Goal: Task Accomplishment & Management: Use online tool/utility

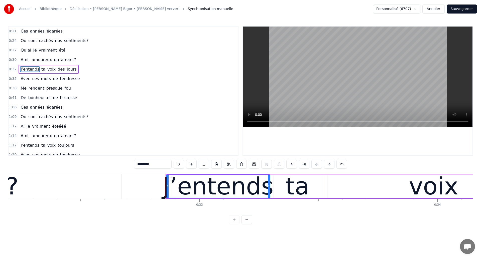
scroll to position [0, 7659]
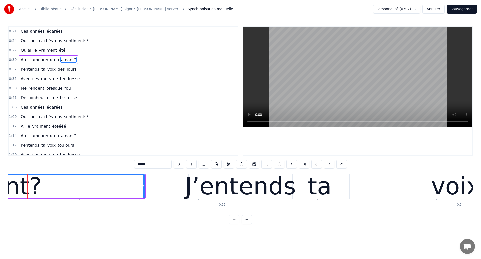
scroll to position [0, 7633]
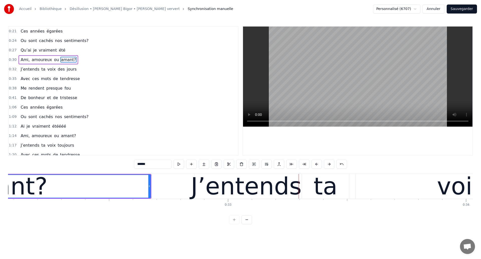
click at [201, 196] on div "J’entends" at bounding box center [246, 187] width 111 height 36
type input "*********"
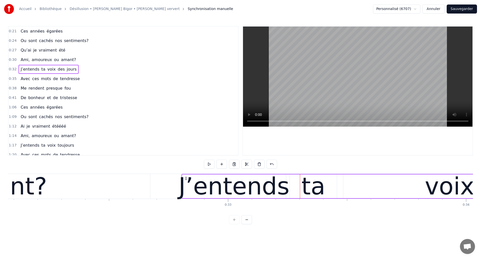
drag, startPoint x: 198, startPoint y: 180, endPoint x: 186, endPoint y: 182, distance: 13.0
click at [51, 187] on div "amant?" at bounding box center [2, 186] width 295 height 25
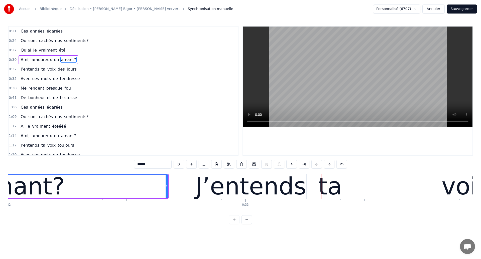
scroll to position [0, 7592]
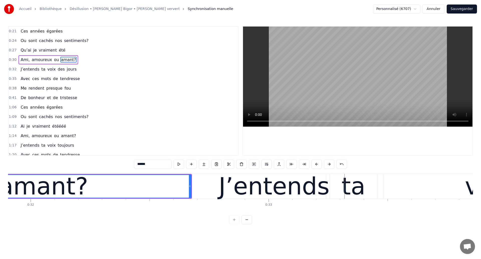
click at [37, 186] on div "amant?" at bounding box center [43, 187] width 89 height 36
click at [242, 194] on div "J’entends" at bounding box center [274, 187] width 111 height 36
type input "*********"
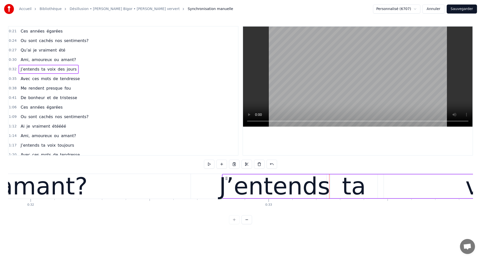
drag, startPoint x: 227, startPoint y: 178, endPoint x: 222, endPoint y: 180, distance: 5.5
click at [227, 179] on circle at bounding box center [227, 178] width 0 height 0
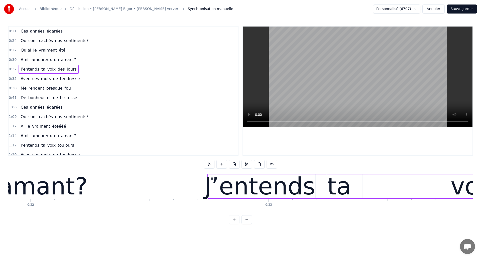
drag, startPoint x: 225, startPoint y: 178, endPoint x: 212, endPoint y: 183, distance: 14.4
click at [49, 187] on div "amant?" at bounding box center [42, 187] width 89 height 36
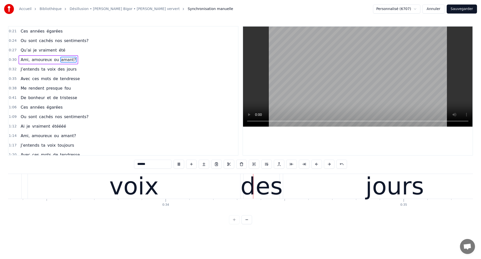
scroll to position [0, 8035]
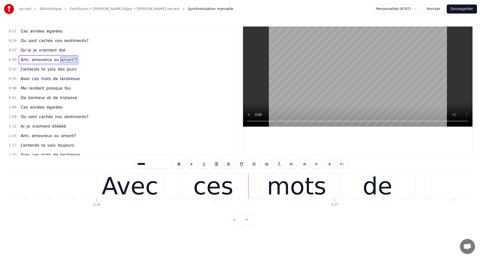
click at [171, 177] on div "Avec ces mots de tendresse" at bounding box center [402, 186] width 610 height 25
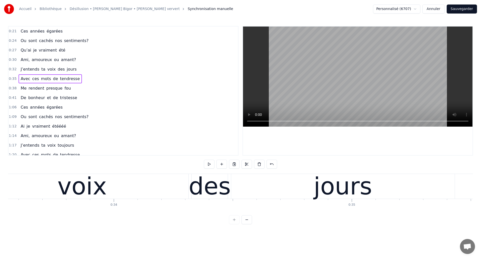
scroll to position [0, 7980]
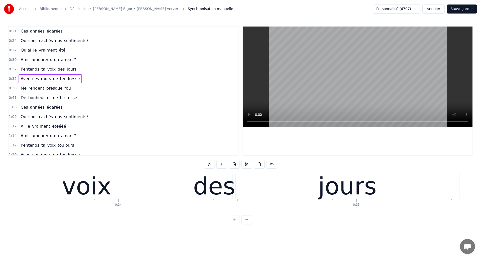
click at [70, 183] on div "voix" at bounding box center [86, 187] width 49 height 36
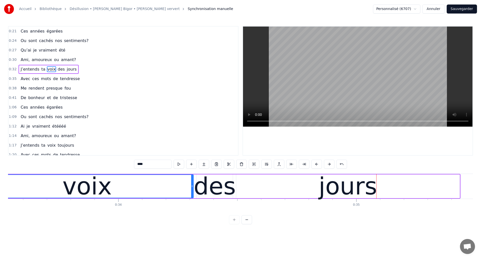
click at [76, 190] on div "voix" at bounding box center [86, 187] width 49 height 36
click at [258, 187] on div "jours" at bounding box center [347, 187] width 223 height 24
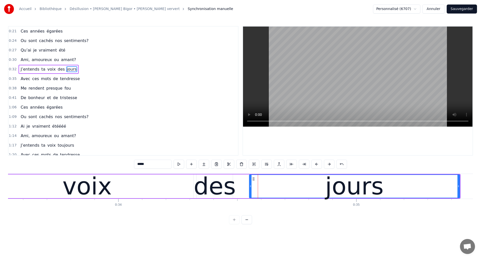
drag, startPoint x: 237, startPoint y: 189, endPoint x: 250, endPoint y: 192, distance: 13.4
click at [250, 192] on div at bounding box center [250, 186] width 2 height 23
click at [216, 194] on div "des" at bounding box center [215, 187] width 42 height 36
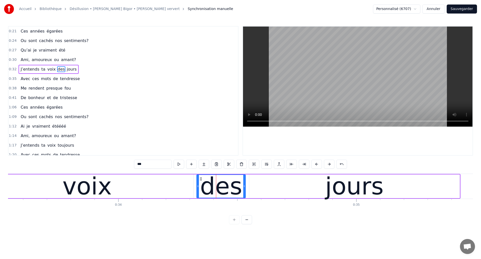
drag, startPoint x: 231, startPoint y: 188, endPoint x: 244, endPoint y: 192, distance: 13.1
click at [244, 192] on div at bounding box center [244, 186] width 2 height 23
click at [24, 70] on span "J’entends" at bounding box center [30, 69] width 20 height 6
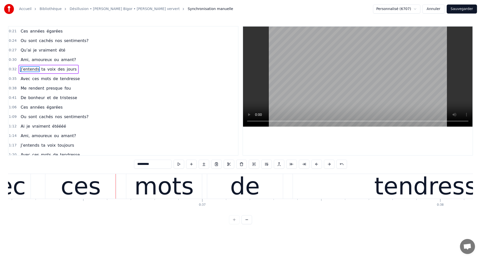
scroll to position [0, 8635]
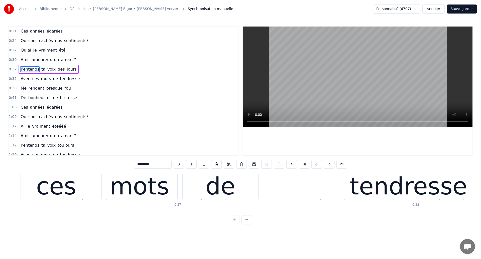
click at [156, 196] on div "mots" at bounding box center [139, 187] width 59 height 36
type input "****"
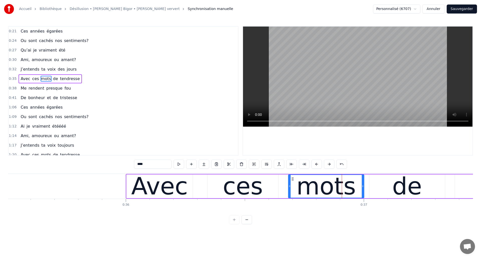
scroll to position [0, 8446]
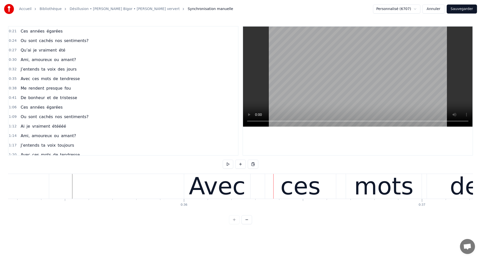
scroll to position [0, 8390]
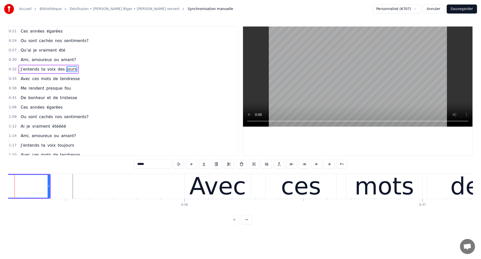
scroll to position [0, 8372]
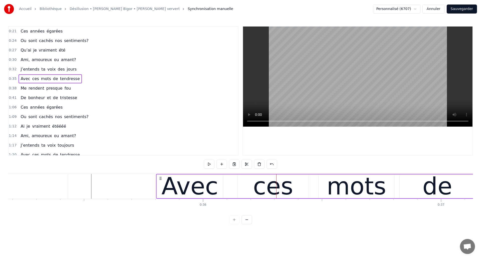
drag, startPoint x: 208, startPoint y: 178, endPoint x: 161, endPoint y: 188, distance: 48.3
click at [161, 188] on div "Avec ces mots de tendresse" at bounding box center [461, 186] width 610 height 25
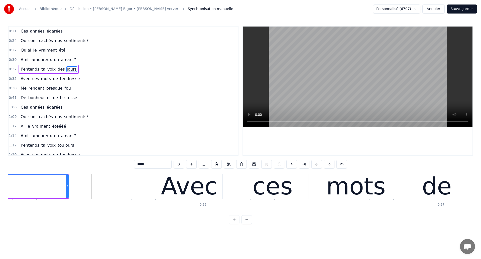
click at [229, 190] on div "Avec ces mots de tendresse" at bounding box center [461, 186] width 610 height 25
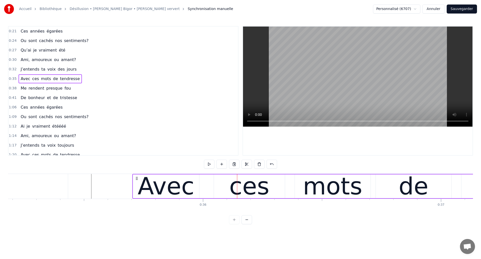
drag, startPoint x: 160, startPoint y: 178, endPoint x: 136, endPoint y: 187, distance: 25.3
click at [136, 187] on div "Avec ces mots de tendresse" at bounding box center [437, 186] width 610 height 25
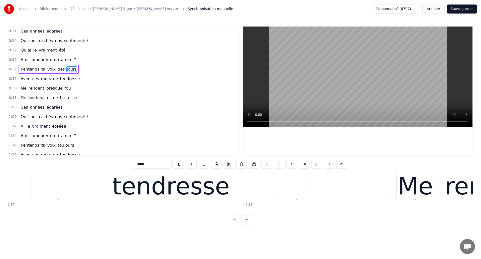
scroll to position [0, 8805]
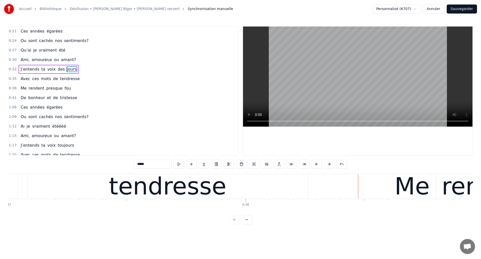
click at [165, 196] on div "tendresse" at bounding box center [167, 187] width 117 height 36
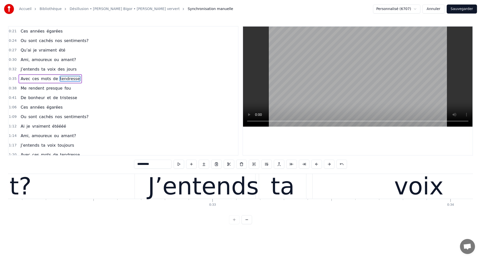
scroll to position [0, 7640]
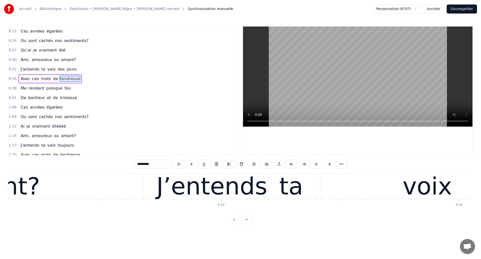
type input "******"
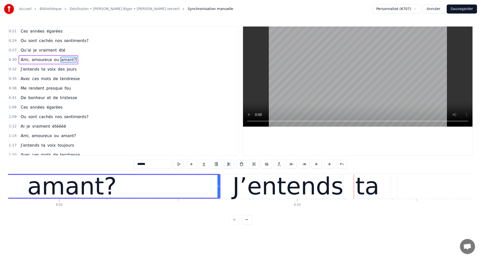
click at [19, 185] on div "amant?" at bounding box center [72, 186] width 295 height 23
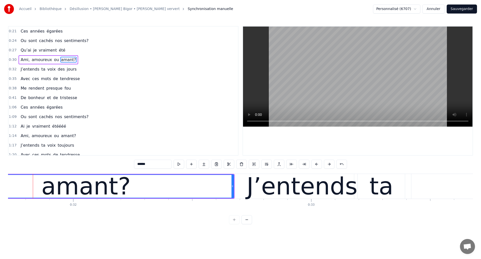
scroll to position [0, 7549]
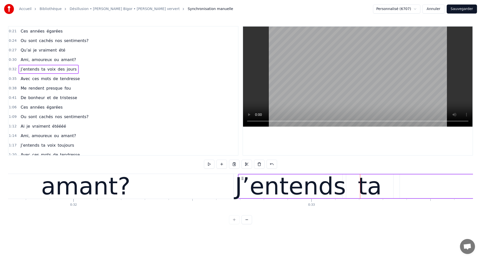
drag, startPoint x: 255, startPoint y: 178, endPoint x: 243, endPoint y: 182, distance: 12.9
click at [90, 193] on div "amant?" at bounding box center [85, 187] width 89 height 36
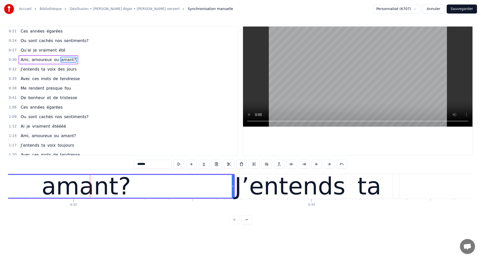
click at [25, 58] on span "Ami," at bounding box center [25, 60] width 10 height 6
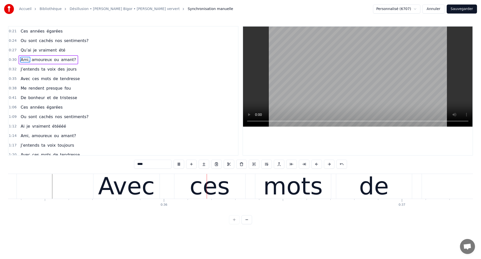
scroll to position [0, 8452]
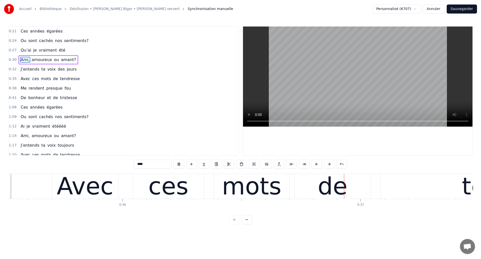
click at [171, 182] on div "ces" at bounding box center [168, 187] width 40 height 36
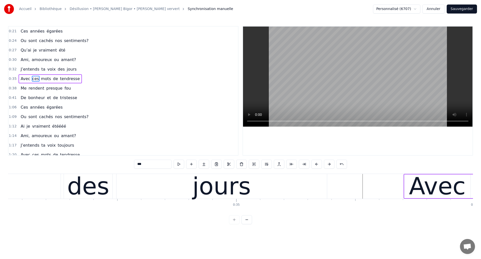
scroll to position [0, 8093]
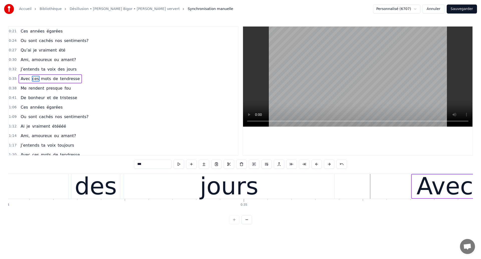
click at [87, 193] on div "des" at bounding box center [96, 187] width 42 height 36
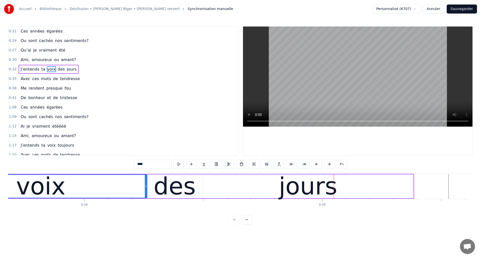
scroll to position [0, 8010]
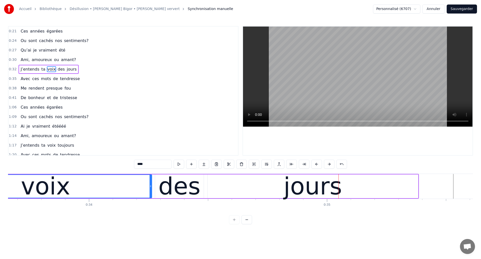
click at [48, 185] on div "voix" at bounding box center [45, 187] width 49 height 36
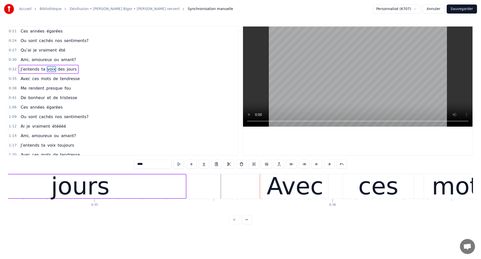
scroll to position [0, 8235]
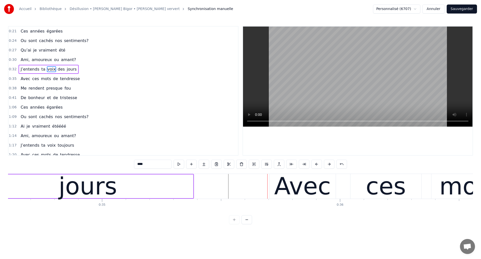
click at [57, 184] on div "jours" at bounding box center [88, 187] width 210 height 24
type input "*****"
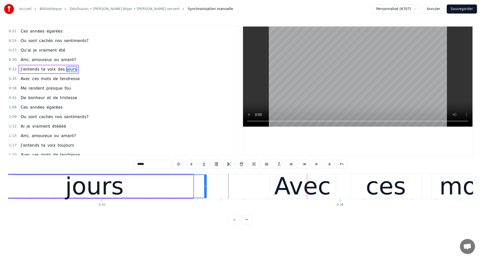
drag, startPoint x: 191, startPoint y: 188, endPoint x: 204, endPoint y: 193, distance: 14.1
click at [204, 193] on div at bounding box center [205, 186] width 2 height 23
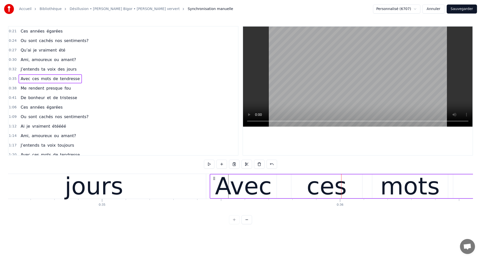
drag, startPoint x: 273, startPoint y: 178, endPoint x: 214, endPoint y: 187, distance: 60.3
click at [214, 187] on div "Avec" at bounding box center [243, 187] width 66 height 24
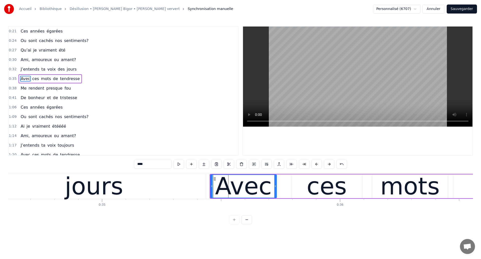
click at [126, 190] on div "jours" at bounding box center [94, 186] width 224 height 25
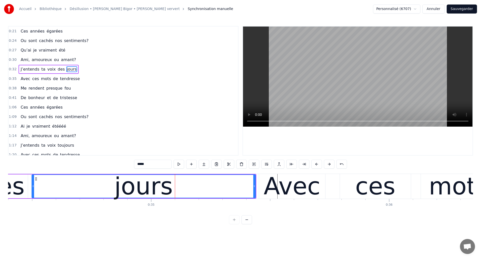
scroll to position [0, 8185]
click at [25, 187] on div "des" at bounding box center [3, 187] width 49 height 24
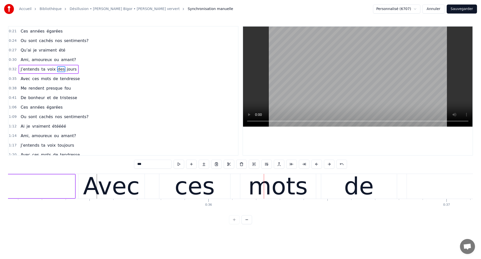
scroll to position [0, 8361]
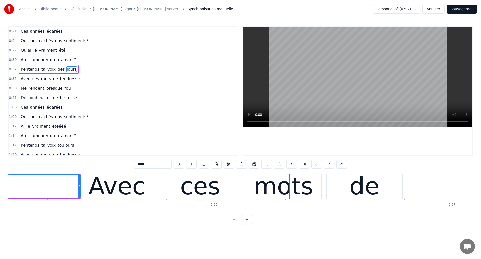
drag, startPoint x: 38, startPoint y: 183, endPoint x: 189, endPoint y: 121, distance: 163.5
click at [207, 189] on div "ces" at bounding box center [200, 187] width 40 height 36
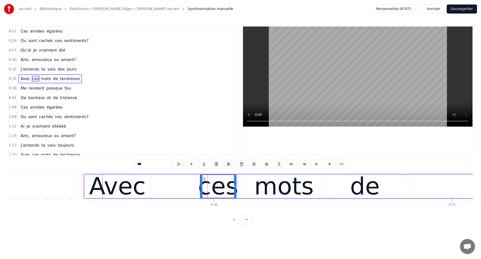
drag, startPoint x: 166, startPoint y: 190, endPoint x: 201, endPoint y: 198, distance: 35.8
click at [201, 198] on div "ces" at bounding box center [218, 186] width 36 height 23
click at [140, 190] on div "Avec" at bounding box center [117, 187] width 57 height 36
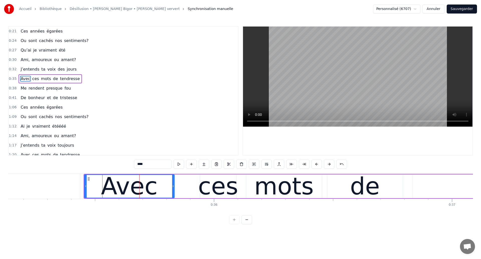
drag, startPoint x: 149, startPoint y: 188, endPoint x: 173, endPoint y: 188, distance: 23.8
click at [173, 188] on icon at bounding box center [173, 186] width 2 height 4
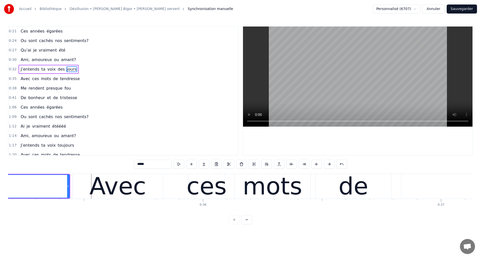
scroll to position [0, 8363]
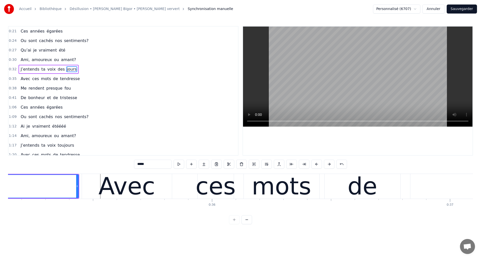
click at [149, 193] on div "Avec" at bounding box center [126, 187] width 57 height 36
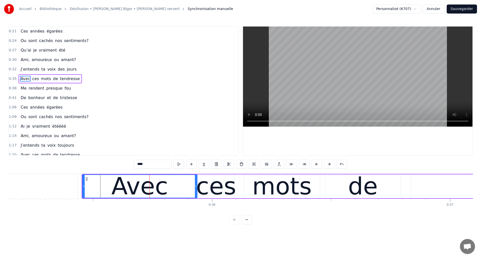
drag, startPoint x: 171, startPoint y: 188, endPoint x: 196, endPoint y: 191, distance: 25.0
click at [196, 191] on div at bounding box center [196, 186] width 2 height 23
click at [217, 188] on div "ces" at bounding box center [216, 187] width 40 height 36
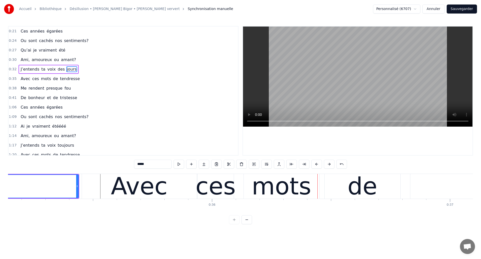
click at [220, 179] on div "ces" at bounding box center [215, 187] width 40 height 36
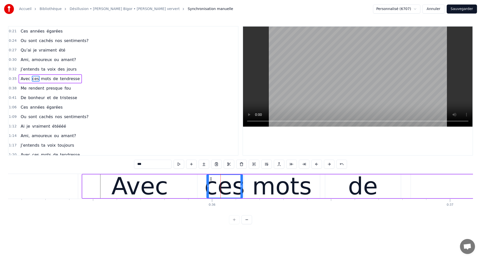
drag, startPoint x: 202, startPoint y: 179, endPoint x: 211, endPoint y: 182, distance: 9.3
click at [211, 182] on div "ces" at bounding box center [225, 186] width 36 height 23
type input "*****"
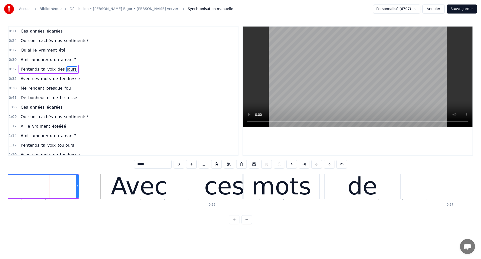
click at [50, 184] on div at bounding box center [50, 186] width 0 height 25
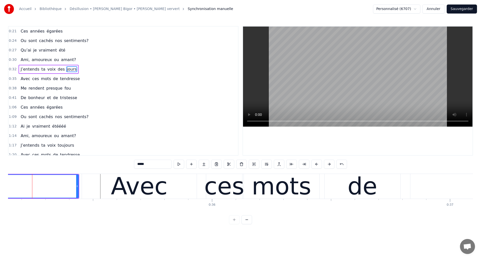
scroll to position [0, 8362]
click at [190, 182] on div "Avec" at bounding box center [140, 186] width 115 height 25
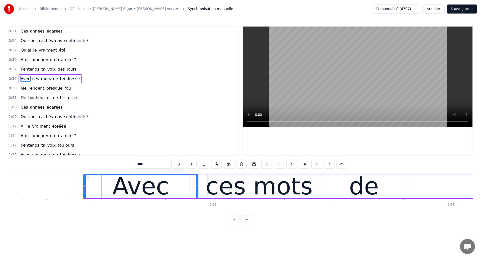
click at [216, 190] on div "ces" at bounding box center [226, 187] width 40 height 36
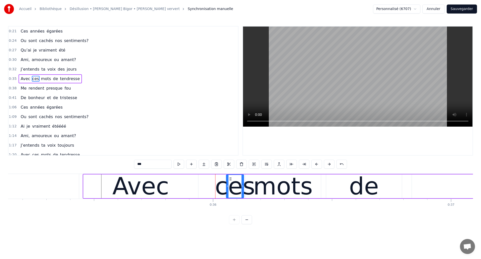
drag, startPoint x: 208, startPoint y: 188, endPoint x: 227, endPoint y: 197, distance: 20.4
click at [227, 197] on div at bounding box center [227, 186] width 2 height 23
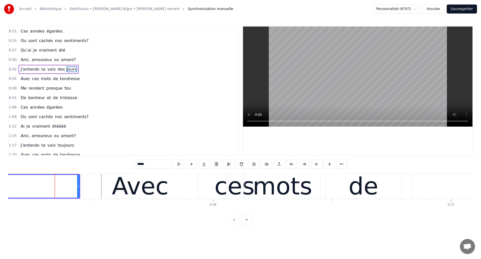
click at [188, 191] on div "Avec" at bounding box center [140, 186] width 115 height 25
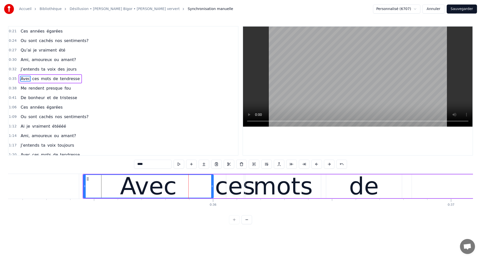
drag, startPoint x: 197, startPoint y: 187, endPoint x: 212, endPoint y: 192, distance: 16.0
click at [212, 192] on div at bounding box center [212, 186] width 2 height 23
click at [231, 189] on div "ces" at bounding box center [235, 187] width 40 height 36
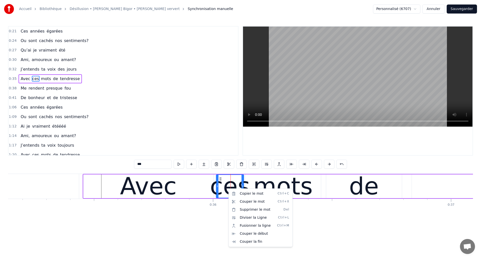
drag, startPoint x: 228, startPoint y: 189, endPoint x: 218, endPoint y: 190, distance: 10.1
click at [49, 184] on html "Accueil Bibliothèque Désillusion • [PERSON_NAME] Bigor • [PERSON_NAME] ververt …" at bounding box center [240, 116] width 481 height 232
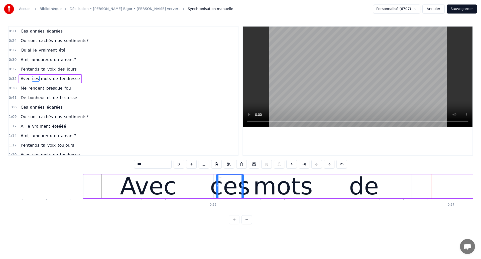
click at [6, 187] on div "Accueil Bibliothèque Désillusion • [PERSON_NAME] Bigor • [PERSON_NAME] ververt …" at bounding box center [240, 112] width 481 height 224
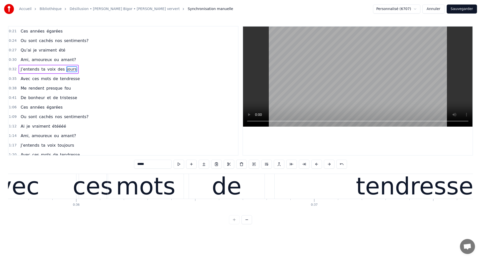
scroll to position [0, 8484]
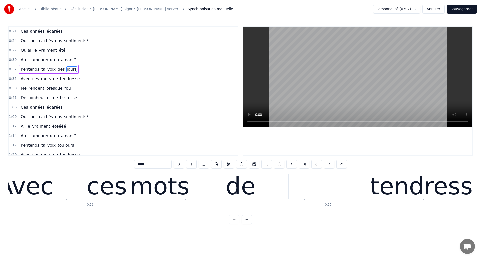
click at [61, 190] on div "Avec" at bounding box center [25, 186] width 130 height 25
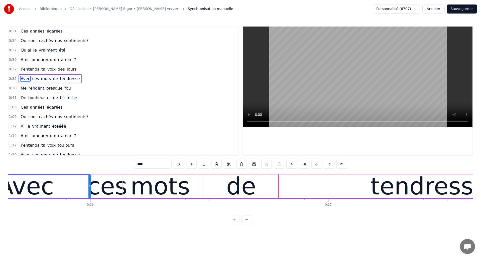
click at [216, 191] on div "de" at bounding box center [241, 187] width 76 height 24
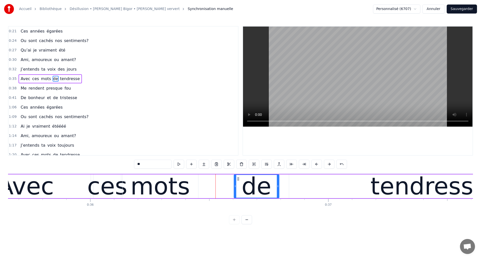
drag, startPoint x: 204, startPoint y: 189, endPoint x: 237, endPoint y: 192, distance: 32.7
click at [236, 192] on div at bounding box center [235, 186] width 2 height 23
click at [169, 187] on div "mots" at bounding box center [160, 187] width 59 height 36
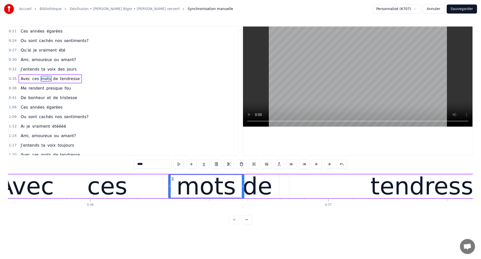
drag, startPoint x: 127, startPoint y: 179, endPoint x: 173, endPoint y: 191, distance: 47.4
click at [173, 191] on div "mots" at bounding box center [206, 186] width 75 height 23
click at [47, 180] on div "Avec" at bounding box center [25, 187] width 57 height 36
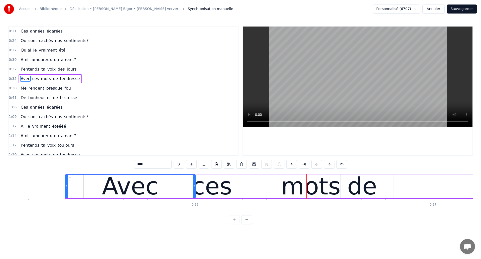
click at [69, 180] on icon at bounding box center [70, 179] width 4 height 4
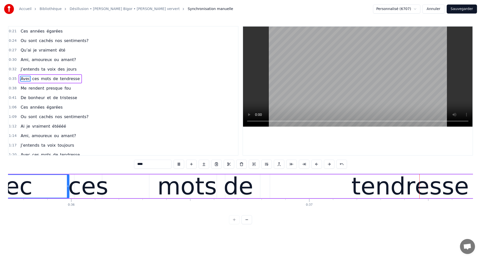
click at [12, 159] on div "0:21 Ces années égarées 0:24 Ou sont cachés nos sentiments? 0:27 Qu’ai je vraim…" at bounding box center [240, 125] width 465 height 198
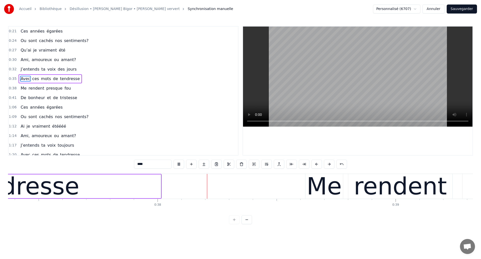
click at [26, 174] on div "tendresse" at bounding box center [20, 187] width 117 height 36
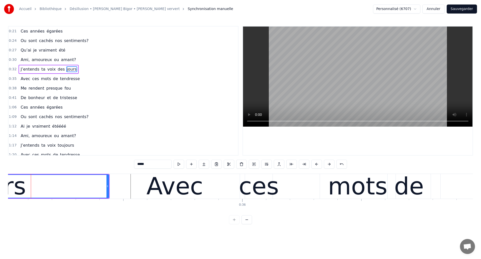
scroll to position [0, 8330]
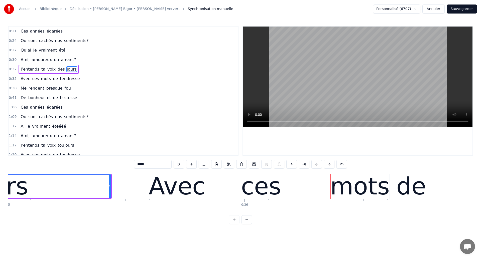
click at [263, 187] on div "ces" at bounding box center [261, 187] width 40 height 36
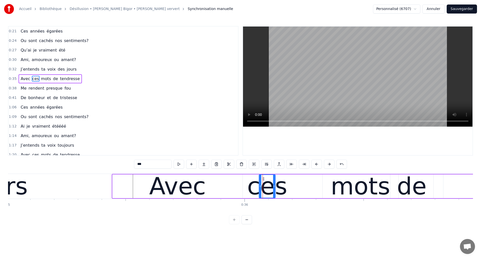
drag, startPoint x: 249, startPoint y: 187, endPoint x: 260, endPoint y: 193, distance: 12.9
click at [260, 193] on div at bounding box center [260, 186] width 2 height 23
click at [230, 190] on div "Avec" at bounding box center [177, 187] width 130 height 24
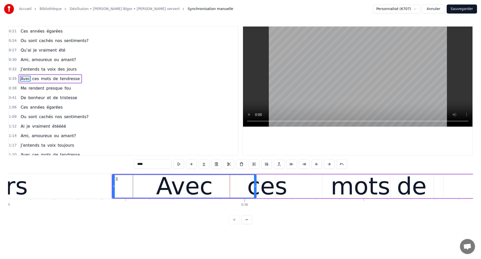
drag, startPoint x: 241, startPoint y: 188, endPoint x: 255, endPoint y: 191, distance: 14.8
click at [255, 191] on div at bounding box center [255, 186] width 2 height 23
click at [273, 189] on div "ces" at bounding box center [267, 187] width 40 height 36
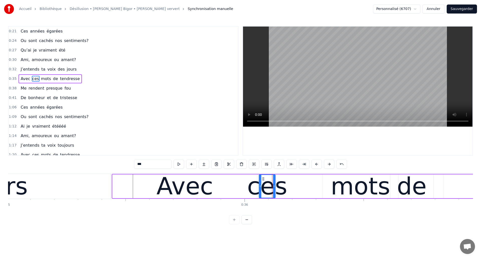
click at [266, 179] on div "ces" at bounding box center [267, 187] width 40 height 36
drag, startPoint x: 263, startPoint y: 179, endPoint x: 266, endPoint y: 180, distance: 2.6
click at [247, 181] on div "Avec" at bounding box center [184, 187] width 145 height 24
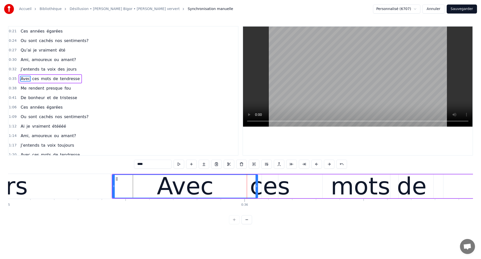
click at [256, 186] on icon at bounding box center [256, 186] width 2 height 4
type input "*****"
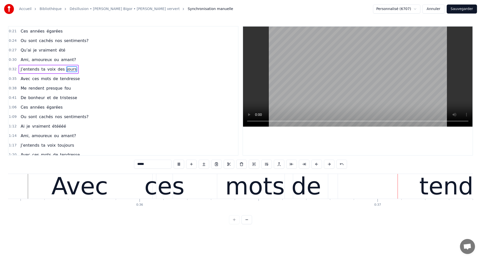
click at [244, 188] on div "Avec ces mots de tendresse" at bounding box center [313, 186] width 612 height 25
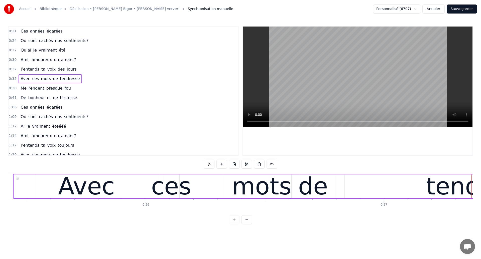
scroll to position [0, 8372]
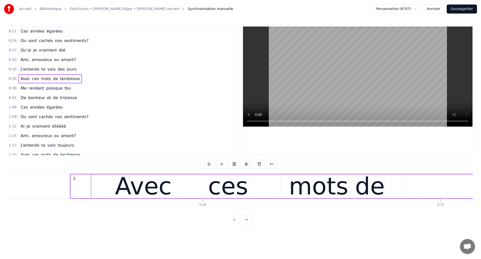
click at [138, 187] on div "Avec" at bounding box center [143, 187] width 57 height 36
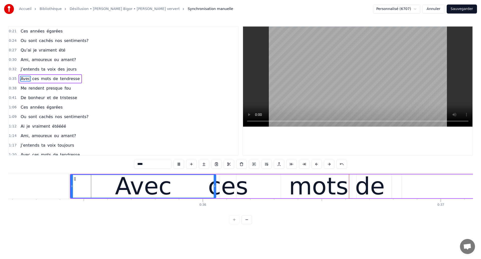
click at [230, 187] on div "ces" at bounding box center [228, 187] width 40 height 36
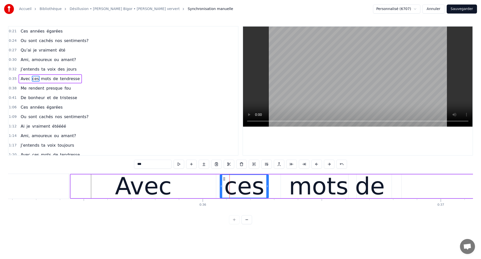
drag, startPoint x: 235, startPoint y: 190, endPoint x: 267, endPoint y: 196, distance: 32.8
click at [267, 196] on div at bounding box center [267, 186] width 2 height 23
click at [83, 189] on div "Avec" at bounding box center [143, 187] width 145 height 24
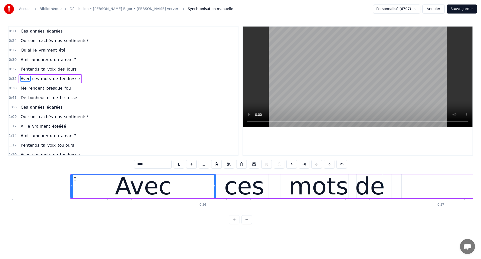
click at [244, 194] on div "ces" at bounding box center [244, 187] width 40 height 36
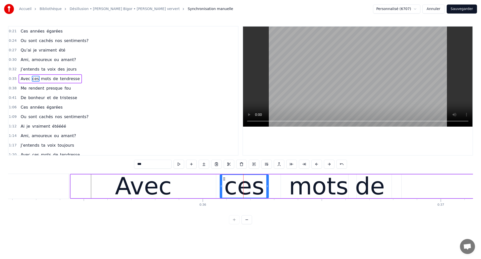
click at [294, 196] on div "mots" at bounding box center [318, 187] width 59 height 36
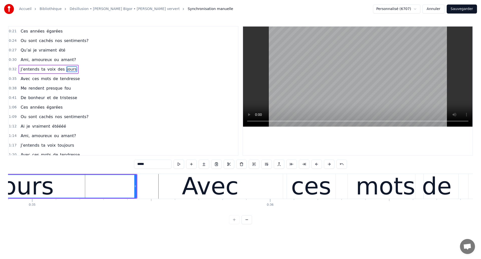
scroll to position [0, 8297]
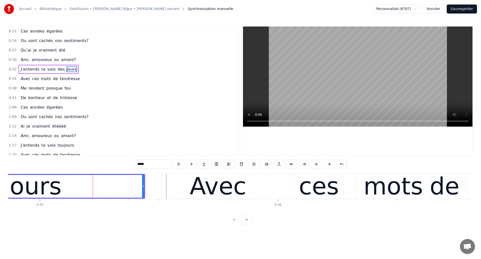
click at [40, 190] on div "jours" at bounding box center [32, 187] width 58 height 36
click at [38, 193] on div "jours" at bounding box center [32, 187] width 58 height 36
click at [39, 180] on div "jours" at bounding box center [32, 187] width 58 height 36
click at [172, 194] on div "Avec" at bounding box center [217, 186] width 145 height 25
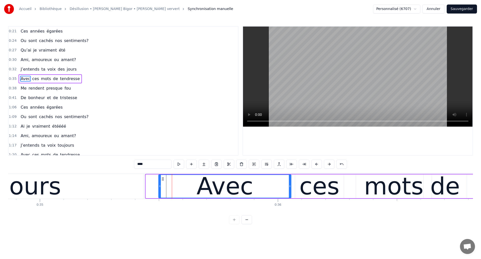
drag, startPoint x: 147, startPoint y: 191, endPoint x: 160, endPoint y: 198, distance: 14.2
click at [160, 198] on div "Avec" at bounding box center [224, 187] width 133 height 24
click at [47, 183] on div "jours" at bounding box center [32, 187] width 58 height 36
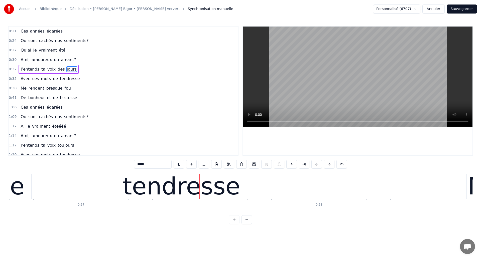
scroll to position [0, 8732]
click at [141, 197] on div "tendresse" at bounding box center [180, 187] width 117 height 36
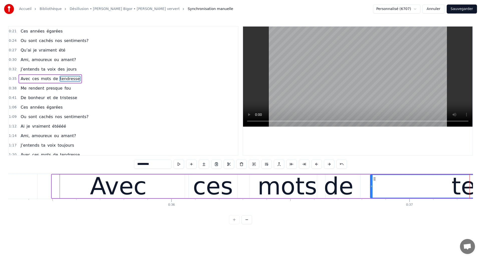
scroll to position [0, 8398]
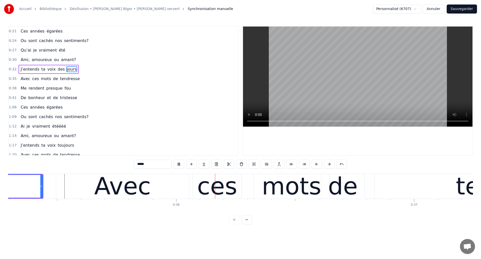
click at [188, 193] on div "Avec" at bounding box center [122, 186] width 133 height 25
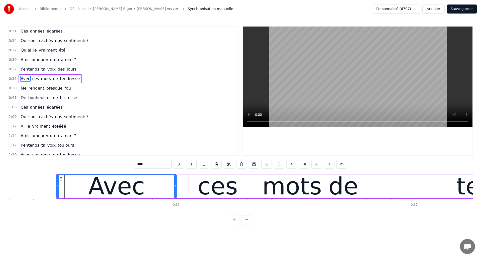
drag, startPoint x: 188, startPoint y: 190, endPoint x: 175, endPoint y: 192, distance: 12.6
click at [175, 192] on div at bounding box center [175, 186] width 2 height 23
click at [204, 189] on div "ces" at bounding box center [218, 187] width 40 height 36
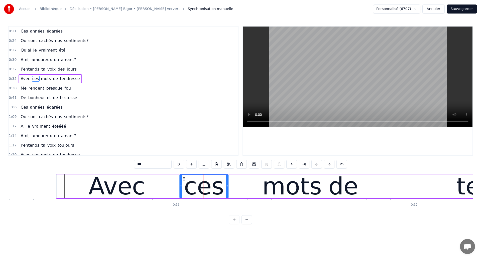
drag, startPoint x: 197, startPoint y: 178, endPoint x: 183, endPoint y: 185, distance: 15.5
click at [183, 185] on div "ces" at bounding box center [204, 186] width 48 height 23
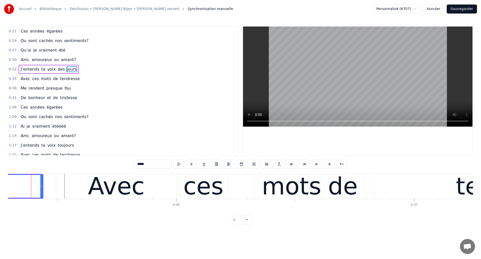
scroll to position [0, 8396]
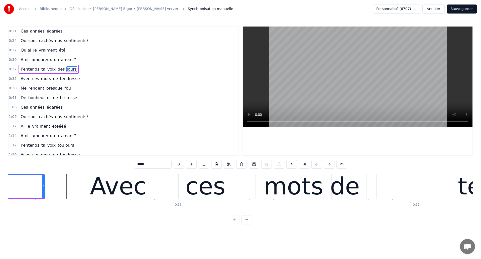
click at [115, 192] on div "Avec" at bounding box center [118, 187] width 57 height 36
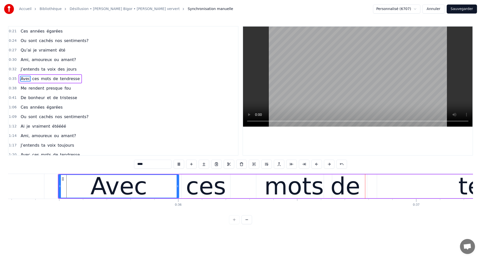
click at [212, 192] on div "ces" at bounding box center [206, 187] width 40 height 36
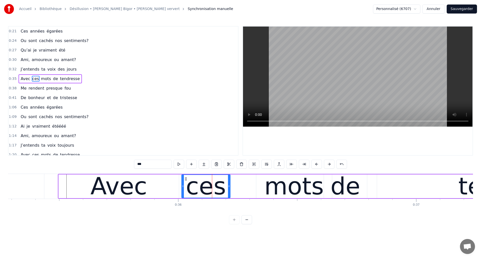
click at [133, 192] on div "Avec" at bounding box center [118, 187] width 57 height 36
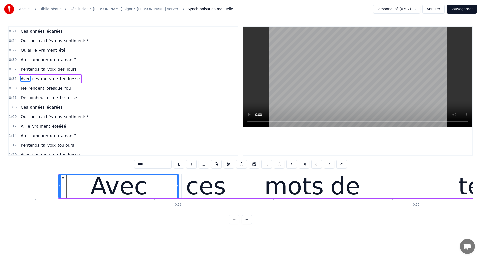
click at [226, 186] on div "ces" at bounding box center [206, 187] width 49 height 24
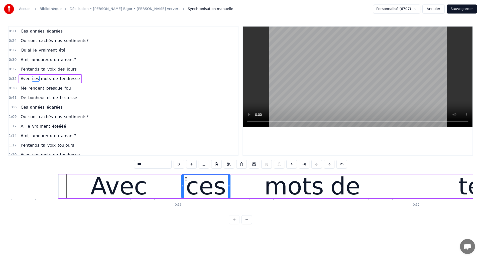
click at [263, 190] on div "mots" at bounding box center [294, 187] width 76 height 24
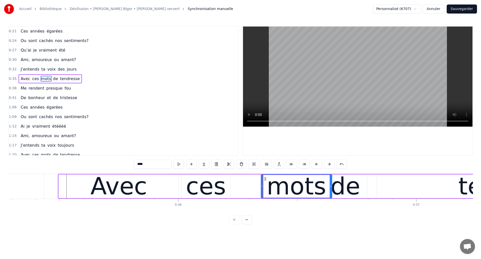
drag, startPoint x: 257, startPoint y: 189, endPoint x: 262, endPoint y: 190, distance: 4.8
click at [262, 190] on div at bounding box center [262, 186] width 2 height 23
click at [218, 193] on div "ces" at bounding box center [206, 187] width 40 height 36
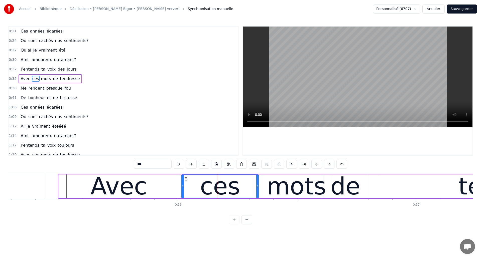
drag, startPoint x: 229, startPoint y: 188, endPoint x: 258, endPoint y: 196, distance: 29.4
click at [258, 196] on div at bounding box center [257, 186] width 2 height 23
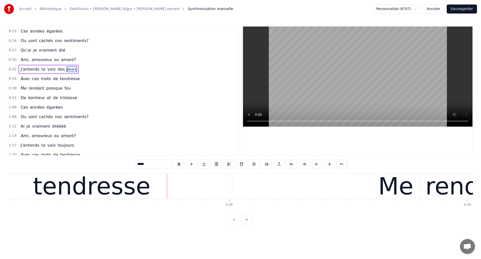
scroll to position [0, 8821]
click at [68, 189] on div "tendresse" at bounding box center [91, 187] width 117 height 36
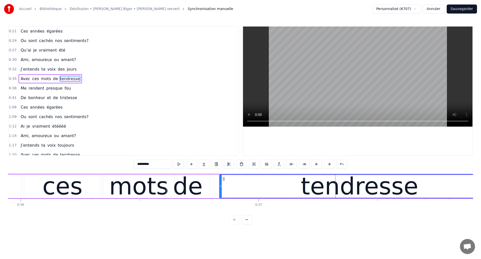
scroll to position [0, 8552]
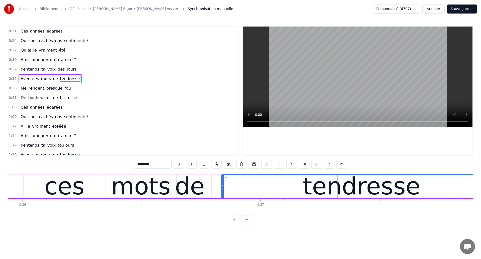
click at [71, 189] on div "ces" at bounding box center [64, 187] width 40 height 36
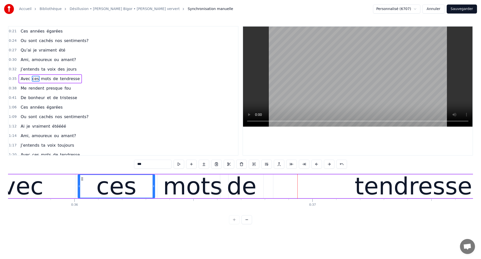
scroll to position [0, 8485]
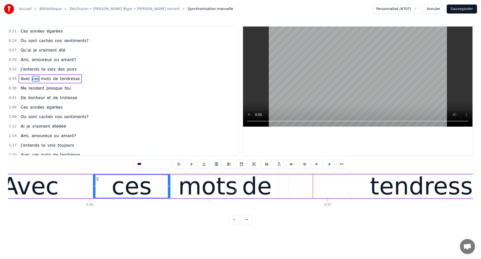
click at [35, 184] on div "Avec" at bounding box center [30, 187] width 57 height 36
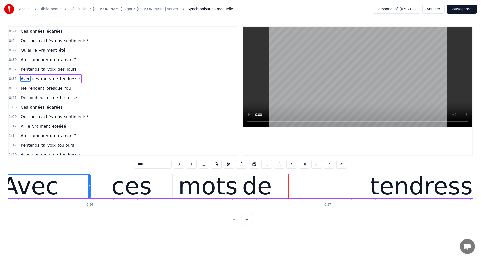
click at [33, 190] on div "Avec" at bounding box center [30, 187] width 57 height 36
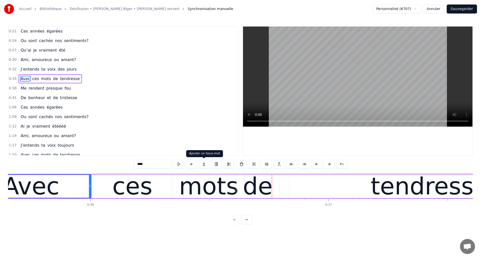
click at [182, 193] on div "mots" at bounding box center [208, 187] width 71 height 24
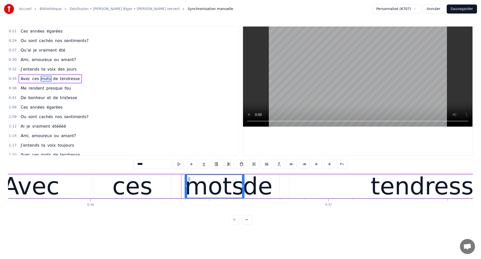
drag, startPoint x: 174, startPoint y: 188, endPoint x: 186, endPoint y: 198, distance: 14.8
click at [186, 198] on div "mots" at bounding box center [215, 187] width 60 height 24
click at [46, 183] on div "Avec" at bounding box center [31, 187] width 57 height 36
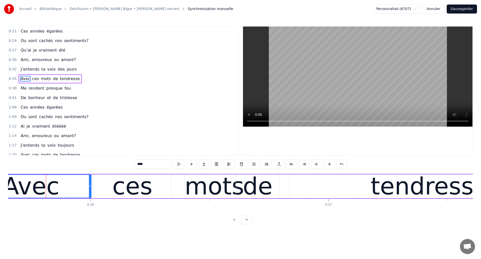
click at [145, 194] on div "ces" at bounding box center [132, 187] width 40 height 36
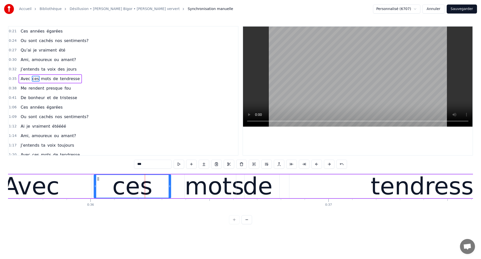
click at [22, 183] on div "Avec" at bounding box center [31, 187] width 57 height 36
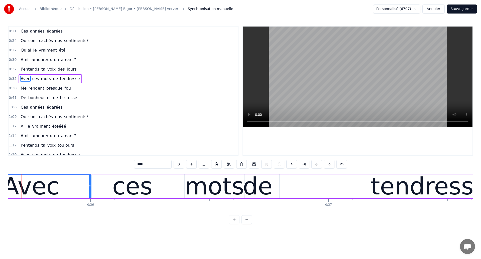
scroll to position [0, 8473]
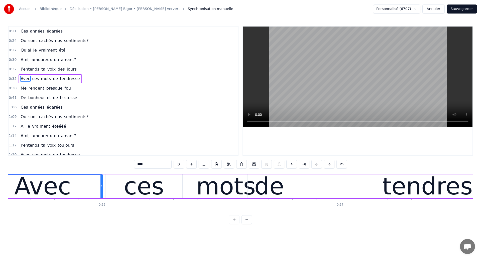
click at [72, 185] on div "Avec" at bounding box center [43, 186] width 120 height 23
click at [182, 183] on div "ces" at bounding box center [143, 187] width 77 height 24
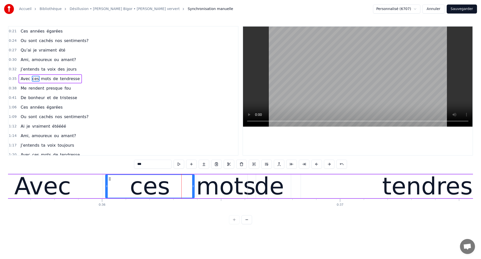
drag, startPoint x: 182, startPoint y: 189, endPoint x: 194, endPoint y: 191, distance: 12.4
click at [194, 191] on div at bounding box center [193, 186] width 2 height 23
click at [202, 190] on div "mots" at bounding box center [225, 187] width 59 height 36
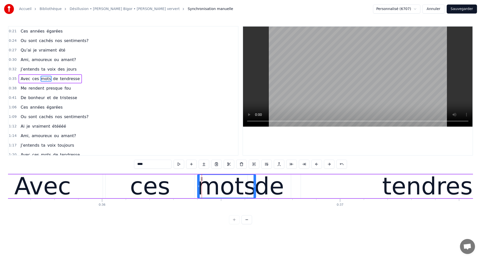
click at [199, 190] on div at bounding box center [199, 186] width 2 height 23
click at [21, 187] on div "Avec" at bounding box center [42, 187] width 57 height 36
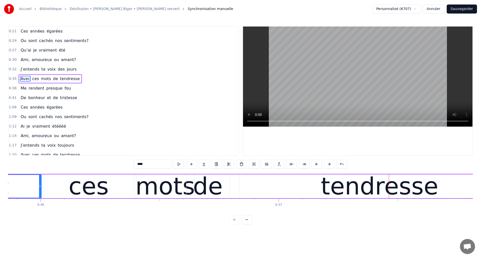
scroll to position [0, 8466]
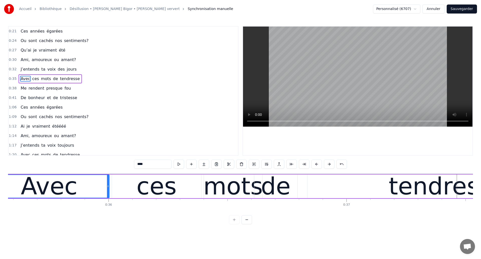
click at [122, 188] on div "ces" at bounding box center [156, 187] width 89 height 24
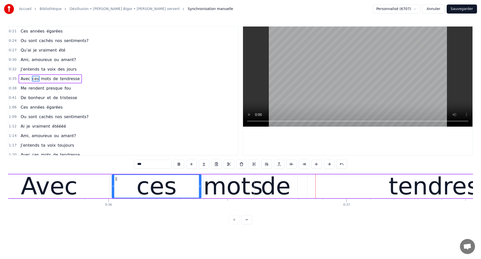
click at [231, 190] on div "mots" at bounding box center [232, 187] width 59 height 36
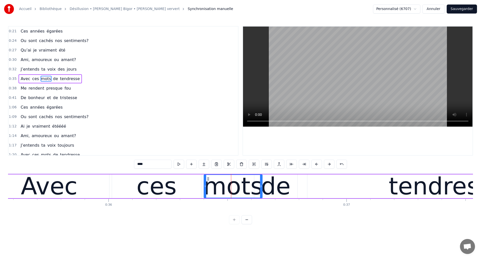
click at [279, 197] on div "de" at bounding box center [276, 187] width 30 height 36
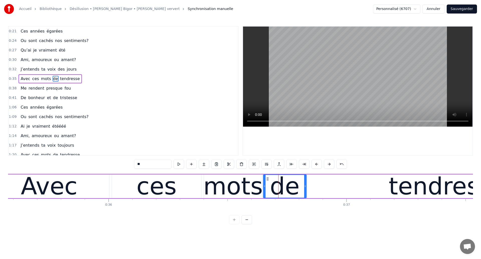
drag, startPoint x: 259, startPoint y: 179, endPoint x: 268, endPoint y: 185, distance: 11.0
click at [268, 185] on div "de" at bounding box center [285, 186] width 43 height 23
click at [308, 189] on div "tendresse" at bounding box center [447, 187] width 280 height 24
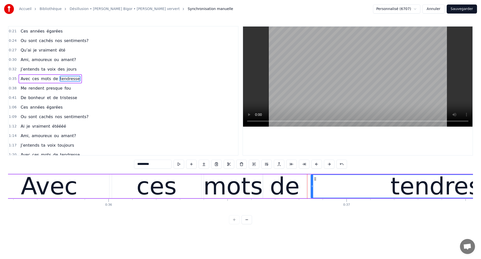
drag, startPoint x: 308, startPoint y: 189, endPoint x: 311, endPoint y: 191, distance: 3.8
click at [311, 191] on div at bounding box center [312, 186] width 2 height 23
click at [306, 191] on div "de" at bounding box center [284, 187] width 43 height 24
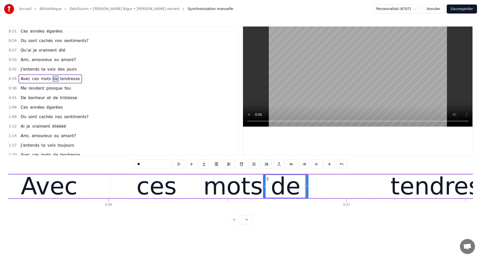
click at [307, 191] on div at bounding box center [307, 186] width 2 height 23
click at [124, 184] on div "ces" at bounding box center [156, 187] width 89 height 24
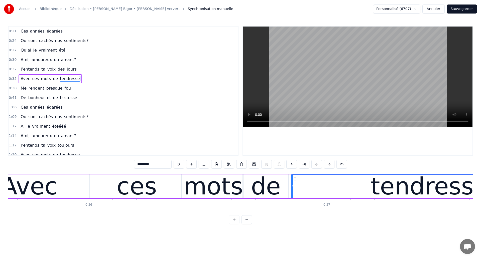
scroll to position [0, 8468]
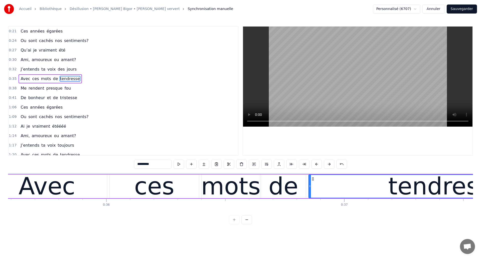
click at [129, 186] on div "ces" at bounding box center [154, 187] width 89 height 24
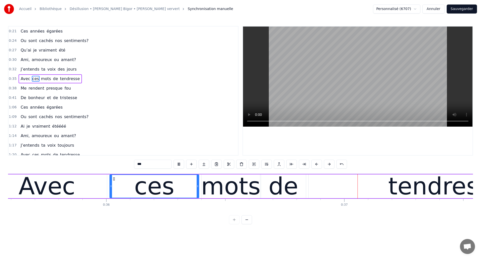
click at [224, 183] on div "mots" at bounding box center [230, 187] width 59 height 36
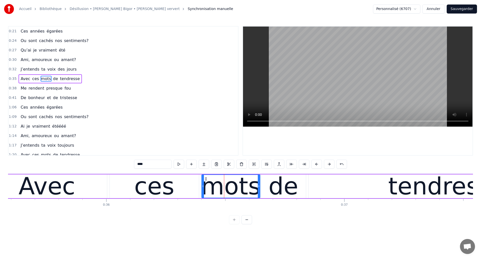
click at [131, 184] on div "ces" at bounding box center [154, 187] width 89 height 24
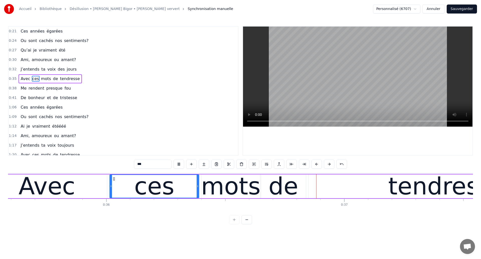
click at [237, 188] on div "mots" at bounding box center [230, 187] width 59 height 36
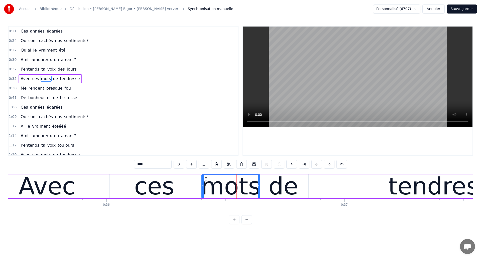
click at [270, 189] on div "de" at bounding box center [283, 187] width 45 height 24
type input "**"
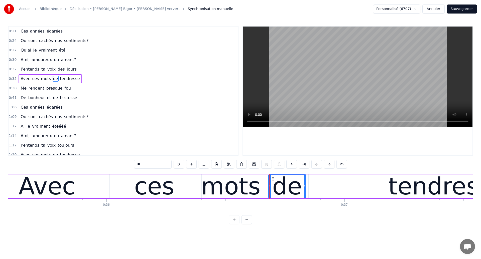
drag, startPoint x: 262, startPoint y: 189, endPoint x: 268, endPoint y: 191, distance: 6.8
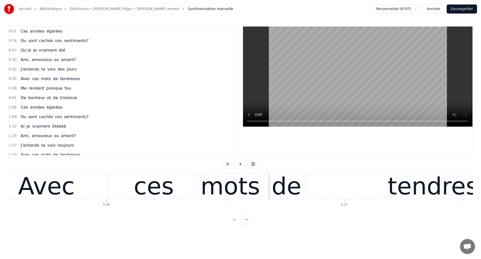
click at [67, 186] on div "Avec" at bounding box center [46, 187] width 57 height 36
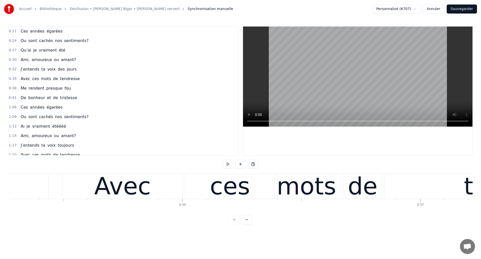
scroll to position [0, 8388]
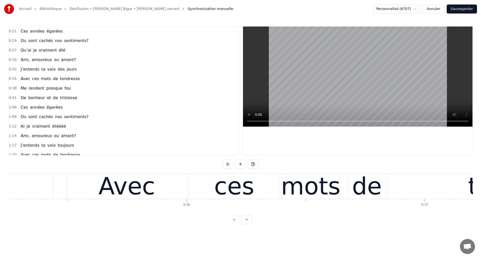
click at [134, 187] on div "Avec" at bounding box center [126, 187] width 57 height 36
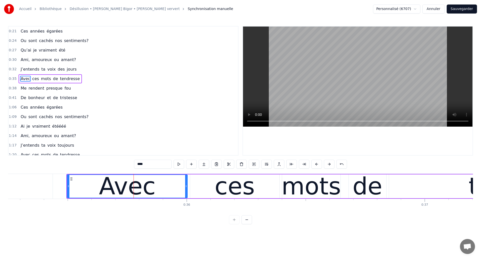
click at [204, 189] on div "ces" at bounding box center [234, 187] width 89 height 24
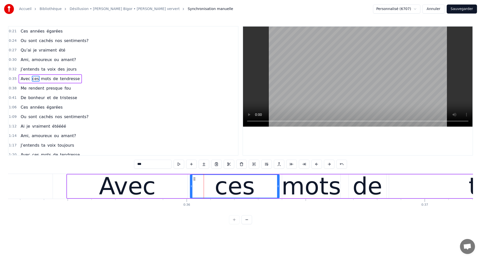
click at [113, 191] on div "Avec" at bounding box center [127, 187] width 57 height 36
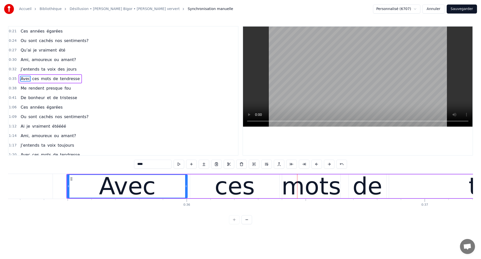
click at [104, 191] on div "Avec" at bounding box center [127, 187] width 57 height 36
click at [208, 193] on div "ces" at bounding box center [234, 187] width 89 height 24
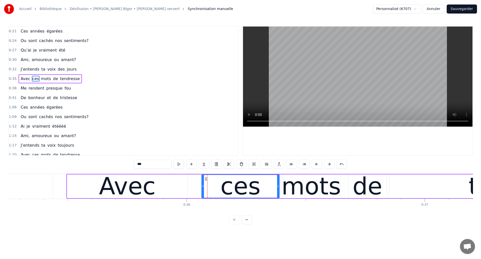
drag, startPoint x: 191, startPoint y: 189, endPoint x: 202, endPoint y: 195, distance: 13.2
click at [202, 195] on div at bounding box center [203, 186] width 2 height 23
click at [145, 190] on div "Avec" at bounding box center [127, 187] width 57 height 36
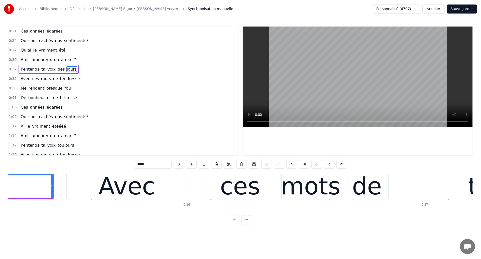
click at [180, 183] on div "Avec" at bounding box center [127, 186] width 120 height 25
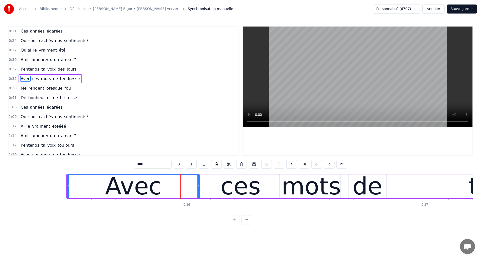
drag, startPoint x: 187, startPoint y: 185, endPoint x: 199, endPoint y: 191, distance: 13.6
click at [199, 191] on div at bounding box center [198, 186] width 2 height 23
click at [208, 191] on div "ces" at bounding box center [240, 187] width 77 height 24
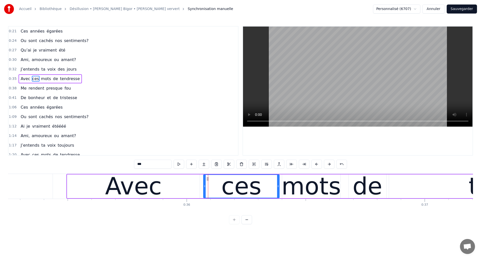
click at [205, 190] on div at bounding box center [205, 186] width 2 height 23
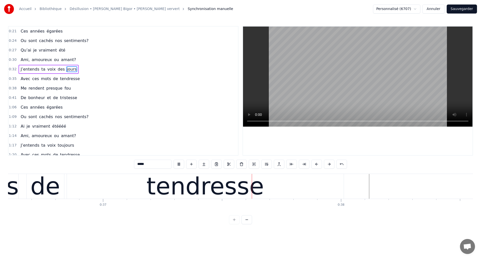
scroll to position [0, 8818]
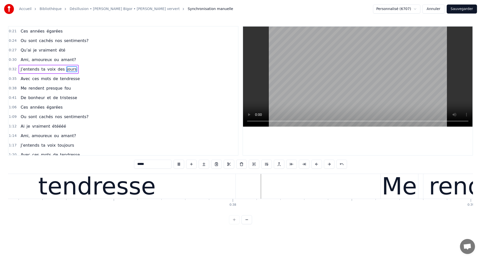
click at [208, 187] on div "tendresse" at bounding box center [97, 186] width 277 height 25
type input "*********"
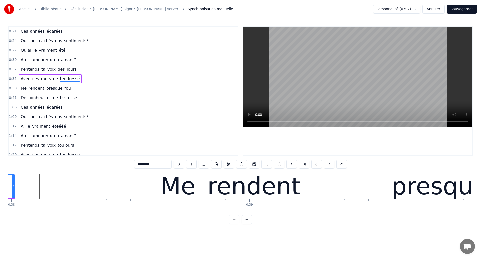
scroll to position [0, 8909]
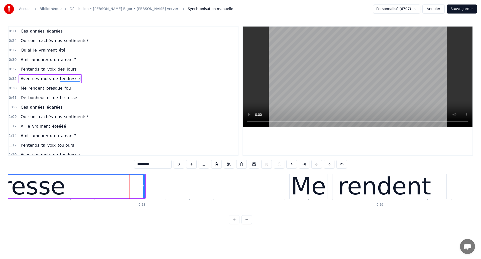
click at [73, 194] on div "tendresse" at bounding box center [6, 186] width 276 height 23
click at [141, 189] on div "tendresse" at bounding box center [6, 186] width 276 height 23
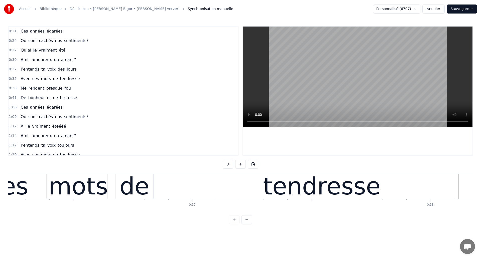
scroll to position [0, 8533]
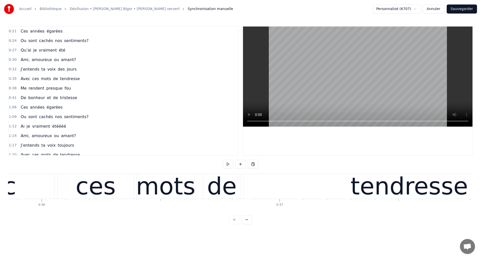
click at [93, 188] on div "ces" at bounding box center [96, 187] width 40 height 36
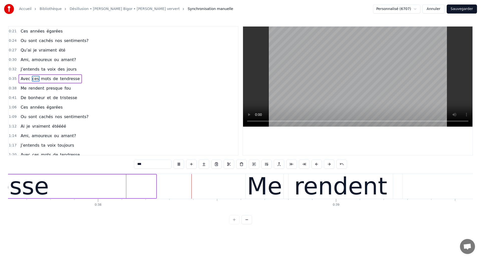
scroll to position [0, 8953]
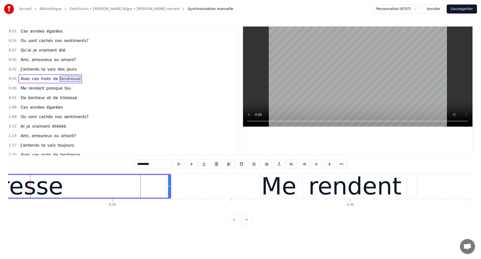
scroll to position [0, 8935]
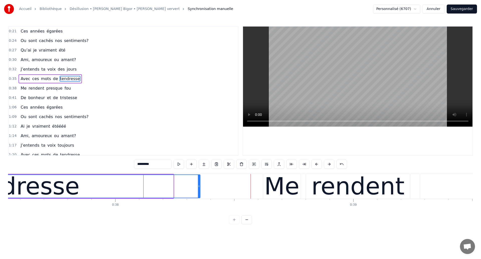
drag, startPoint x: 172, startPoint y: 192, endPoint x: 199, endPoint y: 200, distance: 28.0
click at [199, 200] on div "Ces années égarées Ou sont cachés nos sentiments? Qu’ai je vraiment été Ami, am…" at bounding box center [240, 193] width 465 height 38
click at [26, 71] on span "J’entends" at bounding box center [30, 69] width 20 height 6
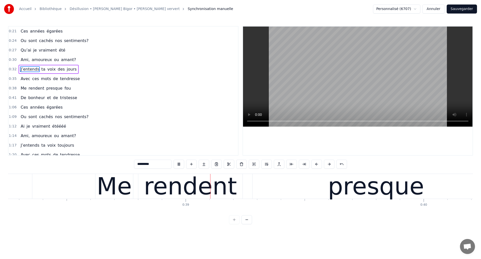
scroll to position [0, 9128]
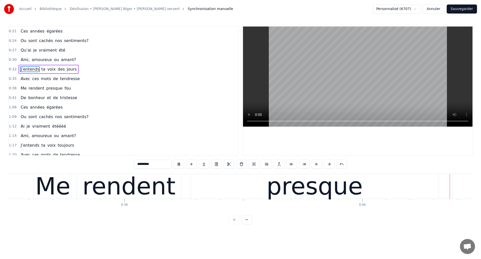
click at [136, 194] on div "rendent" at bounding box center [128, 187] width 93 height 36
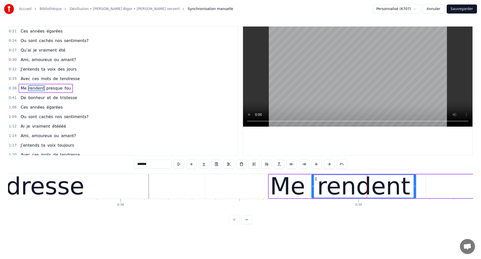
scroll to position [0, 8922]
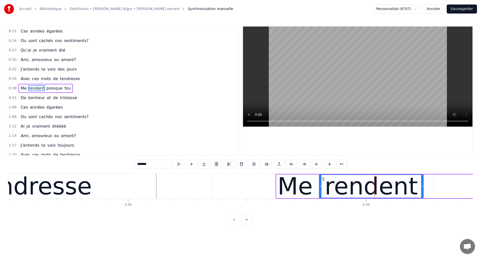
click at [94, 186] on div "tendresse" at bounding box center [33, 186] width 358 height 25
type input "*********"
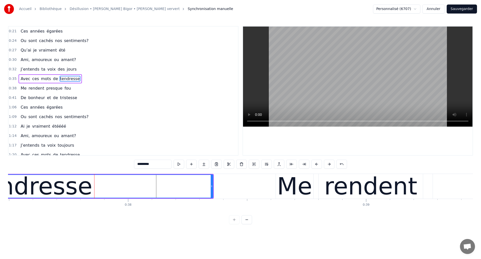
click at [55, 186] on div "tendresse" at bounding box center [33, 187] width 117 height 36
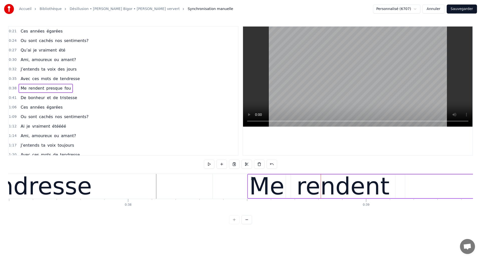
drag, startPoint x: 280, startPoint y: 177, endPoint x: 252, endPoint y: 188, distance: 30.2
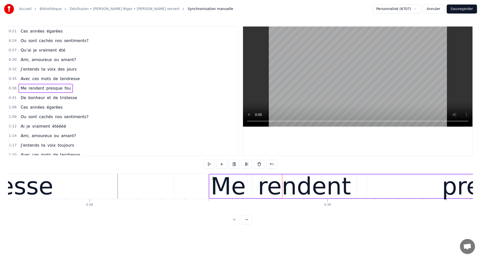
scroll to position [0, 8962]
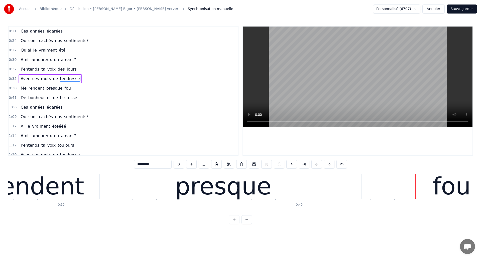
scroll to position [0, 9225]
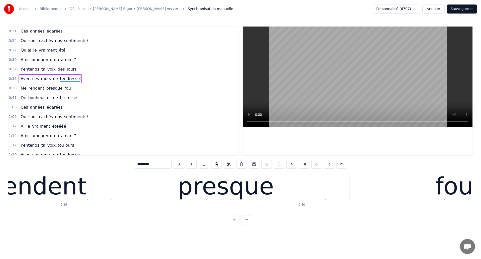
click at [37, 189] on div "rendent" at bounding box center [39, 187] width 93 height 36
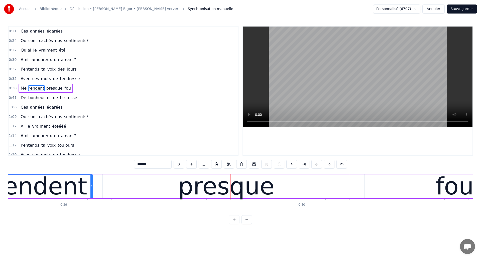
click at [117, 187] on div "presque" at bounding box center [226, 187] width 247 height 24
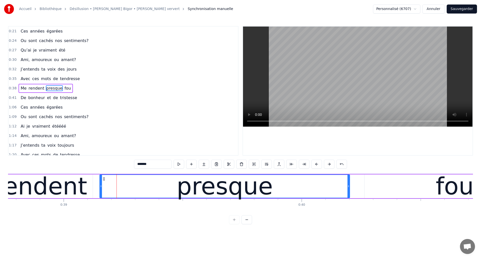
drag, startPoint x: 104, startPoint y: 187, endPoint x: 101, endPoint y: 187, distance: 3.0
click at [101, 187] on icon at bounding box center [101, 186] width 2 height 4
click at [38, 183] on div "rendent" at bounding box center [40, 187] width 93 height 36
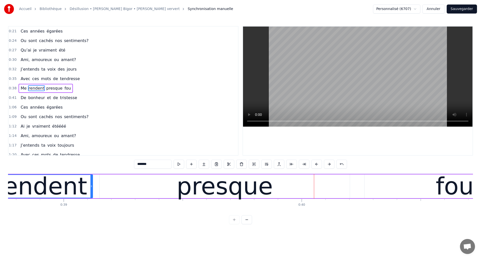
click at [140, 190] on div "presque" at bounding box center [225, 187] width 250 height 24
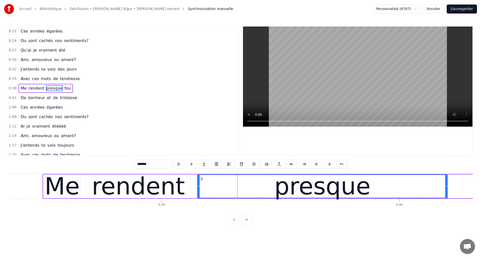
scroll to position [0, 9126]
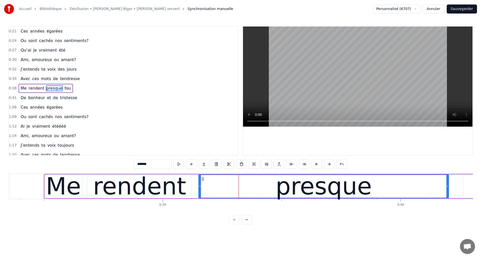
click at [191, 188] on div "rendent" at bounding box center [139, 187] width 104 height 24
type input "*******"
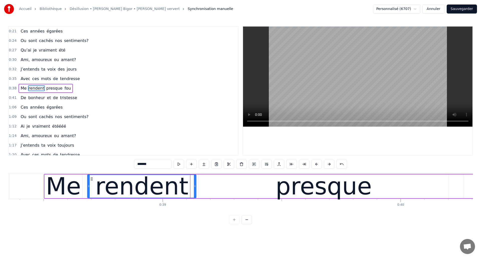
drag, startPoint x: 191, startPoint y: 188, endPoint x: 195, endPoint y: 189, distance: 4.8
click at [195, 189] on div at bounding box center [195, 186] width 2 height 23
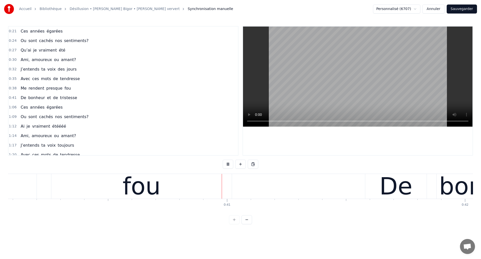
scroll to position [0, 9538]
click at [139, 186] on div "fou" at bounding box center [141, 187] width 38 height 36
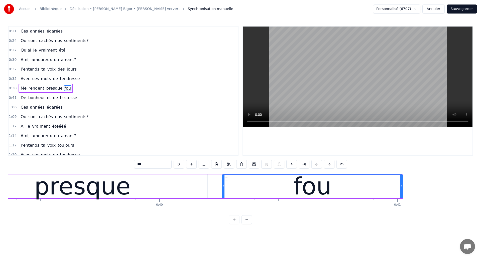
scroll to position [0, 9354]
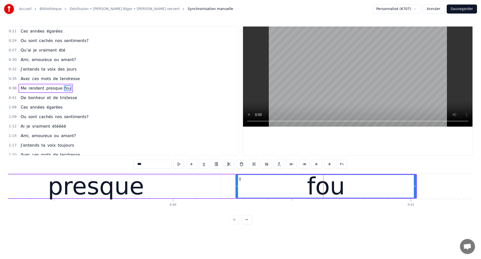
click at [89, 185] on div "presque" at bounding box center [96, 187] width 96 height 36
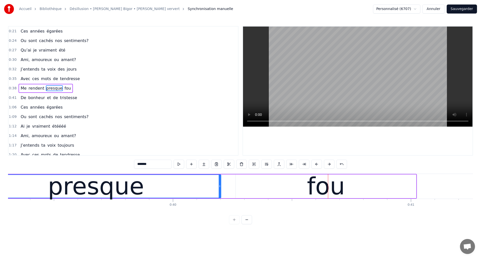
click at [37, 184] on div "presque" at bounding box center [95, 186] width 249 height 23
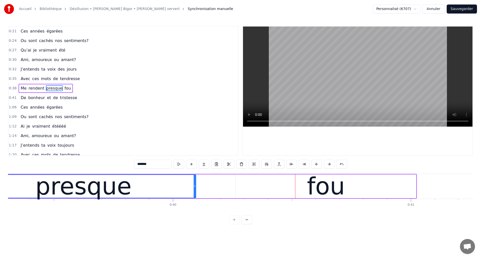
drag, startPoint x: 220, startPoint y: 190, endPoint x: 195, endPoint y: 190, distance: 25.1
click at [195, 190] on div at bounding box center [195, 186] width 2 height 23
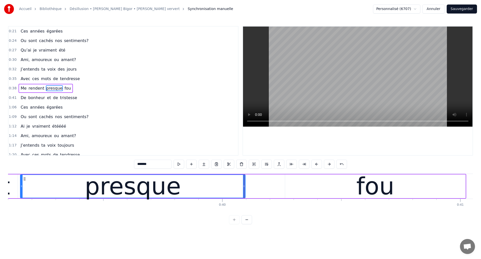
scroll to position [0, 9281]
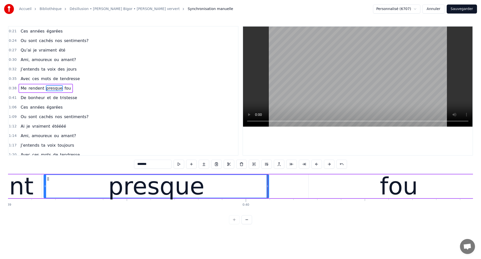
click at [82, 181] on div "presque" at bounding box center [156, 186] width 224 height 23
click at [318, 189] on div "fou" at bounding box center [399, 187] width 180 height 24
type input "***"
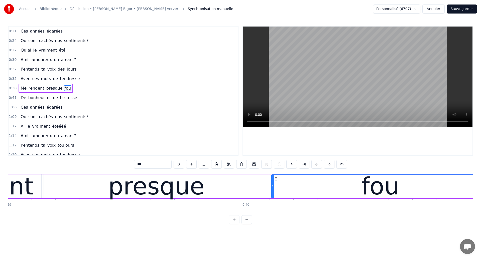
drag, startPoint x: 310, startPoint y: 189, endPoint x: 273, endPoint y: 194, distance: 37.4
click at [273, 194] on div at bounding box center [273, 186] width 2 height 23
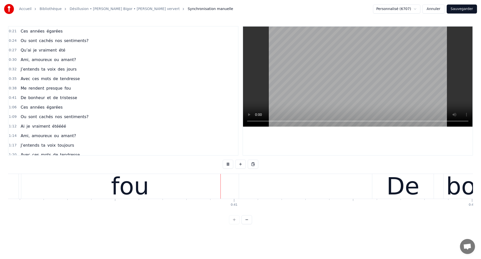
scroll to position [0, 9557]
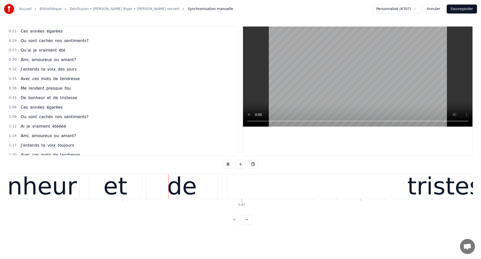
click at [181, 189] on div "De bonheur et de tristesse" at bounding box center [297, 186] width 786 height 25
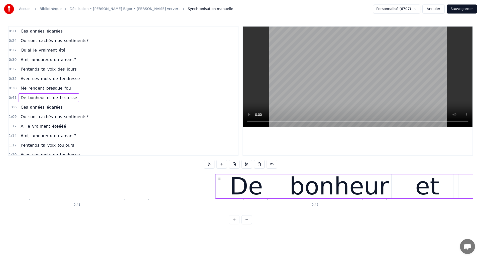
scroll to position [0, 9686]
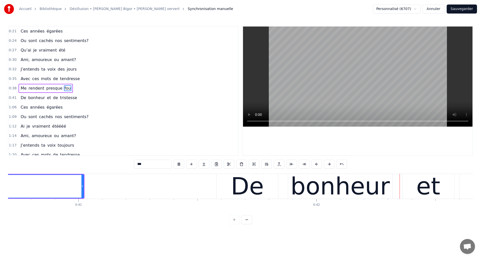
click at [239, 186] on div "De" at bounding box center [247, 187] width 33 height 36
type input "**"
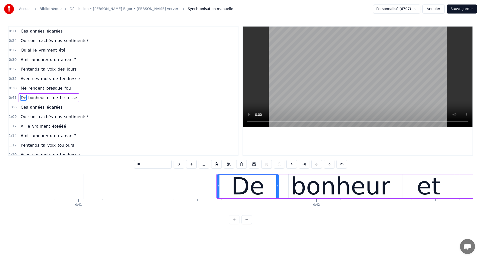
scroll to position [7, 0]
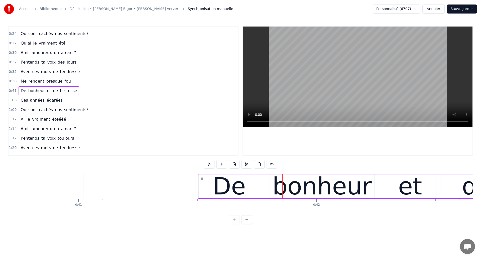
drag, startPoint x: 221, startPoint y: 179, endPoint x: 203, endPoint y: 187, distance: 20.4
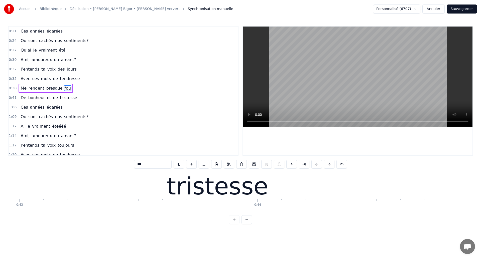
scroll to position [0, 10221]
click at [181, 197] on div "tristesse" at bounding box center [216, 187] width 101 height 36
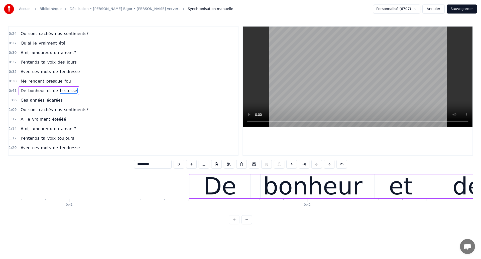
scroll to position [0, 9690]
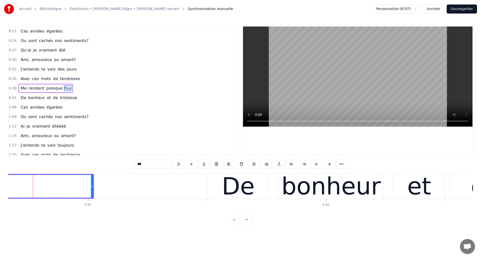
scroll to position [0, 9676]
click at [254, 193] on div "De" at bounding box center [238, 186] width 61 height 25
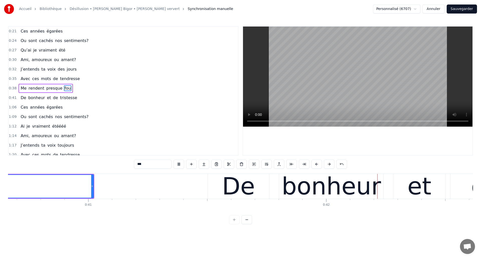
type input "**"
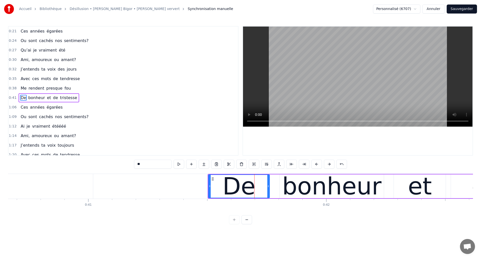
scroll to position [7, 0]
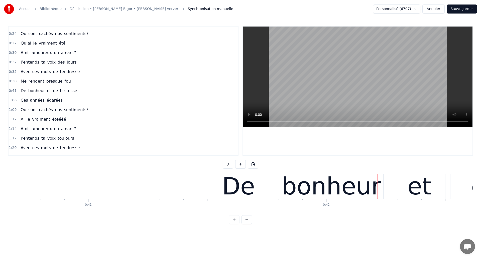
click at [291, 184] on div "bonheur" at bounding box center [331, 187] width 99 height 36
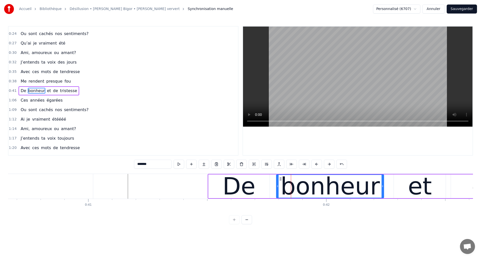
drag, startPoint x: 280, startPoint y: 187, endPoint x: 277, endPoint y: 188, distance: 3.4
click at [277, 188] on div at bounding box center [278, 186] width 2 height 23
click at [261, 190] on div "De" at bounding box center [238, 187] width 61 height 24
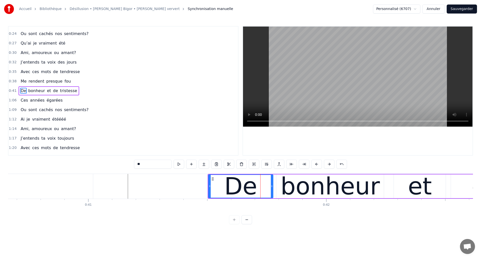
drag, startPoint x: 269, startPoint y: 189, endPoint x: 272, endPoint y: 190, distance: 3.7
click at [272, 190] on div at bounding box center [272, 186] width 2 height 23
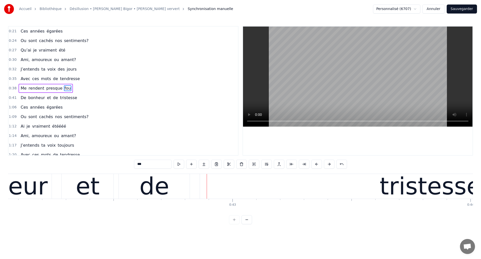
scroll to position [0, 10092]
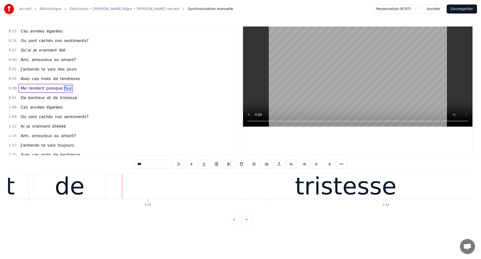
click at [154, 184] on div "tristesse" at bounding box center [345, 186] width 461 height 25
type input "*********"
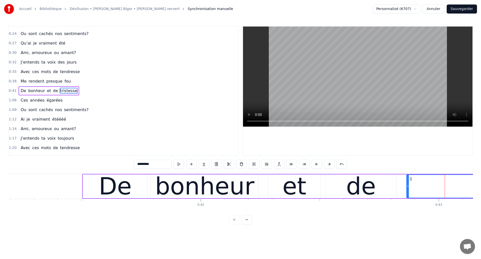
scroll to position [0, 9778]
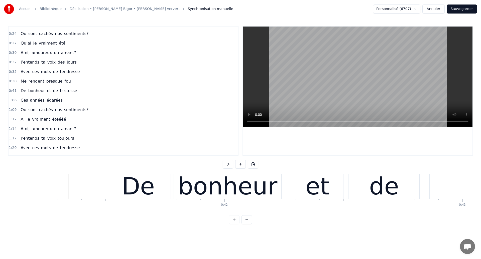
click at [145, 194] on div "De" at bounding box center [138, 187] width 33 height 36
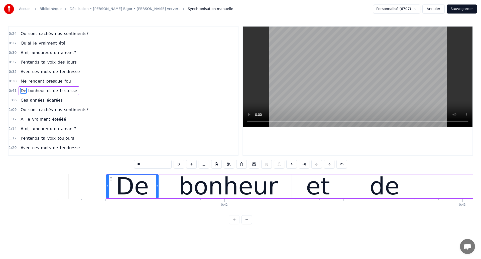
drag, startPoint x: 170, startPoint y: 193, endPoint x: 157, endPoint y: 192, distance: 12.8
click at [157, 192] on div at bounding box center [157, 186] width 2 height 23
click at [189, 189] on div "bonheur" at bounding box center [228, 187] width 99 height 36
type input "*******"
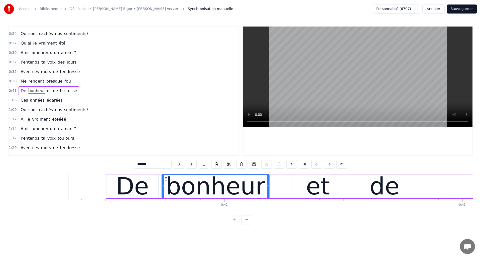
drag, startPoint x: 180, startPoint y: 179, endPoint x: 167, endPoint y: 182, distance: 13.2
click at [167, 182] on div "bonheur" at bounding box center [215, 186] width 107 height 23
click at [65, 173] on div "0:21 Ces années égarées 0:24 Ou sont cachés nos sentiments? 0:27 Qu’ai je vraim…" at bounding box center [240, 125] width 465 height 198
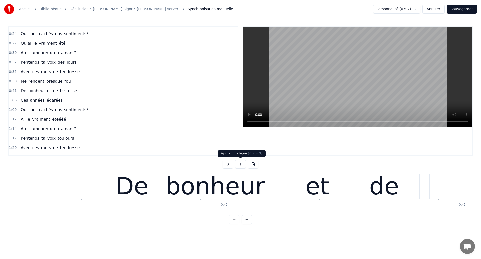
click at [244, 192] on div "bonheur" at bounding box center [214, 187] width 99 height 36
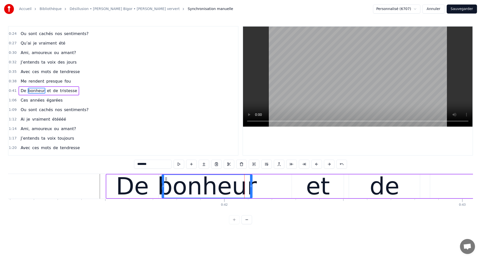
drag, startPoint x: 267, startPoint y: 188, endPoint x: 250, endPoint y: 190, distance: 17.2
click at [250, 190] on div at bounding box center [251, 186] width 2 height 23
click at [312, 194] on div "et" at bounding box center [318, 187] width 24 height 36
type input "**"
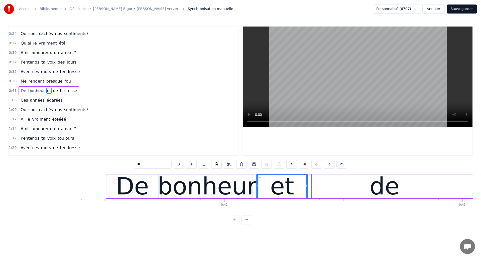
drag, startPoint x: 297, startPoint y: 180, endPoint x: 261, endPoint y: 189, distance: 36.7
click at [261, 189] on div "et" at bounding box center [281, 186] width 51 height 23
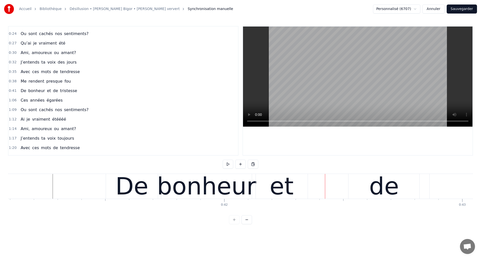
click at [223, 193] on div "bonheur" at bounding box center [206, 187] width 99 height 36
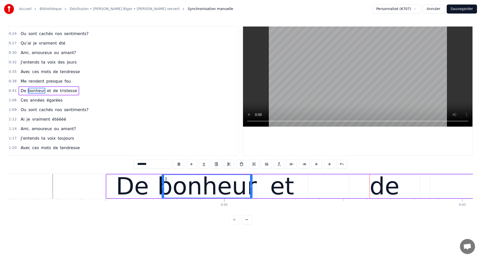
click at [271, 185] on div "et" at bounding box center [282, 187] width 52 height 24
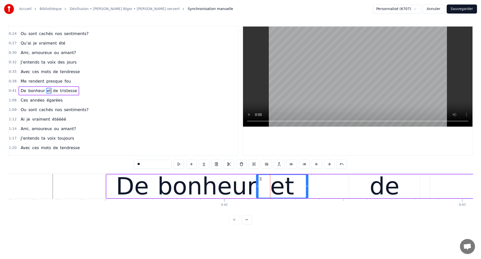
click at [186, 185] on div "bonheur" at bounding box center [207, 187] width 99 height 36
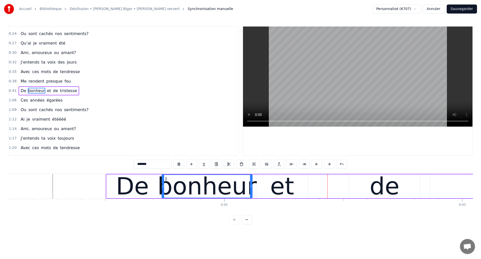
click at [276, 180] on div "et" at bounding box center [282, 187] width 24 height 36
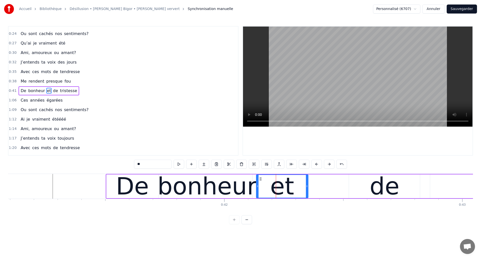
click at [364, 189] on div "de" at bounding box center [384, 187] width 71 height 24
type input "**"
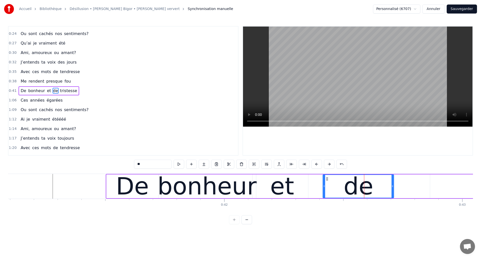
drag, startPoint x: 353, startPoint y: 179, endPoint x: 327, endPoint y: 191, distance: 29.0
click at [327, 191] on div "de" at bounding box center [358, 186] width 70 height 23
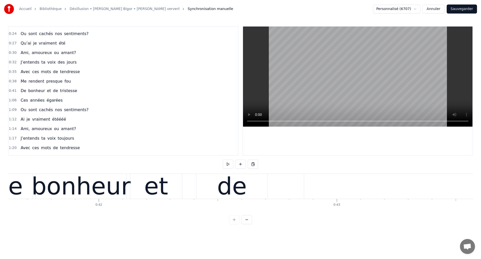
scroll to position [0, 9926]
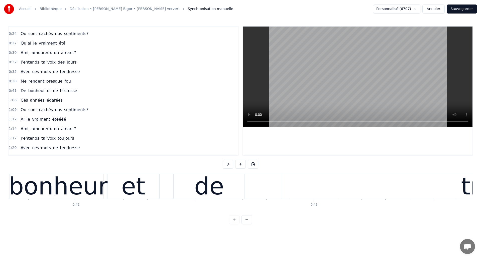
click at [136, 190] on div "et" at bounding box center [133, 187] width 24 height 36
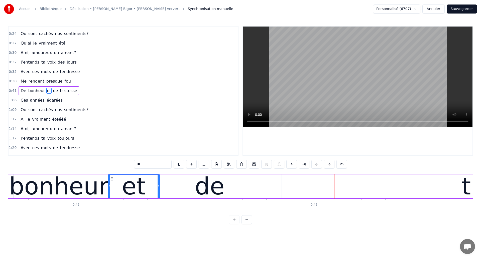
click at [234, 188] on div "de" at bounding box center [209, 187] width 71 height 24
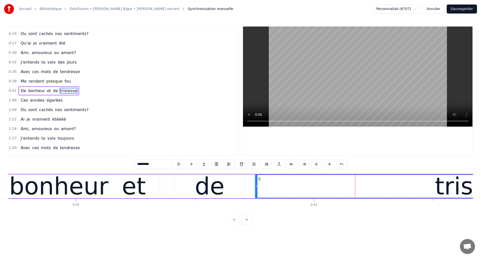
drag, startPoint x: 286, startPoint y: 179, endPoint x: 259, endPoint y: 184, distance: 27.0
click at [259, 184] on div "tristesse" at bounding box center [485, 186] width 461 height 23
click at [21, 90] on span "De" at bounding box center [23, 91] width 7 height 6
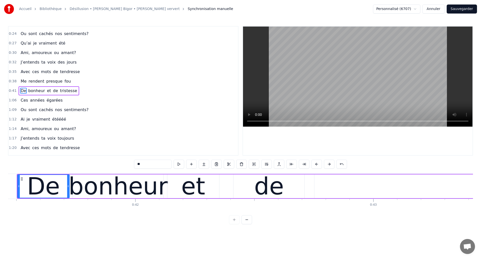
scroll to position [0, 9861]
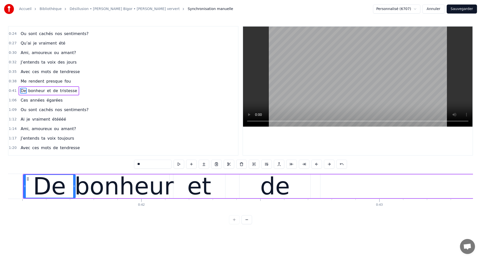
click at [101, 190] on div "bonheur" at bounding box center [124, 187] width 99 height 36
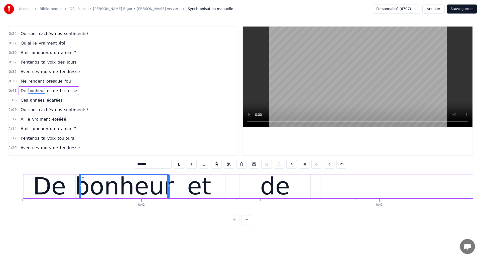
click at [88, 176] on div "bonheur" at bounding box center [124, 187] width 99 height 36
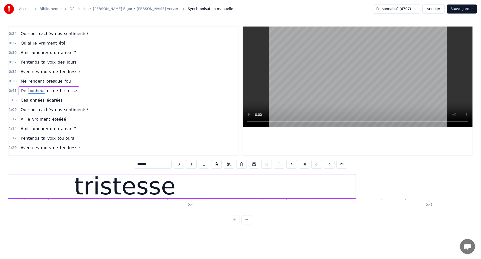
click at [95, 186] on div "tristesse" at bounding box center [124, 187] width 101 height 36
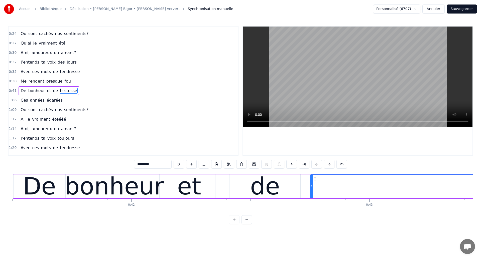
scroll to position [0, 9854]
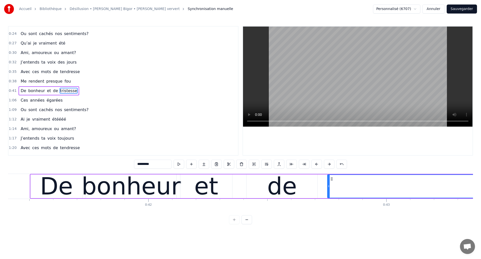
click at [45, 189] on div "De" at bounding box center [56, 187] width 33 height 36
type input "**"
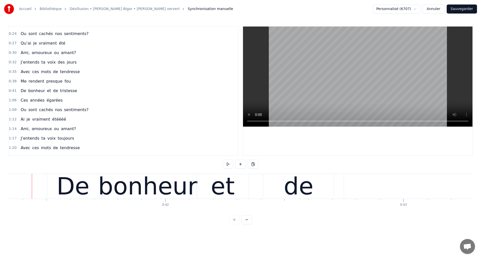
scroll to position [0, 9836]
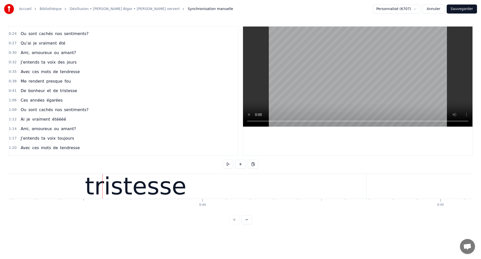
click at [163, 183] on div "tristesse" at bounding box center [135, 187] width 101 height 36
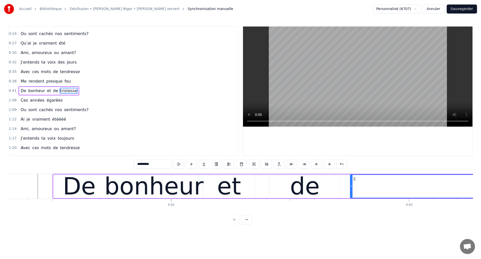
scroll to position [0, 9816]
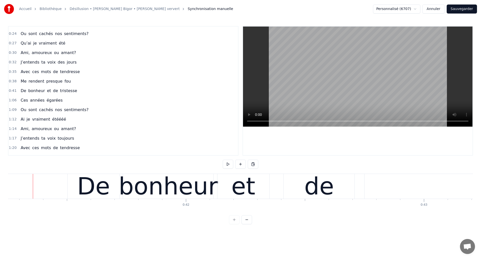
scroll to position [0, 9816]
click at [186, 190] on div "bonheur" at bounding box center [168, 187] width 99 height 36
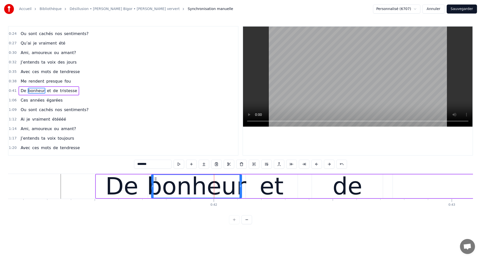
scroll to position [0, 9782]
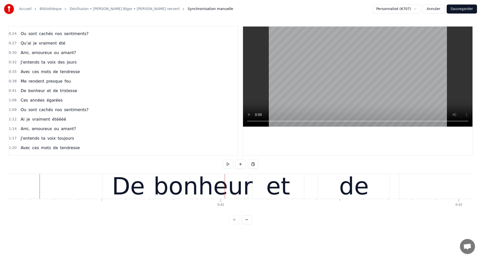
click at [127, 185] on div "De" at bounding box center [128, 187] width 33 height 36
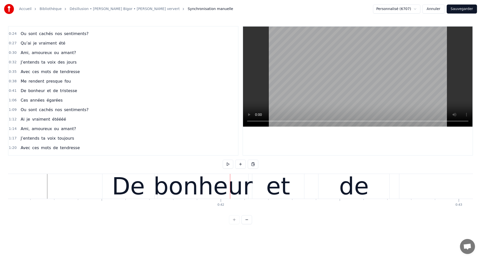
click at [152, 191] on div "De" at bounding box center [128, 186] width 52 height 25
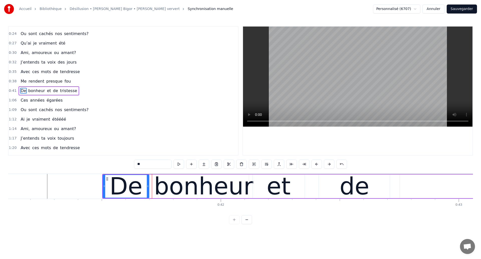
drag, startPoint x: 154, startPoint y: 191, endPoint x: 148, endPoint y: 191, distance: 5.8
click at [148, 191] on div at bounding box center [148, 186] width 2 height 23
click at [182, 179] on div "bonheur" at bounding box center [203, 187] width 99 height 36
type input "*******"
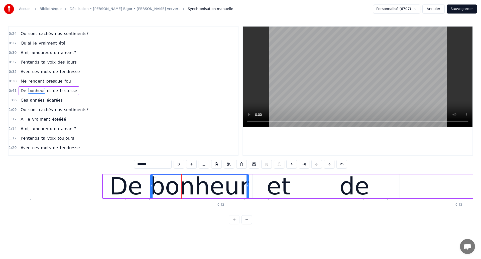
drag, startPoint x: 159, startPoint y: 187, endPoint x: 151, endPoint y: 188, distance: 8.1
click at [151, 188] on div at bounding box center [152, 186] width 2 height 23
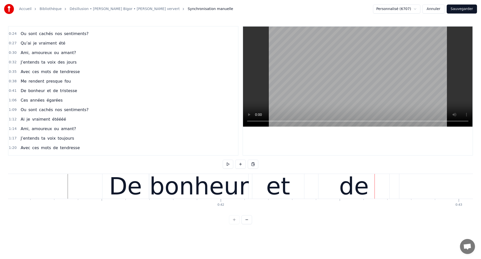
click at [130, 184] on div "De" at bounding box center [125, 187] width 33 height 36
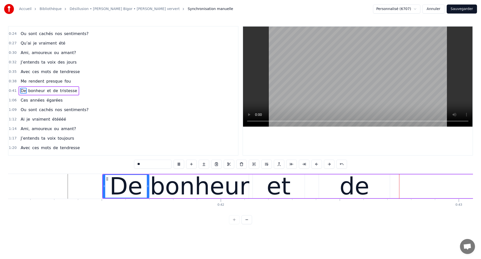
click at [276, 187] on div "et" at bounding box center [279, 187] width 24 height 36
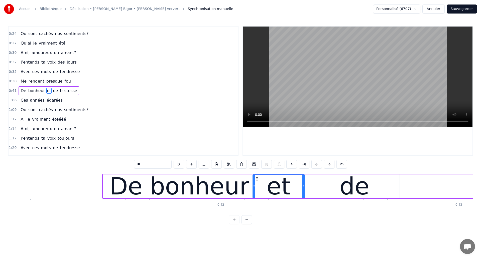
click at [207, 189] on div "bonheur" at bounding box center [199, 187] width 99 height 36
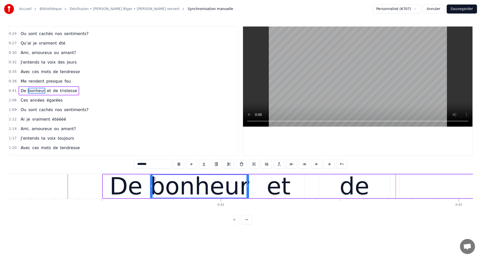
click at [273, 179] on div "et" at bounding box center [279, 187] width 24 height 36
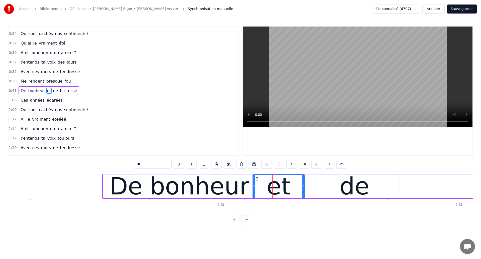
click at [173, 184] on div "bonheur" at bounding box center [199, 187] width 99 height 36
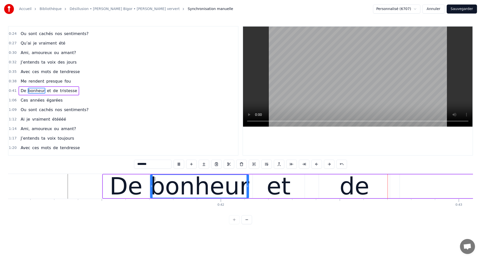
click at [273, 176] on div "et" at bounding box center [279, 187] width 24 height 36
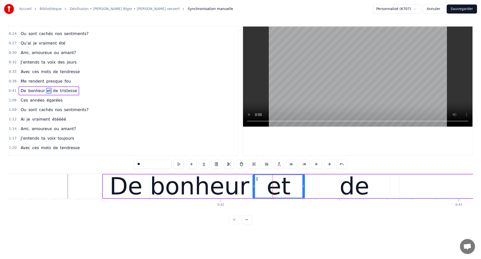
click at [171, 187] on div "bonheur" at bounding box center [199, 187] width 99 height 36
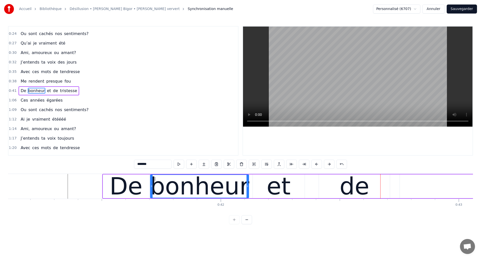
click at [298, 191] on div "et" at bounding box center [279, 187] width 52 height 24
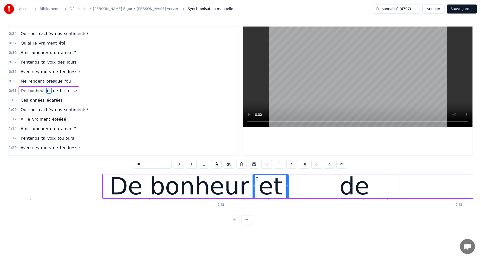
drag, startPoint x: 303, startPoint y: 190, endPoint x: 287, endPoint y: 192, distance: 16.1
click at [287, 192] on div at bounding box center [287, 186] width 2 height 23
click at [335, 189] on div "de" at bounding box center [354, 187] width 71 height 24
type input "**"
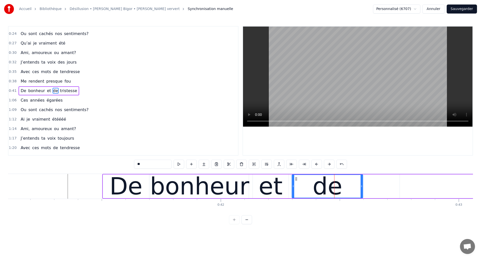
drag, startPoint x: 323, startPoint y: 179, endPoint x: 296, endPoint y: 188, distance: 28.4
click at [296, 188] on div "de" at bounding box center [327, 186] width 70 height 23
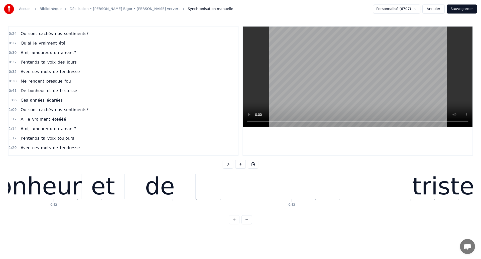
scroll to position [0, 9923]
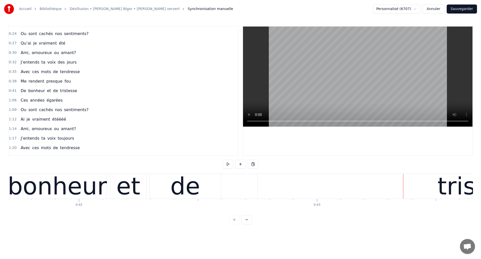
click at [79, 191] on div "bonheur" at bounding box center [57, 187] width 99 height 36
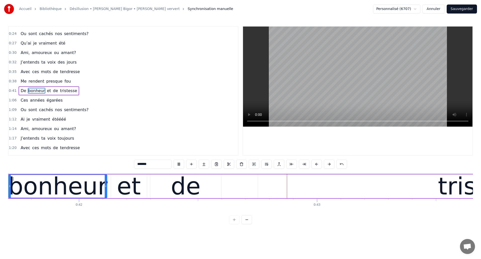
click at [230, 187] on div "De bonheur et de tristesse" at bounding box center [340, 186] width 760 height 25
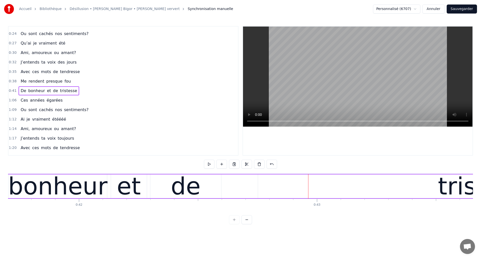
click at [219, 189] on div "de" at bounding box center [185, 187] width 71 height 24
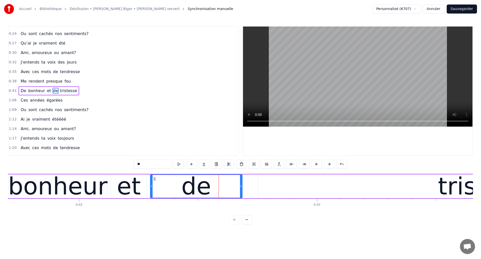
drag, startPoint x: 219, startPoint y: 189, endPoint x: 240, endPoint y: 196, distance: 22.0
click at [240, 196] on div at bounding box center [241, 186] width 2 height 23
click at [66, 185] on div "bonheur" at bounding box center [57, 187] width 99 height 36
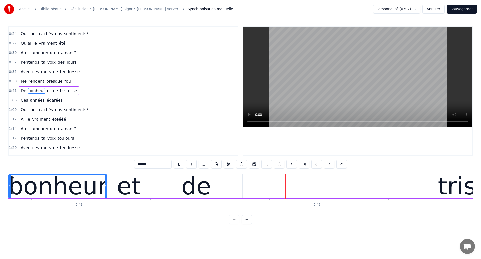
click at [221, 186] on div "de" at bounding box center [196, 187] width 92 height 24
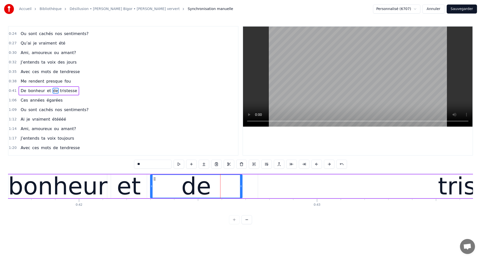
click at [269, 194] on div "tristesse" at bounding box center [488, 187] width 461 height 24
type input "*********"
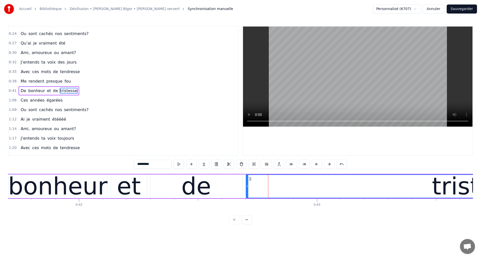
drag, startPoint x: 259, startPoint y: 189, endPoint x: 247, endPoint y: 191, distance: 12.1
click at [247, 191] on div at bounding box center [247, 186] width 2 height 23
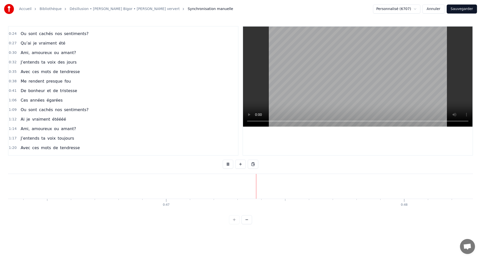
scroll to position [0, 11128]
click at [461, 8] on button "Sauvegarder" at bounding box center [462, 9] width 30 height 9
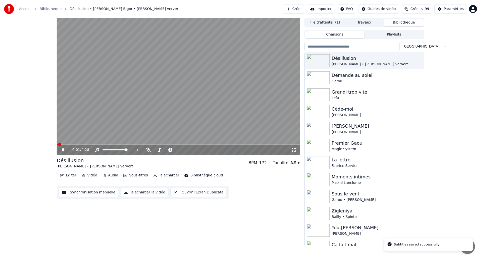
click at [293, 149] on icon at bounding box center [293, 150] width 5 height 4
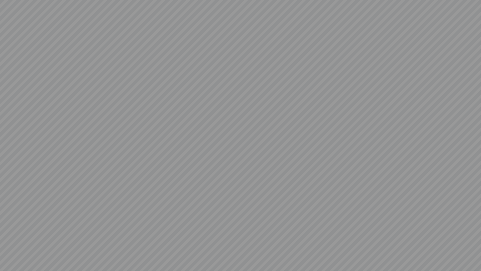
click at [293, 161] on video at bounding box center [240, 135] width 481 height 271
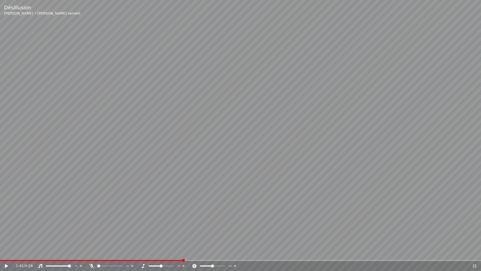
click at [7, 259] on div "1:41 / 4:28" at bounding box center [240, 266] width 481 height 10
click at [4, 259] on span at bounding box center [2, 259] width 4 height 1
click at [5, 259] on div "0:02 / 4:28" at bounding box center [240, 266] width 481 height 10
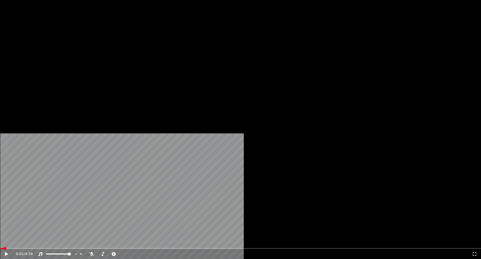
click at [66, 42] on button "Éditer" at bounding box center [68, 38] width 20 height 7
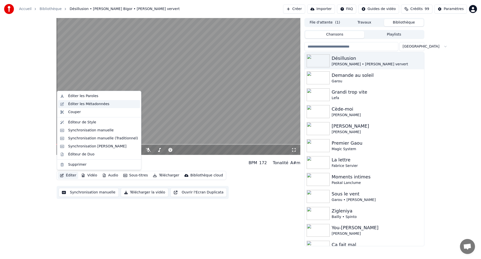
click at [89, 105] on div "Éditer les Métadonnées" at bounding box center [88, 104] width 41 height 5
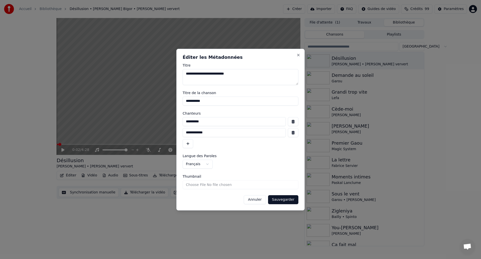
click at [295, 136] on button "button" at bounding box center [293, 132] width 11 height 9
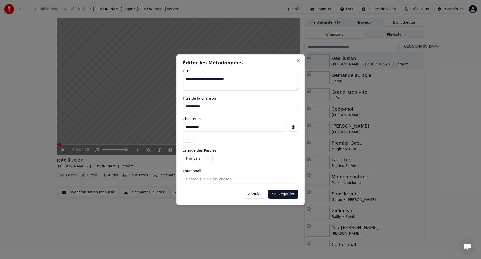
click at [285, 195] on button "Sauvegarder" at bounding box center [283, 194] width 30 height 9
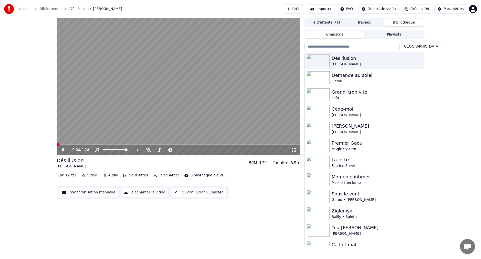
click at [57, 145] on span at bounding box center [58, 144] width 3 height 3
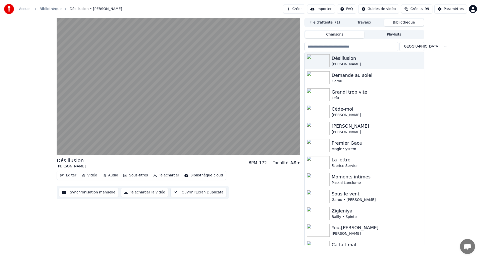
click at [81, 193] on button "Synchronisation manuelle" at bounding box center [89, 192] width 60 height 9
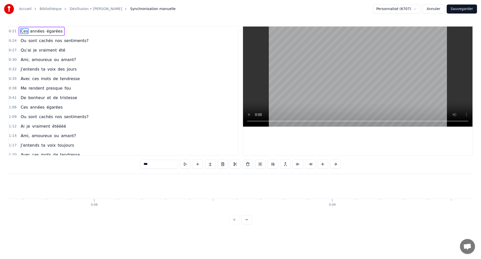
click at [23, 31] on span "Ces" at bounding box center [24, 31] width 8 height 6
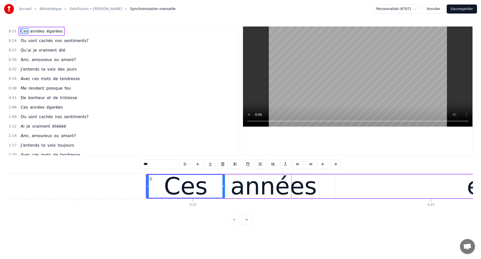
scroll to position [0, 4993]
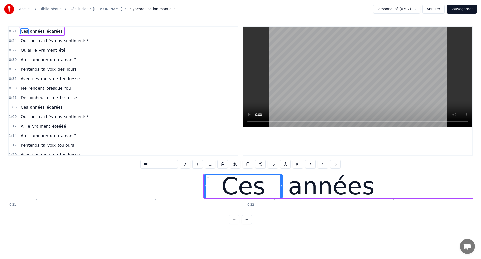
click at [45, 172] on div "0:21 Ces années égarées 0:24 Ou sont cachés nos sentiments? 0:27 Qu’ai je vraim…" at bounding box center [240, 125] width 465 height 198
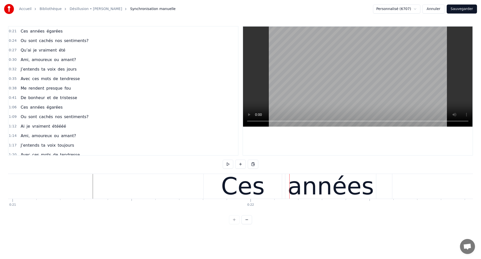
click at [211, 191] on div "Ces" at bounding box center [243, 186] width 78 height 25
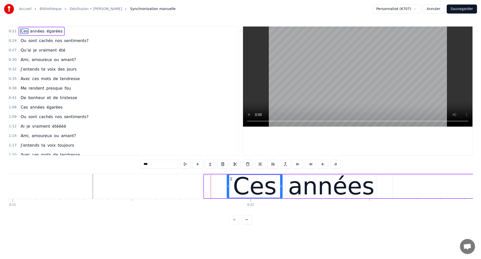
drag, startPoint x: 205, startPoint y: 190, endPoint x: 228, endPoint y: 197, distance: 23.8
click at [228, 197] on div at bounding box center [228, 186] width 2 height 23
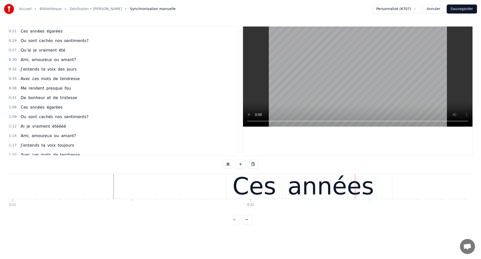
click at [253, 188] on div "Ces" at bounding box center [254, 187] width 44 height 36
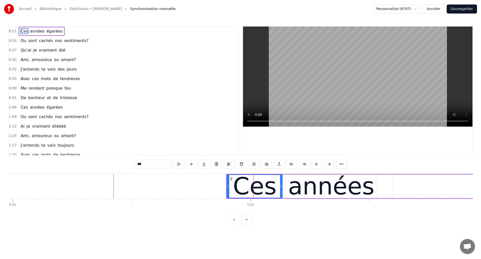
click at [293, 189] on div "années" at bounding box center [331, 187] width 91 height 24
type input "******"
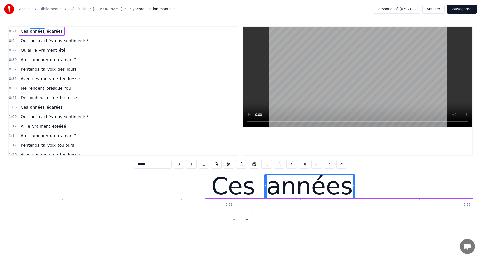
scroll to position [0, 5075]
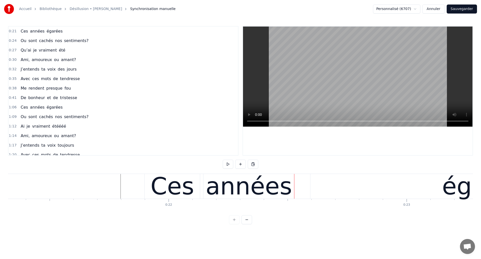
click at [207, 191] on div "années" at bounding box center [248, 186] width 91 height 25
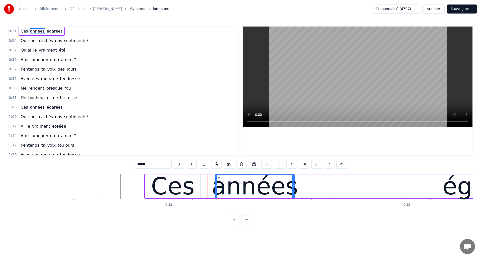
drag, startPoint x: 206, startPoint y: 190, endPoint x: 217, endPoint y: 196, distance: 12.4
click at [217, 196] on div at bounding box center [216, 186] width 2 height 23
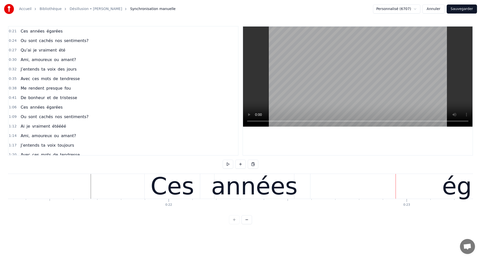
click at [196, 192] on div "Ces" at bounding box center [172, 186] width 55 height 25
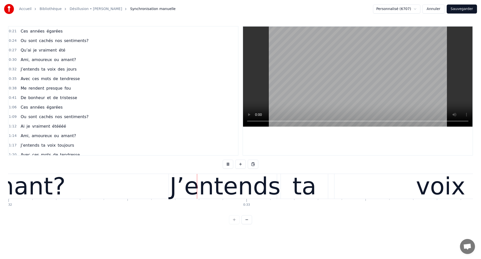
scroll to position [0, 7633]
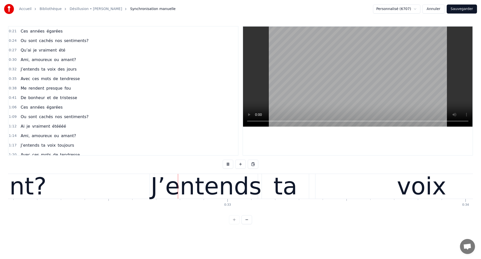
click at [131, 188] on div "amant?" at bounding box center [1, 186] width 295 height 25
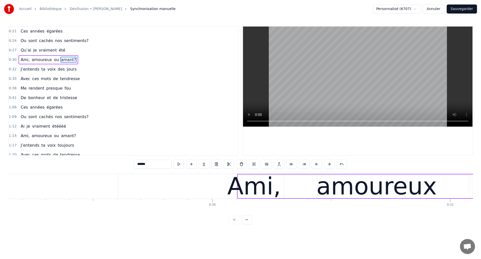
scroll to position [0, 6914]
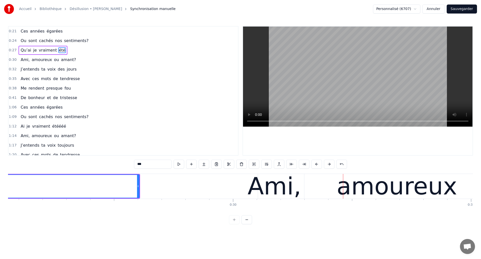
click at [275, 194] on div "Ami," at bounding box center [274, 187] width 54 height 36
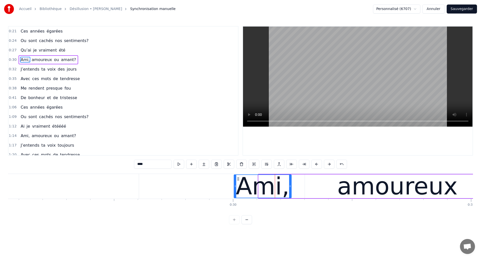
drag, startPoint x: 259, startPoint y: 189, endPoint x: 234, endPoint y: 190, distance: 24.6
click at [234, 190] on div at bounding box center [235, 186] width 2 height 23
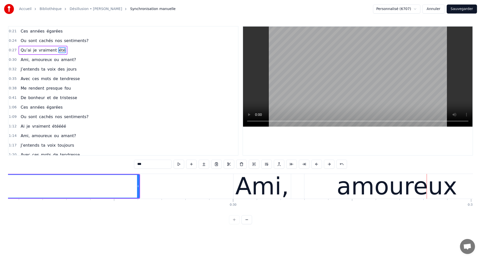
click at [321, 187] on div "amoureux" at bounding box center [396, 186] width 185 height 25
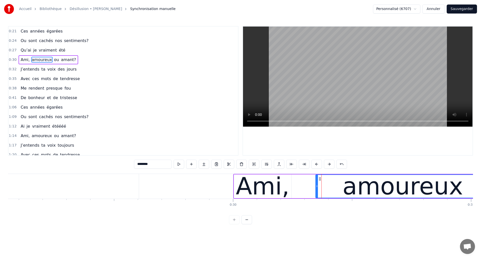
drag, startPoint x: 306, startPoint y: 189, endPoint x: 317, endPoint y: 193, distance: 11.5
click at [317, 193] on div at bounding box center [317, 186] width 2 height 23
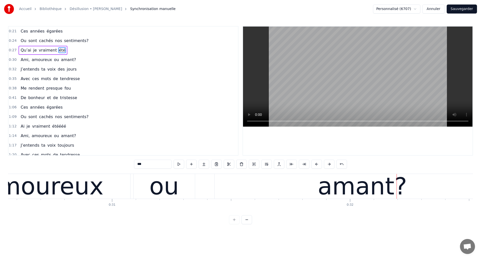
scroll to position [0, 7273]
click at [51, 193] on div "amoureux" at bounding box center [43, 187] width 120 height 36
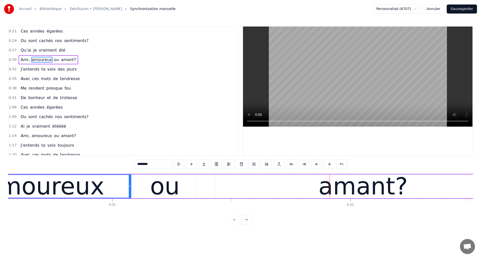
click at [111, 183] on div "amoureux" at bounding box center [44, 186] width 174 height 23
click at [96, 190] on div "amoureux" at bounding box center [44, 186] width 174 height 23
click at [246, 193] on div "amant?" at bounding box center [362, 187] width 295 height 24
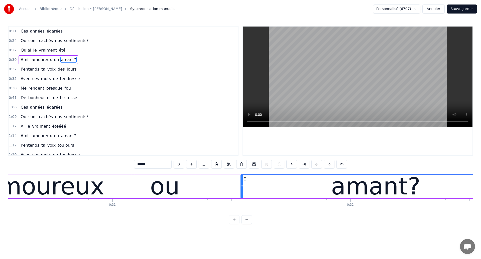
drag, startPoint x: 216, startPoint y: 188, endPoint x: 242, endPoint y: 193, distance: 25.8
click at [242, 193] on div at bounding box center [242, 186] width 2 height 23
click at [185, 190] on div "ou" at bounding box center [164, 187] width 61 height 24
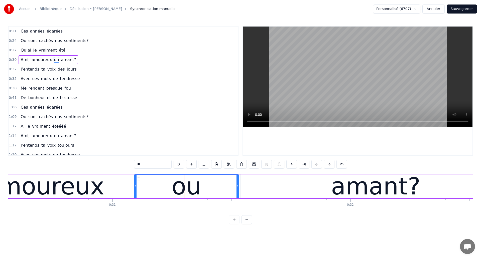
drag, startPoint x: 195, startPoint y: 190, endPoint x: 238, endPoint y: 197, distance: 43.9
click at [238, 197] on div at bounding box center [237, 186] width 2 height 23
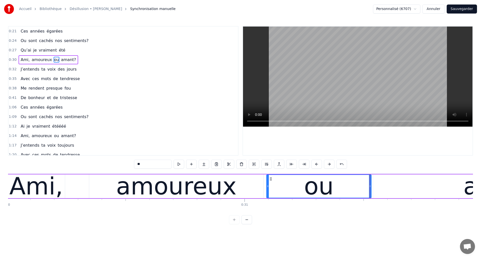
click at [26, 185] on div "Ami," at bounding box center [36, 187] width 54 height 36
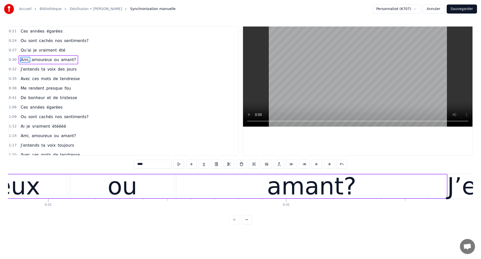
scroll to position [0, 7333]
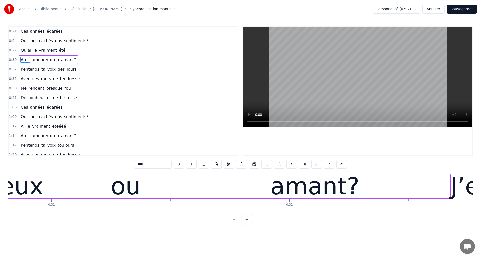
click at [185, 188] on div "amant?" at bounding box center [315, 187] width 270 height 24
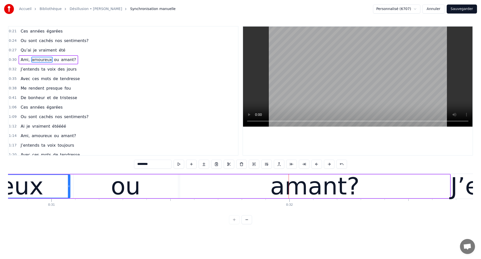
click at [189, 192] on div "amant?" at bounding box center [315, 187] width 270 height 24
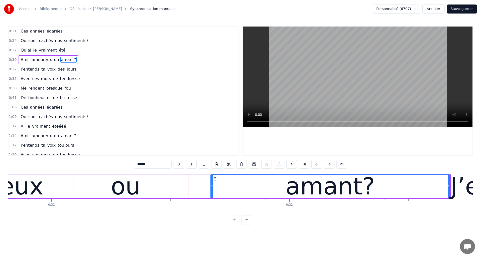
drag, startPoint x: 180, startPoint y: 190, endPoint x: 211, endPoint y: 195, distance: 31.2
click at [211, 195] on div at bounding box center [212, 186] width 2 height 23
click at [166, 192] on div "ou" at bounding box center [125, 187] width 105 height 24
type input "**"
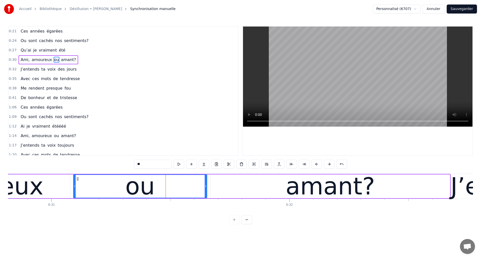
drag, startPoint x: 177, startPoint y: 189, endPoint x: 206, endPoint y: 198, distance: 30.2
click at [206, 198] on div "[PERSON_NAME], amoureux ou amant?" at bounding box center [132, 186] width 637 height 25
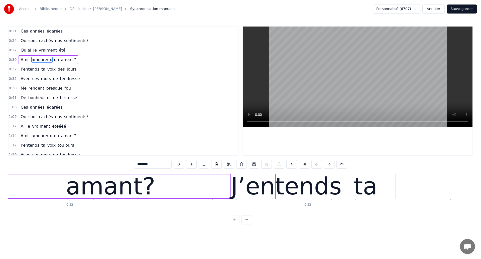
scroll to position [0, 7537]
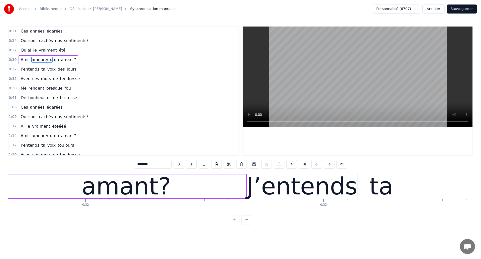
click at [23, 61] on span "Ami," at bounding box center [25, 60] width 10 height 6
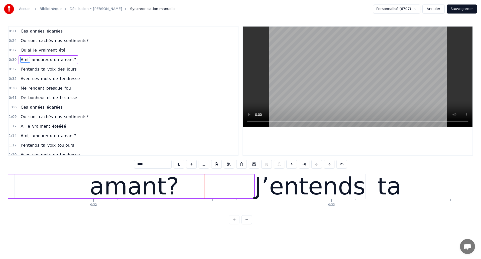
scroll to position [0, 7544]
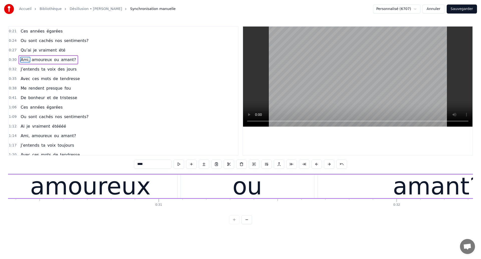
click at [33, 185] on div "amoureux" at bounding box center [90, 187] width 174 height 24
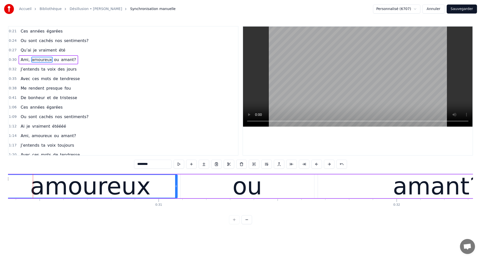
scroll to position [0, 7226]
click at [59, 188] on div "amoureux" at bounding box center [90, 187] width 120 height 36
click at [72, 194] on div "amoureux" at bounding box center [90, 187] width 120 height 36
click at [201, 192] on div "ou" at bounding box center [248, 187] width 134 height 24
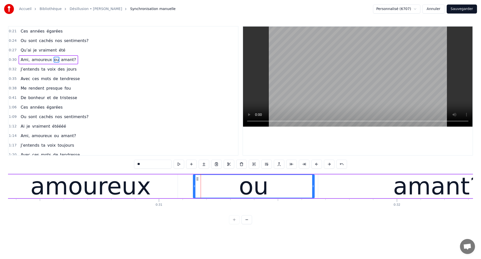
drag, startPoint x: 182, startPoint y: 189, endPoint x: 194, endPoint y: 194, distance: 13.0
click at [194, 194] on div at bounding box center [194, 186] width 2 height 23
click at [53, 187] on div "amoureux" at bounding box center [90, 187] width 120 height 36
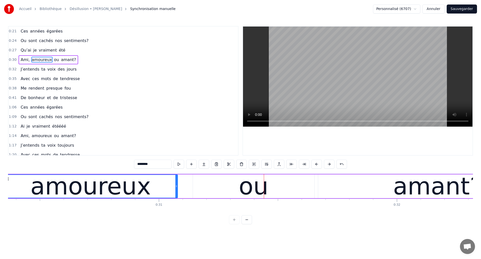
click at [217, 180] on div "ou" at bounding box center [253, 187] width 121 height 24
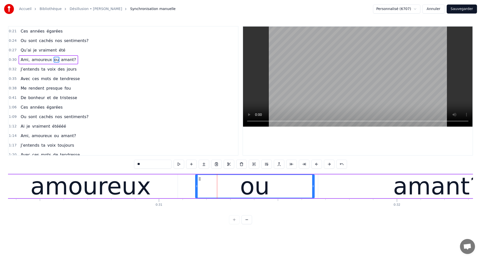
drag, startPoint x: 194, startPoint y: 190, endPoint x: 197, endPoint y: 191, distance: 2.6
click at [197, 191] on div at bounding box center [197, 186] width 2 height 23
click at [168, 191] on div "amoureux" at bounding box center [91, 187] width 174 height 24
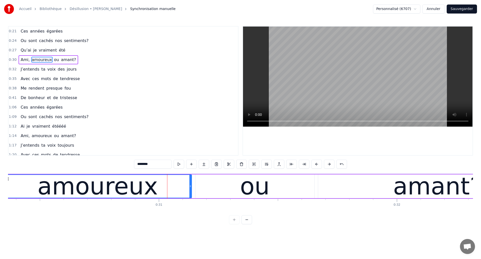
drag, startPoint x: 176, startPoint y: 190, endPoint x: 190, endPoint y: 195, distance: 15.0
click at [190, 195] on div at bounding box center [190, 186] width 2 height 23
click at [27, 59] on span "Ami," at bounding box center [25, 60] width 10 height 6
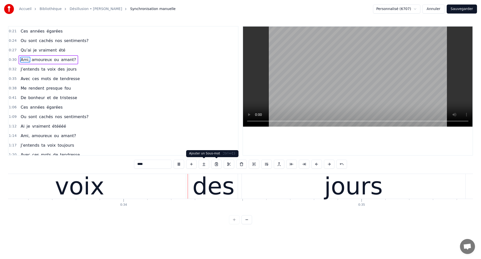
scroll to position [0, 7987]
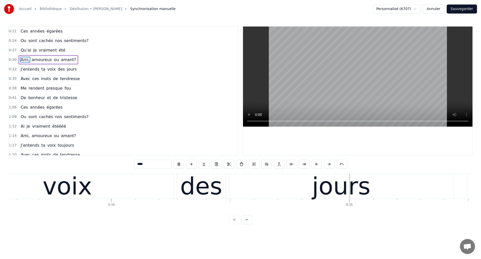
click at [209, 175] on div "des" at bounding box center [201, 187] width 42 height 36
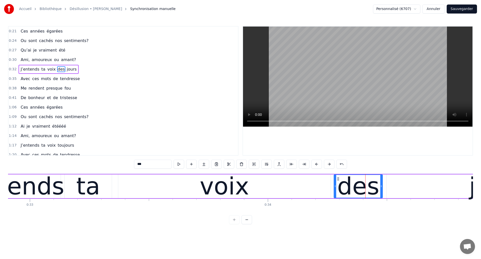
scroll to position [0, 7710]
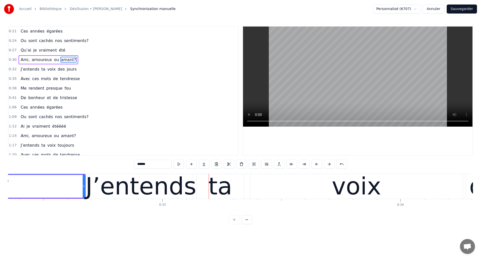
click at [125, 187] on div "J’entends" at bounding box center [140, 187] width 111 height 36
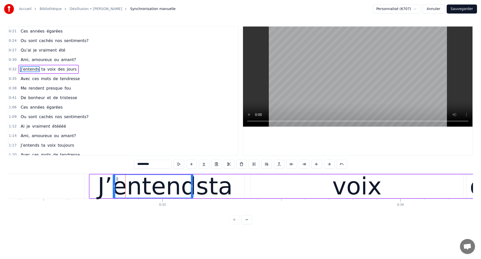
drag, startPoint x: 91, startPoint y: 186, endPoint x: 114, endPoint y: 199, distance: 26.6
click at [114, 198] on div "J’entends" at bounding box center [153, 186] width 80 height 23
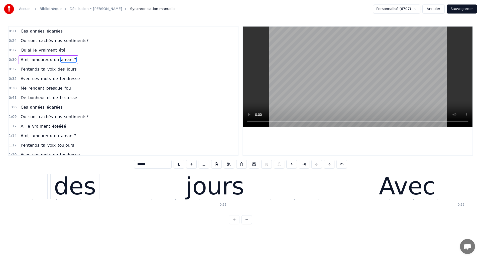
scroll to position [0, 8114]
click at [23, 61] on span "Ami," at bounding box center [25, 60] width 10 height 6
type input "****"
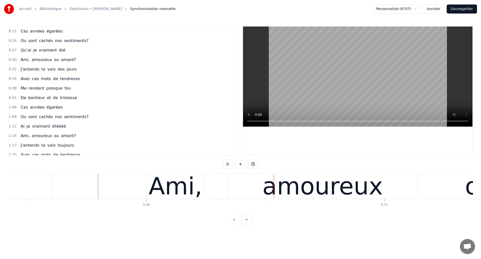
scroll to position [0, 6993]
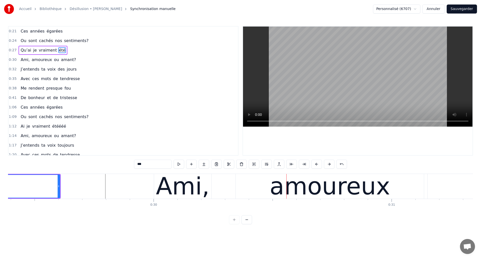
click at [171, 192] on div "Ami," at bounding box center [183, 187] width 54 height 36
type input "****"
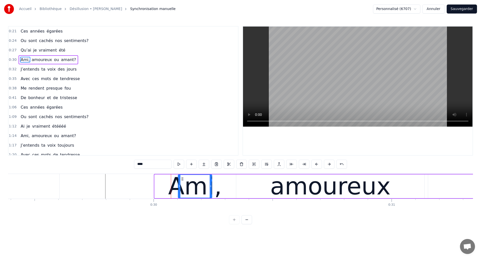
drag, startPoint x: 155, startPoint y: 188, endPoint x: 178, endPoint y: 192, distance: 24.0
click at [178, 192] on div at bounding box center [179, 186] width 2 height 23
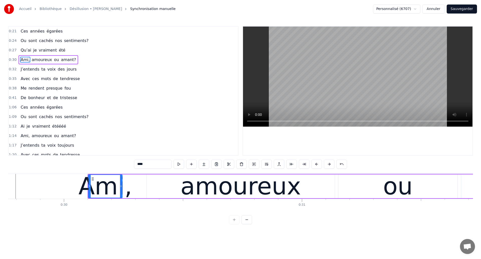
scroll to position [0, 7092]
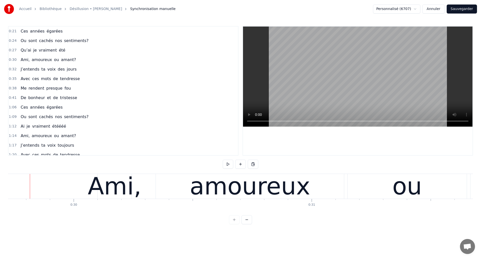
scroll to position [0, 7070]
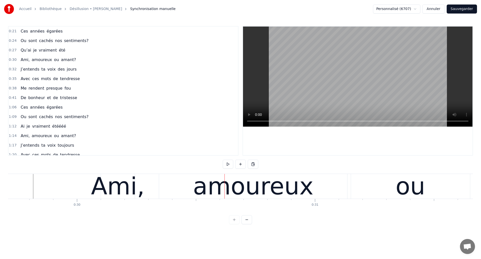
click at [163, 187] on div "amoureux" at bounding box center [253, 186] width 188 height 25
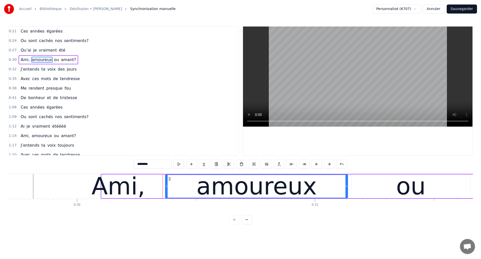
drag, startPoint x: 161, startPoint y: 189, endPoint x: 167, endPoint y: 191, distance: 6.1
click at [167, 191] on div at bounding box center [167, 186] width 2 height 23
click at [132, 190] on div "Ami," at bounding box center [118, 187] width 54 height 36
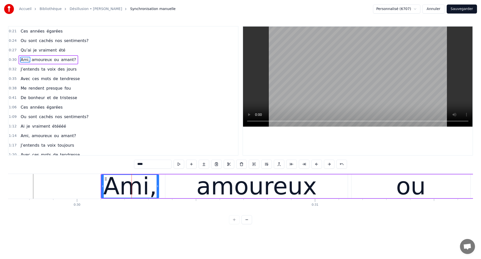
drag, startPoint x: 134, startPoint y: 190, endPoint x: 158, endPoint y: 196, distance: 24.6
click at [158, 196] on div at bounding box center [158, 186] width 2 height 23
click at [173, 191] on div "amoureux" at bounding box center [256, 187] width 182 height 24
type input "********"
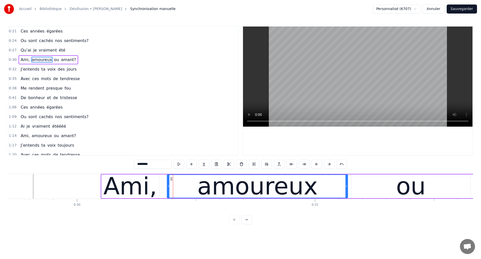
click at [167, 191] on div at bounding box center [168, 186] width 2 height 23
drag, startPoint x: 168, startPoint y: 191, endPoint x: 163, endPoint y: 191, distance: 4.8
click at [163, 191] on div at bounding box center [163, 186] width 2 height 23
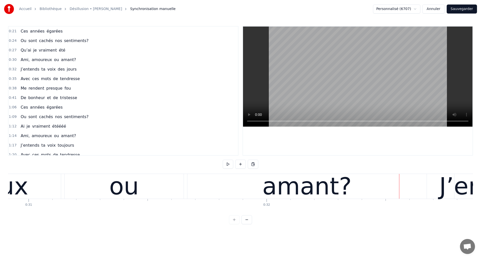
scroll to position [0, 7345]
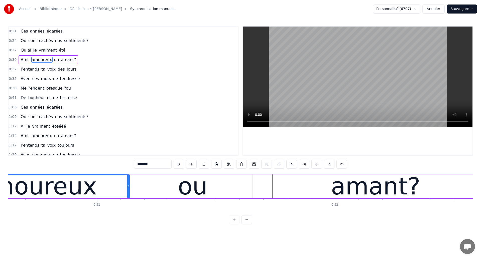
scroll to position [0, 7261]
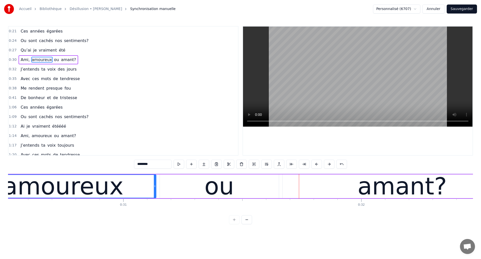
click at [50, 177] on div "amoureux" at bounding box center [63, 187] width 120 height 36
click at [37, 182] on div "amoureux" at bounding box center [63, 187] width 120 height 36
click at [193, 183] on div "ou" at bounding box center [219, 187] width 119 height 24
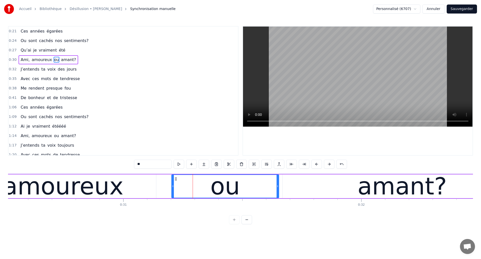
drag, startPoint x: 161, startPoint y: 188, endPoint x: 173, endPoint y: 192, distance: 12.5
click at [173, 192] on div at bounding box center [173, 186] width 2 height 23
click at [88, 185] on div "amoureux" at bounding box center [63, 187] width 120 height 36
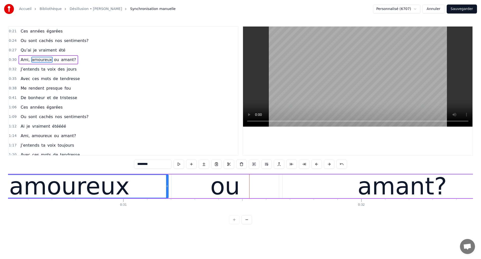
drag, startPoint x: 154, startPoint y: 193, endPoint x: 166, endPoint y: 192, distance: 12.0
click at [167, 192] on div at bounding box center [167, 186] width 2 height 23
click at [77, 186] on div "amoureux" at bounding box center [69, 187] width 120 height 36
click at [25, 59] on span "Ami," at bounding box center [25, 60] width 10 height 6
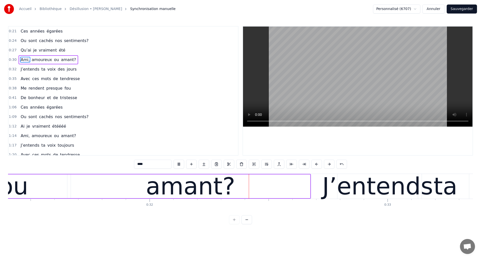
scroll to position [0, 7566]
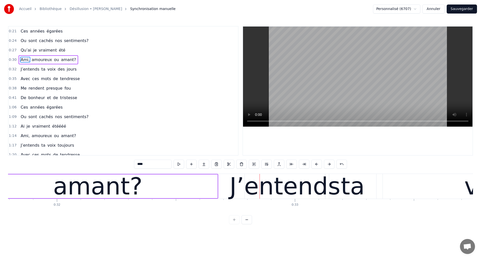
click at [126, 185] on div "amant?" at bounding box center [97, 187] width 89 height 36
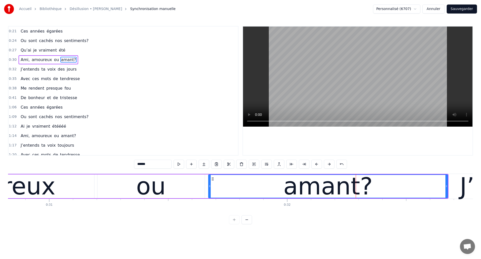
scroll to position [0, 7332]
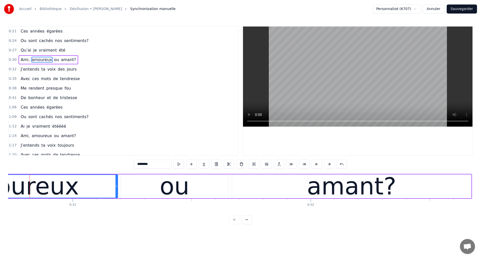
scroll to position [0, 7309]
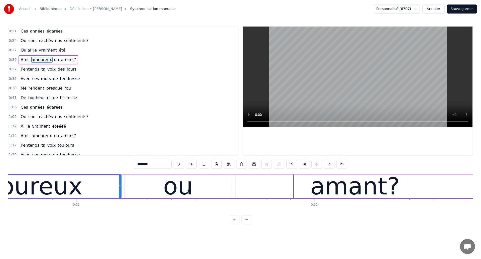
click at [34, 190] on div "amoureux" at bounding box center [22, 187] width 120 height 36
click at [211, 189] on div "ou" at bounding box center [177, 187] width 107 height 24
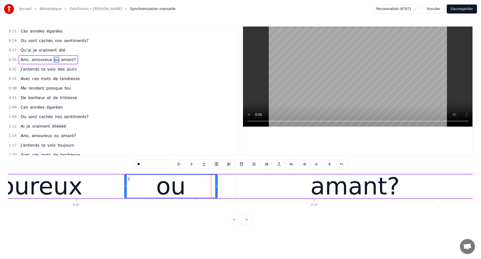
drag, startPoint x: 231, startPoint y: 188, endPoint x: 217, endPoint y: 191, distance: 14.5
click at [217, 191] on div at bounding box center [216, 186] width 2 height 23
click at [255, 187] on div "amant?" at bounding box center [354, 187] width 239 height 24
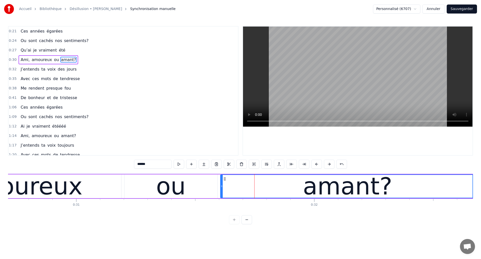
drag, startPoint x: 236, startPoint y: 187, endPoint x: 221, endPoint y: 190, distance: 15.3
click at [221, 190] on div at bounding box center [222, 186] width 2 height 23
click at [21, 58] on span "Ami," at bounding box center [25, 60] width 10 height 6
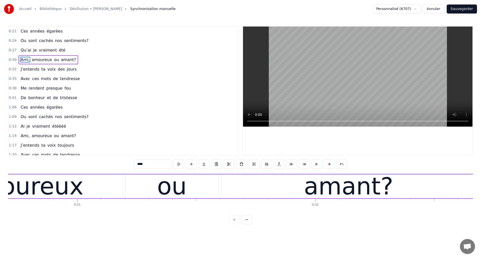
scroll to position [0, 7272]
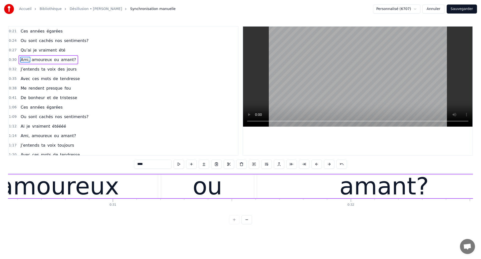
click at [94, 191] on div "amoureux" at bounding box center [58, 187] width 120 height 36
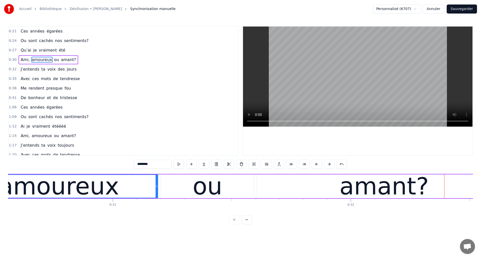
click at [131, 188] on div "amoureux" at bounding box center [59, 186] width 198 height 23
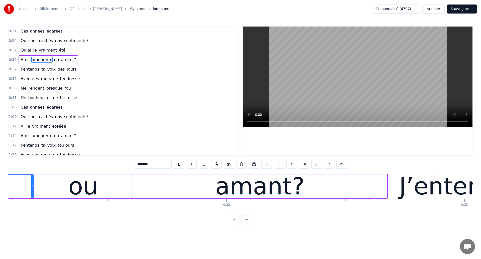
click at [327, 192] on div "amant?" at bounding box center [260, 187] width 254 height 24
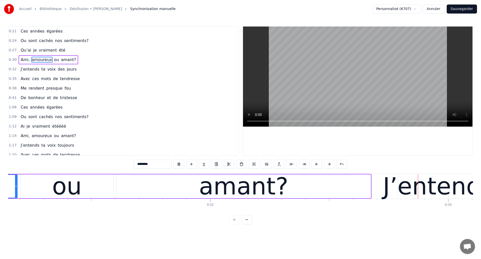
type input "******"
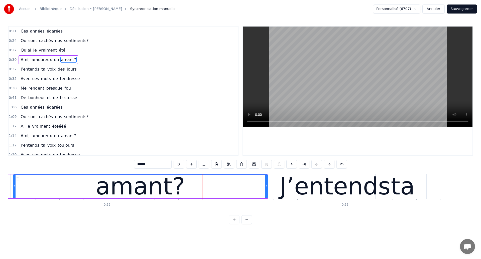
scroll to position [0, 7486]
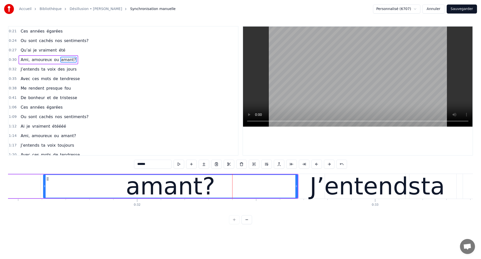
click at [114, 183] on div "amant?" at bounding box center [171, 186] width 254 height 23
click at [198, 183] on div "amant?" at bounding box center [170, 187] width 89 height 36
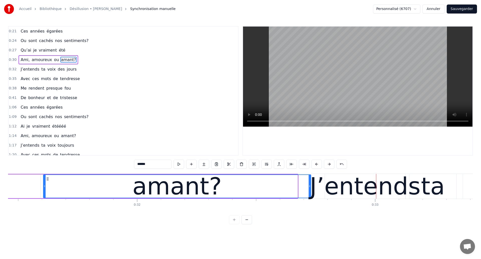
drag, startPoint x: 296, startPoint y: 190, endPoint x: 310, endPoint y: 190, distance: 13.3
click at [310, 190] on div at bounding box center [310, 186] width 2 height 23
click at [22, 56] on div "[PERSON_NAME], amoureux ou amant?" at bounding box center [48, 59] width 59 height 9
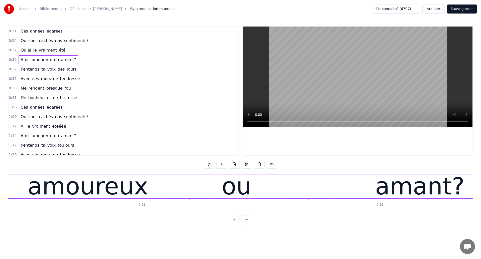
click at [23, 57] on span "Ami," at bounding box center [25, 60] width 10 height 6
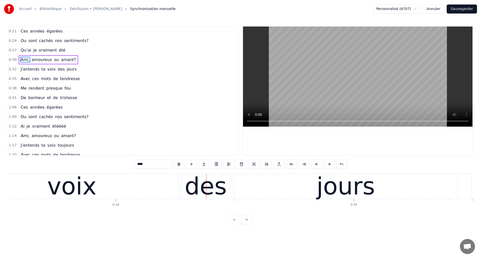
scroll to position [0, 8007]
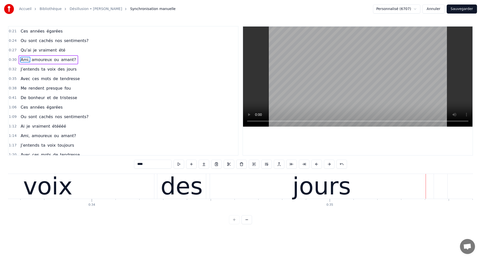
click at [102, 188] on div "voix" at bounding box center [48, 186] width 212 height 25
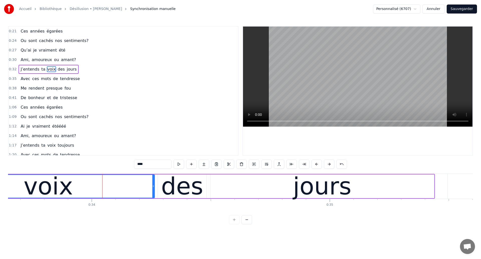
click at [28, 72] on span "J’entends" at bounding box center [30, 69] width 20 height 6
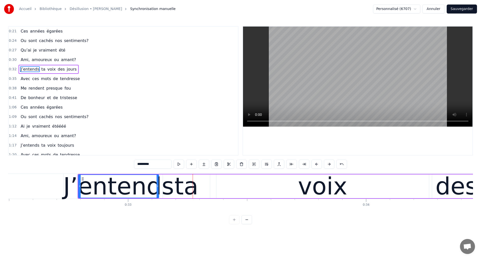
scroll to position [0, 7721]
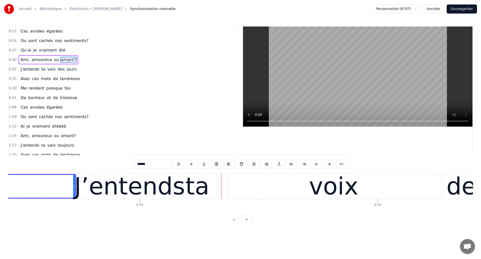
click at [145, 189] on div "J’entends" at bounding box center [129, 187] width 111 height 36
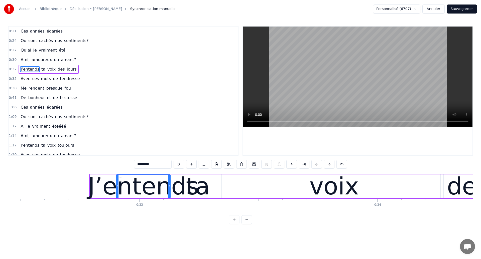
drag, startPoint x: 91, startPoint y: 189, endPoint x: 117, endPoint y: 191, distance: 26.4
click at [117, 191] on div at bounding box center [117, 186] width 2 height 23
type input "******"
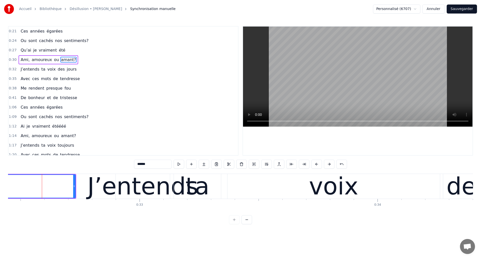
click at [42, 188] on div at bounding box center [42, 186] width 0 height 25
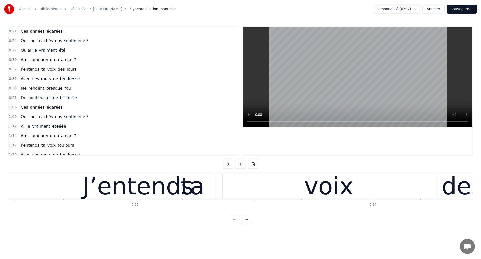
scroll to position [0, 7717]
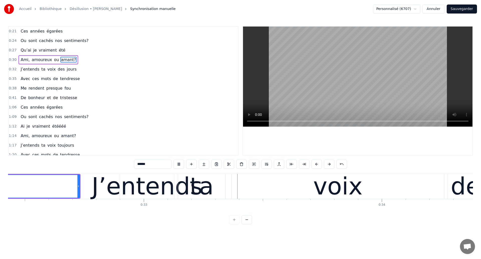
click at [191, 194] on div "ta" at bounding box center [201, 186] width 47 height 25
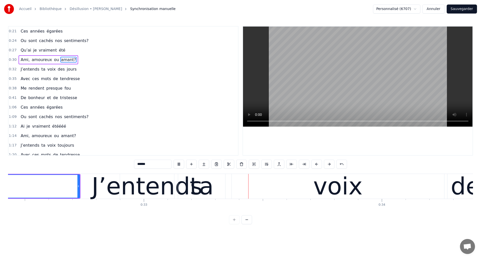
click at [208, 185] on div "ta" at bounding box center [202, 187] width 24 height 36
type input "**"
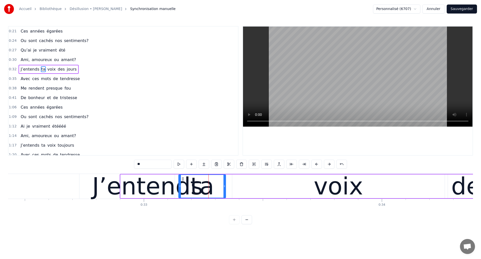
click at [206, 188] on div "ta" at bounding box center [202, 187] width 24 height 36
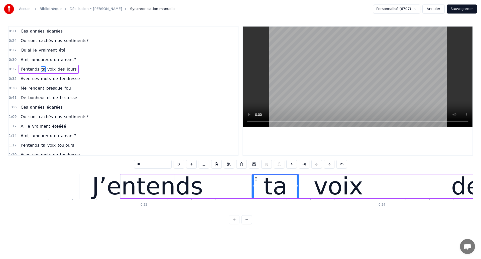
drag, startPoint x: 183, startPoint y: 179, endPoint x: 254, endPoint y: 198, distance: 73.8
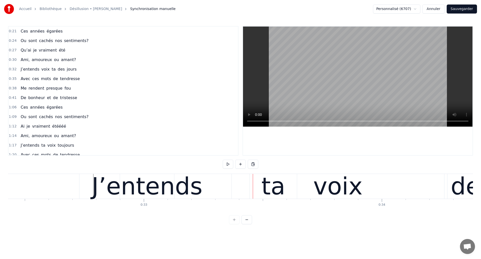
click at [167, 185] on div "J’entends" at bounding box center [147, 187] width 111 height 36
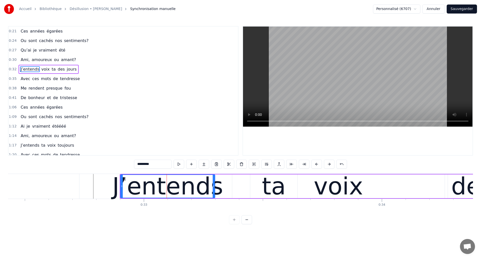
drag, startPoint x: 173, startPoint y: 186, endPoint x: 213, endPoint y: 193, distance: 40.7
click at [213, 193] on div at bounding box center [214, 186] width 2 height 23
click at [277, 192] on div "ta" at bounding box center [274, 187] width 24 height 36
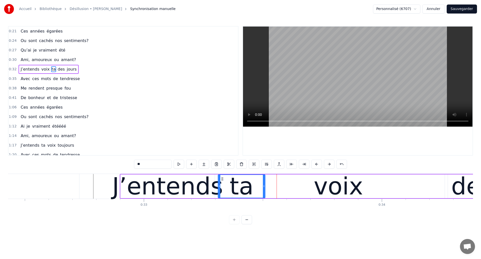
drag, startPoint x: 255, startPoint y: 179, endPoint x: 223, endPoint y: 181, distance: 32.4
click at [223, 181] on div "ta" at bounding box center [241, 186] width 47 height 23
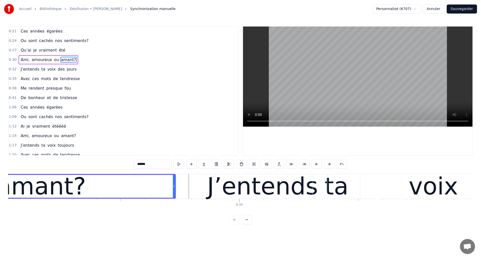
scroll to position [0, 7612]
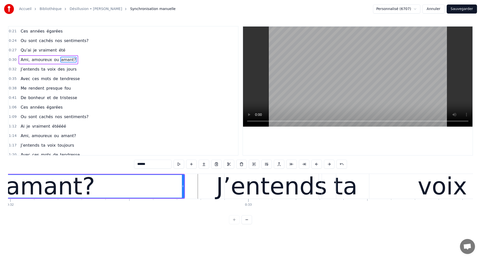
click at [61, 184] on div "amant?" at bounding box center [50, 187] width 89 height 36
click at [282, 193] on div "J’entends" at bounding box center [271, 187] width 111 height 36
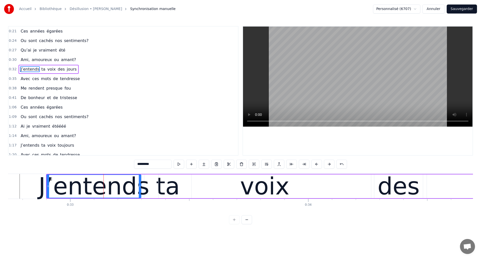
scroll to position [0, 7838]
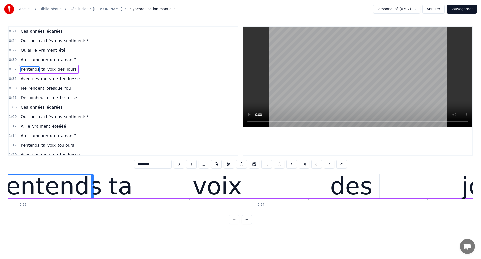
click at [83, 178] on div "J’entends" at bounding box center [46, 187] width 111 height 36
click at [66, 186] on div "J’entends" at bounding box center [46, 187] width 111 height 36
click at [48, 182] on div "J’entends" at bounding box center [46, 187] width 111 height 36
click at [201, 185] on div "voix" at bounding box center [217, 187] width 49 height 36
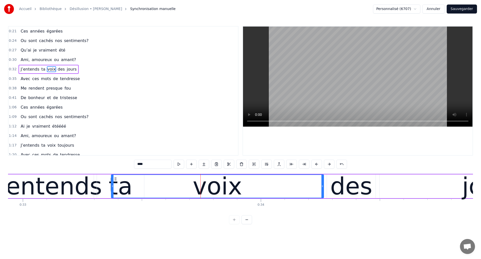
click at [219, 186] on div "voix" at bounding box center [217, 187] width 49 height 36
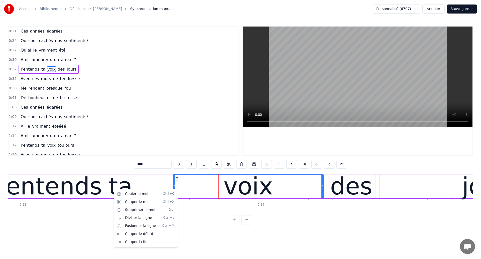
drag, startPoint x: 113, startPoint y: 189, endPoint x: 183, endPoint y: 198, distance: 70.2
click at [192, 199] on html "Accueil Bibliothèque Désillusion • [PERSON_NAME] Synchronisation manuelle Perso…" at bounding box center [240, 116] width 481 height 232
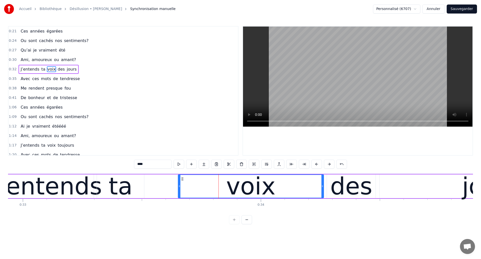
drag, startPoint x: 179, startPoint y: 188, endPoint x: 180, endPoint y: 192, distance: 4.3
click at [180, 192] on div at bounding box center [179, 186] width 2 height 23
click at [115, 193] on div "ta" at bounding box center [121, 187] width 24 height 36
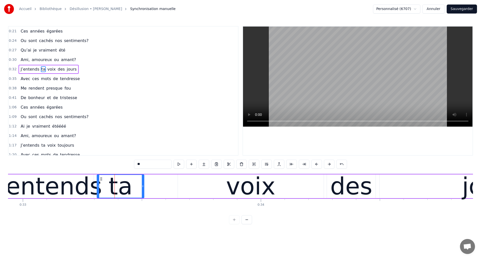
click at [45, 181] on div "J’entends" at bounding box center [46, 187] width 111 height 36
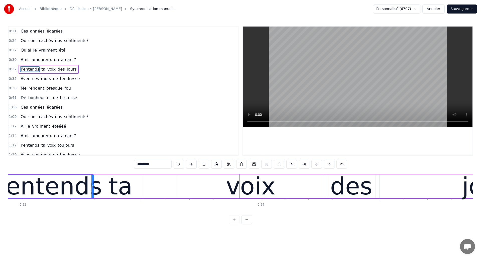
click at [189, 192] on div "voix" at bounding box center [251, 187] width 146 height 24
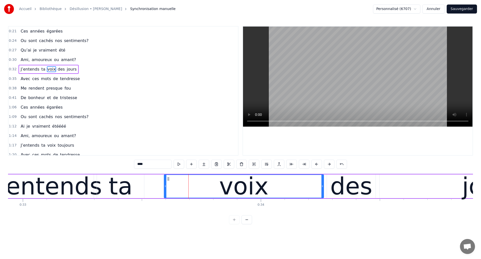
drag, startPoint x: 179, startPoint y: 189, endPoint x: 165, endPoint y: 190, distance: 13.8
click at [165, 190] on div at bounding box center [165, 186] width 2 height 23
click at [63, 190] on div "J’entends" at bounding box center [46, 187] width 111 height 36
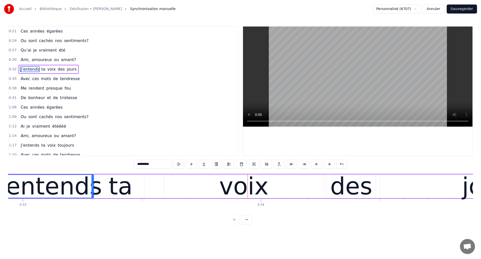
click at [41, 186] on div "J’entends" at bounding box center [46, 187] width 111 height 36
click at [136, 189] on div "ta" at bounding box center [120, 187] width 47 height 24
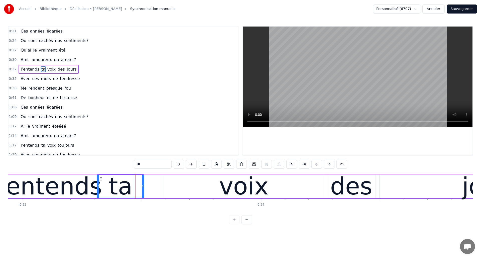
click at [46, 187] on div "J’entends" at bounding box center [46, 187] width 111 height 36
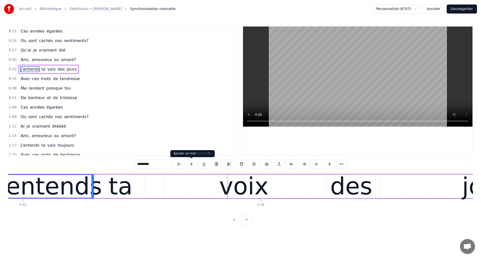
click at [172, 183] on div "voix" at bounding box center [244, 187] width 160 height 24
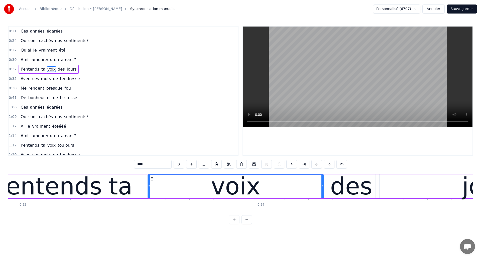
drag, startPoint x: 165, startPoint y: 190, endPoint x: 149, endPoint y: 190, distance: 16.3
click at [149, 190] on div at bounding box center [149, 186] width 2 height 23
click at [135, 190] on div "ta" at bounding box center [120, 187] width 47 height 24
type input "**"
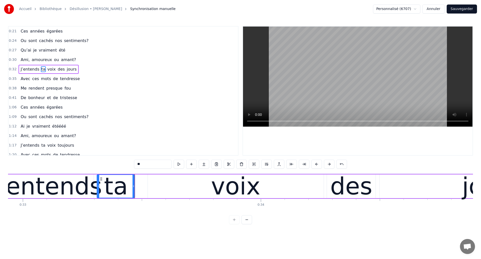
drag, startPoint x: 144, startPoint y: 192, endPoint x: 134, endPoint y: 193, distance: 9.4
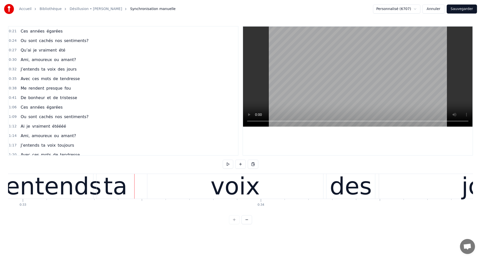
click at [186, 185] on div "voix" at bounding box center [235, 186] width 176 height 25
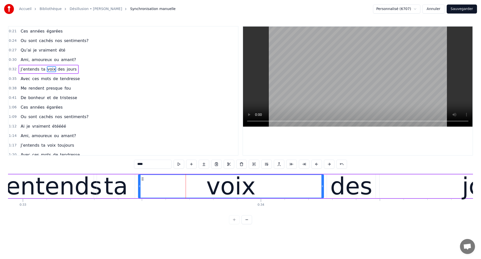
drag, startPoint x: 148, startPoint y: 189, endPoint x: 139, endPoint y: 190, distance: 9.6
click at [139, 190] on div at bounding box center [140, 186] width 2 height 23
click at [22, 187] on div "J’entends" at bounding box center [46, 187] width 111 height 36
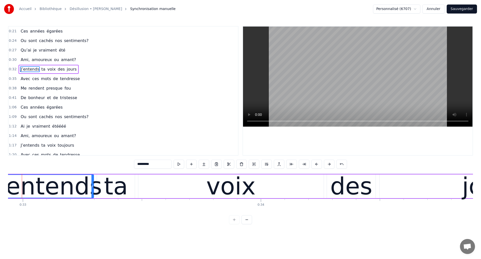
scroll to position [0, 7827]
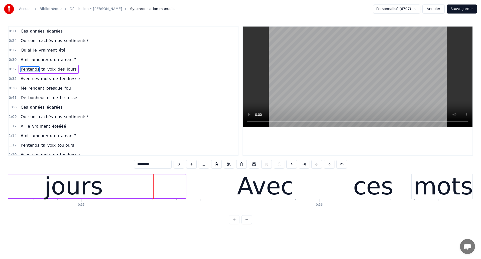
click at [97, 187] on div "jours" at bounding box center [73, 187] width 58 height 36
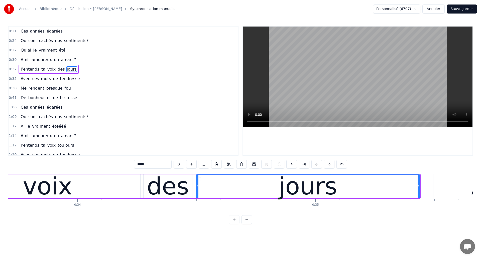
scroll to position [0, 7996]
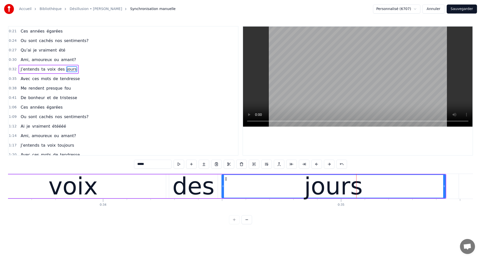
click at [93, 186] on div "voix" at bounding box center [72, 187] width 185 height 24
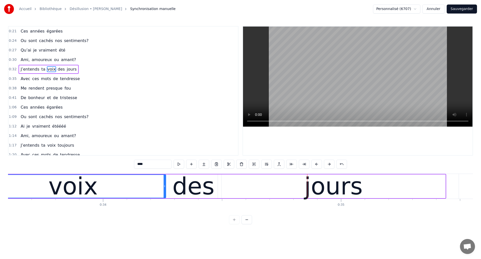
click at [63, 191] on div "voix" at bounding box center [72, 187] width 49 height 36
click at [189, 186] on div "des" at bounding box center [193, 187] width 42 height 36
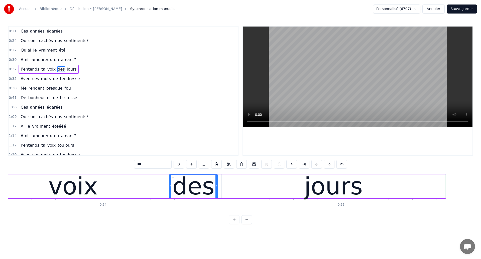
click at [189, 186] on div "des" at bounding box center [193, 187] width 42 height 36
drag, startPoint x: 216, startPoint y: 189, endPoint x: 203, endPoint y: 197, distance: 14.9
click at [203, 197] on div at bounding box center [204, 186] width 2 height 23
click at [70, 187] on div "voix" at bounding box center [72, 187] width 49 height 36
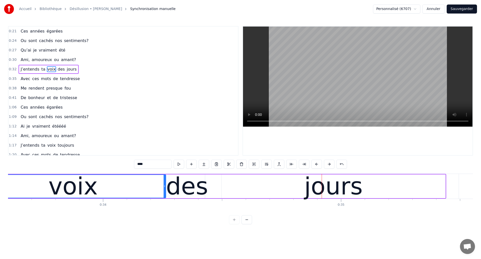
click at [72, 188] on div "voix" at bounding box center [72, 187] width 49 height 36
click at [112, 191] on div "voix" at bounding box center [73, 186] width 185 height 23
click at [36, 194] on div "voix" at bounding box center [73, 186] width 185 height 23
click at [203, 193] on div "des" at bounding box center [187, 187] width 42 height 36
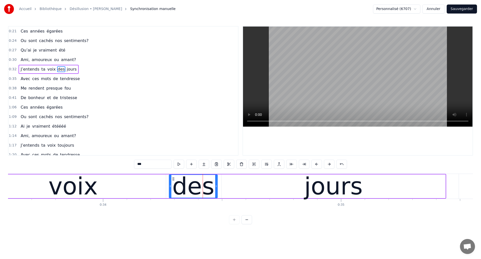
drag, startPoint x: 204, startPoint y: 193, endPoint x: 216, endPoint y: 194, distance: 12.5
click at [216, 194] on div at bounding box center [216, 186] width 2 height 23
click at [71, 188] on div "voix" at bounding box center [72, 187] width 49 height 36
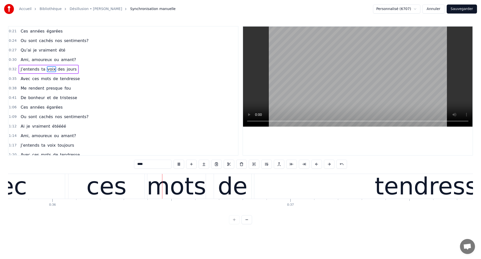
scroll to position [0, 8523]
click at [177, 196] on div "mots" at bounding box center [175, 187] width 59 height 36
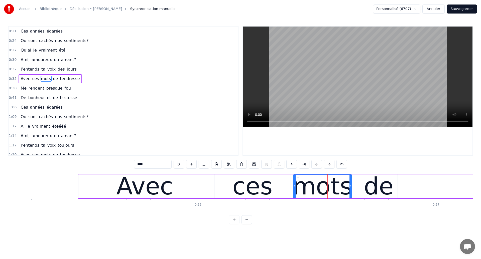
scroll to position [0, 8370]
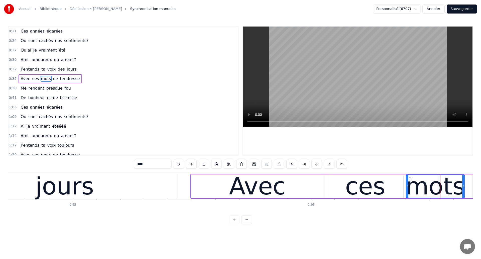
click at [24, 183] on div "jours" at bounding box center [65, 186] width 224 height 25
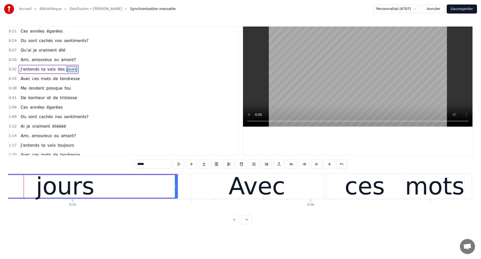
scroll to position [0, 8254]
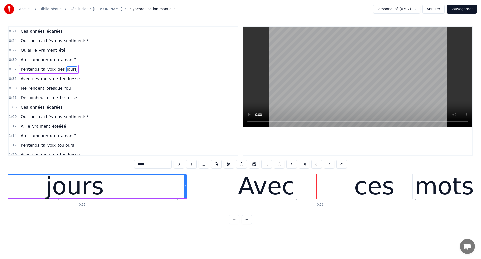
click at [57, 191] on div "jours" at bounding box center [74, 187] width 58 height 36
click at [213, 191] on div "Avec" at bounding box center [266, 186] width 133 height 25
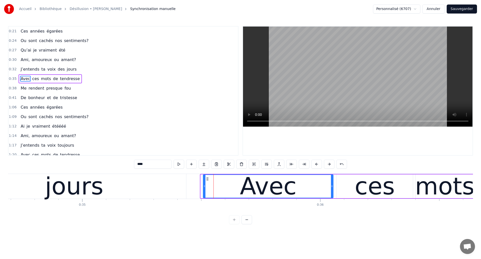
click at [204, 189] on div at bounding box center [204, 186] width 2 height 23
click at [79, 186] on div "jours" at bounding box center [74, 187] width 58 height 36
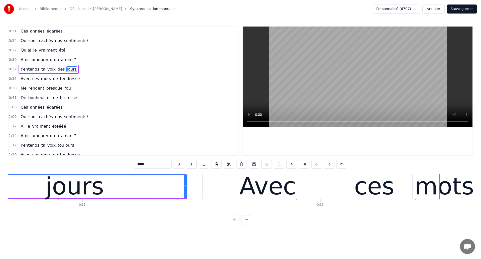
click at [112, 191] on div "jours" at bounding box center [74, 186] width 223 height 23
click at [270, 191] on div "Avec" at bounding box center [267, 187] width 57 height 36
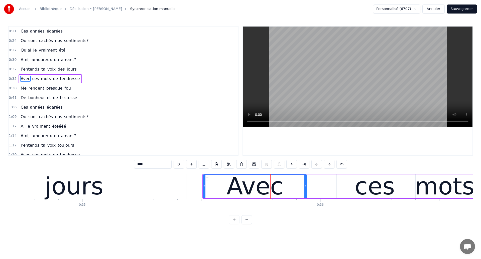
drag, startPoint x: 331, startPoint y: 190, endPoint x: 305, endPoint y: 197, distance: 27.4
click at [305, 197] on div at bounding box center [305, 186] width 2 height 23
click at [362, 186] on div "ces" at bounding box center [375, 187] width 40 height 36
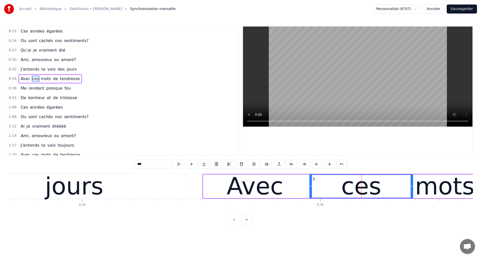
drag, startPoint x: 338, startPoint y: 187, endPoint x: 311, endPoint y: 195, distance: 28.0
click at [311, 195] on div at bounding box center [311, 186] width 2 height 23
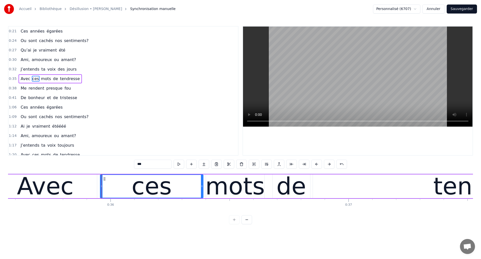
scroll to position [0, 8483]
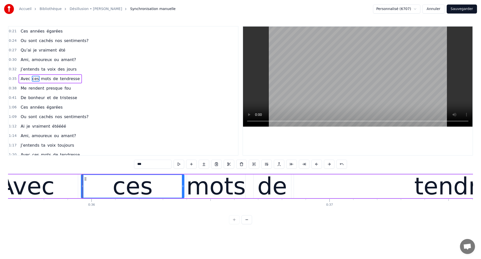
click at [51, 194] on div "Avec" at bounding box center [25, 187] width 103 height 24
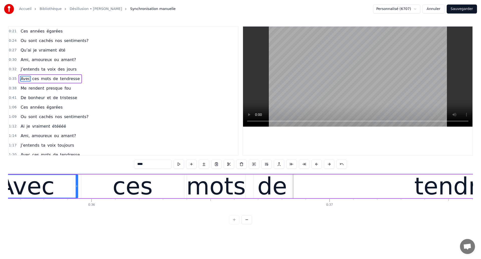
click at [51, 194] on div "Avec" at bounding box center [26, 186] width 103 height 23
click at [199, 188] on div "mots" at bounding box center [215, 187] width 59 height 36
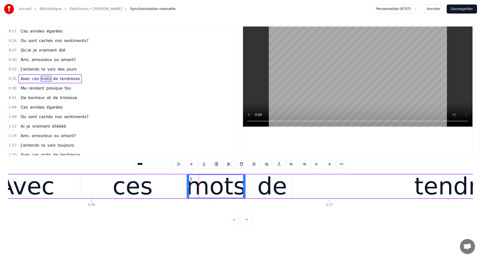
click at [168, 189] on div "ces" at bounding box center [132, 187] width 103 height 24
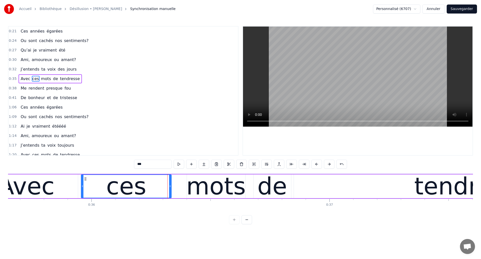
drag, startPoint x: 184, startPoint y: 189, endPoint x: 171, endPoint y: 191, distance: 12.8
click at [171, 191] on div at bounding box center [170, 186] width 2 height 23
click at [197, 190] on div "mots" at bounding box center [215, 187] width 59 height 36
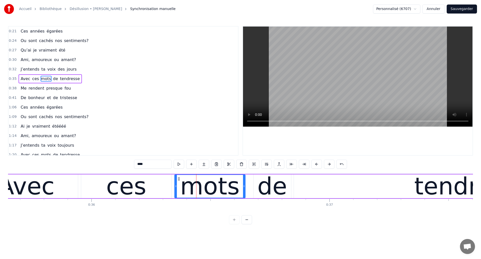
drag, startPoint x: 188, startPoint y: 189, endPoint x: 176, endPoint y: 189, distance: 12.0
click at [176, 189] on div at bounding box center [176, 186] width 2 height 23
click at [20, 177] on div "Avec" at bounding box center [26, 187] width 57 height 36
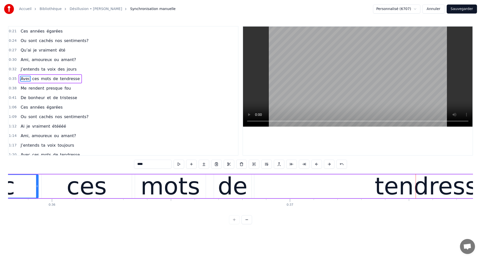
scroll to position [0, 8556]
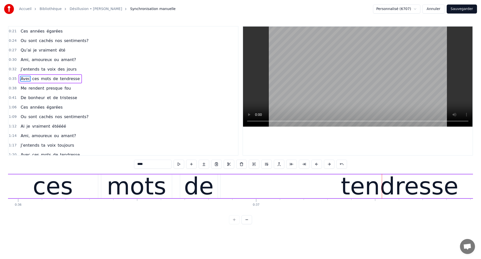
click at [140, 181] on div "mots" at bounding box center [136, 187] width 59 height 36
click at [195, 193] on div "de" at bounding box center [199, 187] width 30 height 36
click at [286, 188] on div "tendresse" at bounding box center [399, 187] width 358 height 24
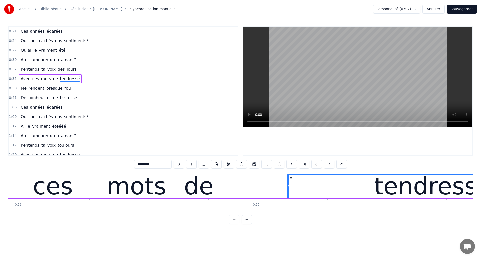
drag, startPoint x: 221, startPoint y: 189, endPoint x: 288, endPoint y: 206, distance: 68.8
click at [288, 206] on div "Ces années égarées Ou sont cachés nos sentiments? Qu’ai je vraiment été Ami, am…" at bounding box center [240, 193] width 465 height 38
click at [194, 189] on div "de" at bounding box center [199, 187] width 30 height 36
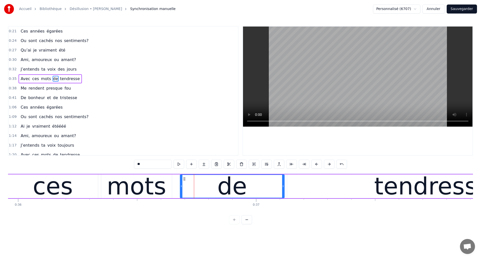
drag, startPoint x: 217, startPoint y: 187, endPoint x: 284, endPoint y: 200, distance: 68.1
click at [284, 200] on div "Ces années égarées Ou sont cachés nos sentiments? Qu’ai je vraiment été Ami, am…" at bounding box center [240, 193] width 465 height 38
click at [42, 176] on div "ces" at bounding box center [53, 187] width 40 height 36
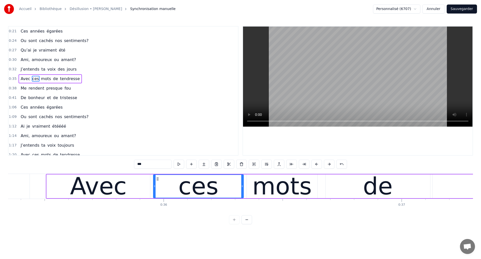
scroll to position [0, 8248]
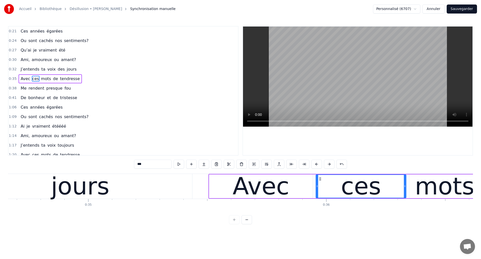
click at [55, 183] on div "jours" at bounding box center [80, 186] width 224 height 25
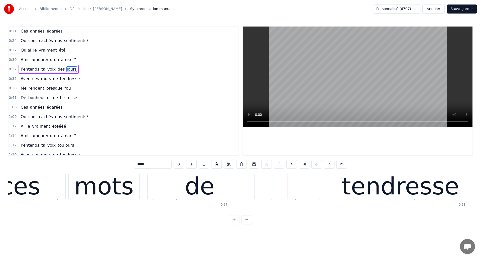
scroll to position [0, 8564]
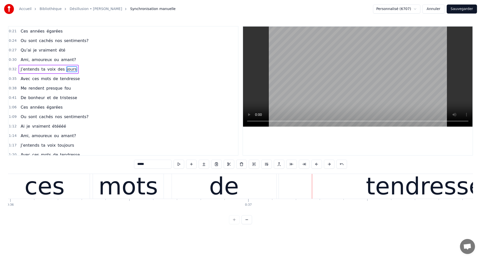
click at [56, 191] on div "ces" at bounding box center [45, 187] width 40 height 36
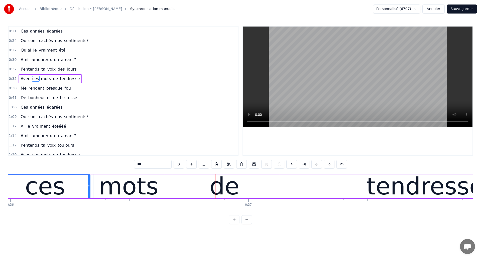
click at [162, 190] on div "mots" at bounding box center [128, 187] width 71 height 24
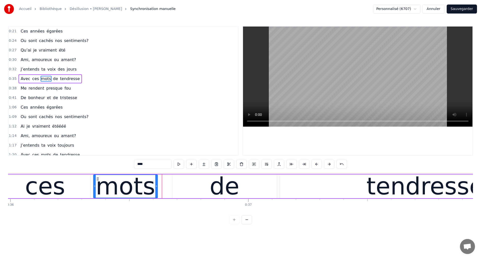
drag, startPoint x: 163, startPoint y: 191, endPoint x: 157, endPoint y: 191, distance: 6.3
click at [157, 191] on div at bounding box center [156, 186] width 2 height 23
click at [45, 188] on div "ces" at bounding box center [45, 187] width 40 height 36
type input "***"
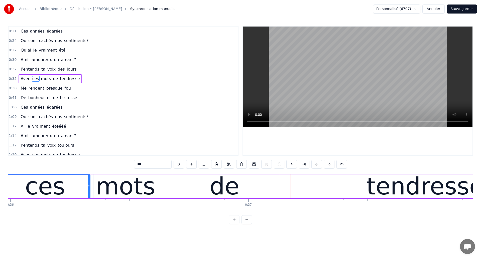
click at [69, 185] on div "ces" at bounding box center [45, 186] width 90 height 23
click at [171, 192] on div "Avec ces mots de tendresse" at bounding box center [232, 186] width 679 height 25
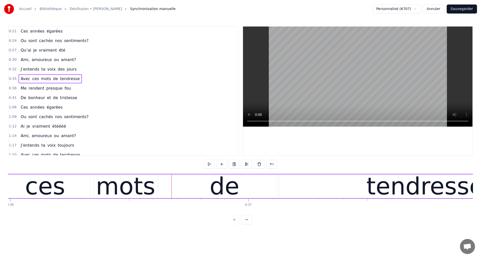
click at [101, 187] on div "mots" at bounding box center [125, 187] width 59 height 36
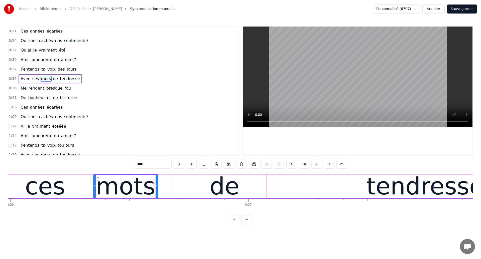
click at [178, 185] on div "de" at bounding box center [224, 187] width 104 height 24
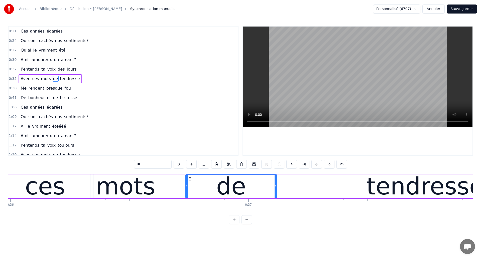
drag, startPoint x: 174, startPoint y: 188, endPoint x: 187, endPoint y: 192, distance: 13.7
click at [187, 192] on div at bounding box center [187, 186] width 2 height 23
click at [120, 186] on div "mots" at bounding box center [125, 187] width 59 height 36
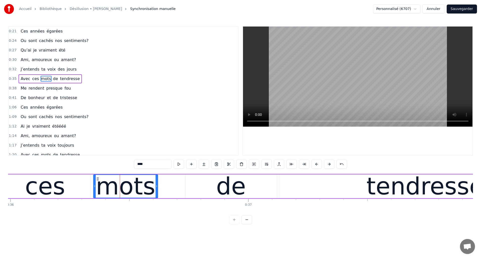
click at [77, 173] on div "0:21 Ces années égarées 0:24 Ou sont cachés nos sentiments? 0:27 Qu’ai je vraim…" at bounding box center [240, 125] width 465 height 198
click at [94, 187] on icon at bounding box center [95, 186] width 2 height 4
drag, startPoint x: 156, startPoint y: 188, endPoint x: 170, endPoint y: 193, distance: 14.7
click at [170, 193] on div at bounding box center [170, 186] width 2 height 23
click at [53, 176] on div "ces" at bounding box center [45, 187] width 40 height 36
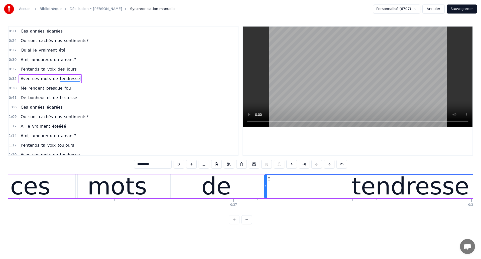
scroll to position [0, 8566]
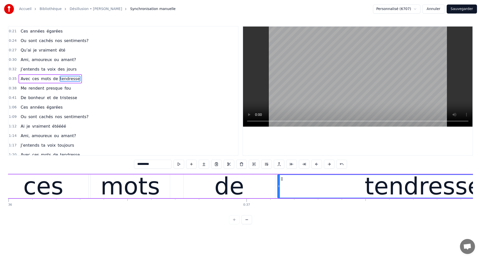
click at [51, 194] on div "ces" at bounding box center [43, 187] width 40 height 36
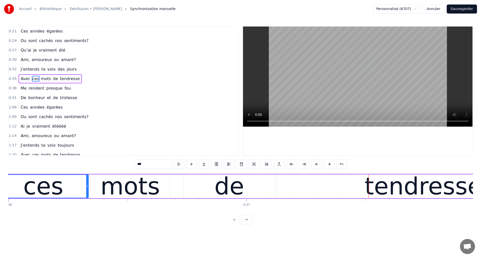
click at [100, 180] on div "mots" at bounding box center [130, 187] width 79 height 24
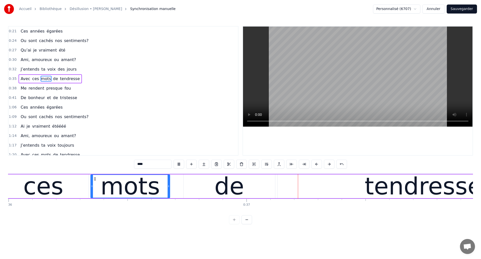
click at [227, 182] on div "de" at bounding box center [229, 187] width 30 height 36
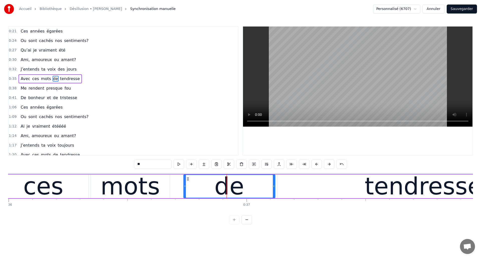
click at [125, 187] on div "mots" at bounding box center [129, 187] width 59 height 36
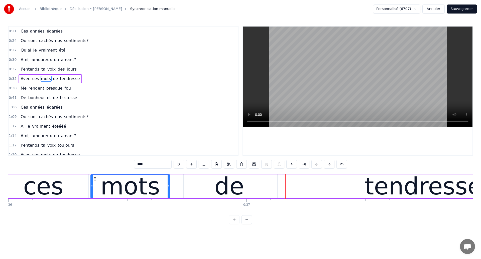
click at [131, 190] on div "mots" at bounding box center [129, 187] width 59 height 36
click at [216, 183] on div "de" at bounding box center [229, 187] width 91 height 24
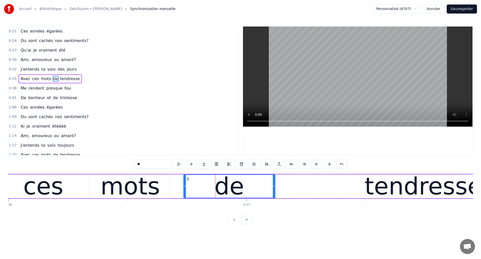
drag, startPoint x: 186, startPoint y: 188, endPoint x: 221, endPoint y: 200, distance: 37.7
click at [223, 198] on div "de" at bounding box center [229, 186] width 91 height 23
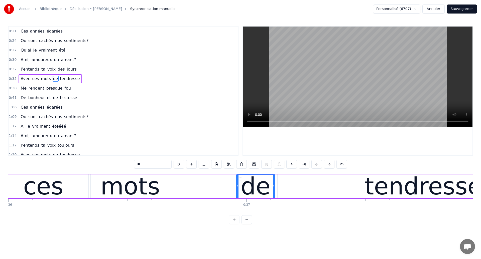
drag, startPoint x: 185, startPoint y: 188, endPoint x: 237, endPoint y: 202, distance: 54.4
click at [237, 202] on div "Ces années égarées Ou sont cachés nos sentiments? Qu’ai je vraiment été Ami, am…" at bounding box center [240, 193] width 465 height 38
click at [162, 192] on div "mots" at bounding box center [130, 187] width 79 height 24
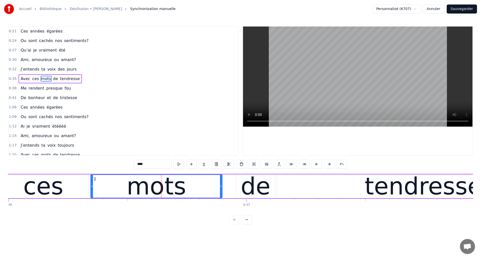
drag, startPoint x: 169, startPoint y: 189, endPoint x: 221, endPoint y: 200, distance: 53.5
click at [221, 200] on div "Ces années égarées Ou sont cachés nos sentiments? Qu’ai je vraiment été Ami, am…" at bounding box center [240, 193] width 465 height 38
click at [49, 181] on div "ces" at bounding box center [43, 187] width 40 height 36
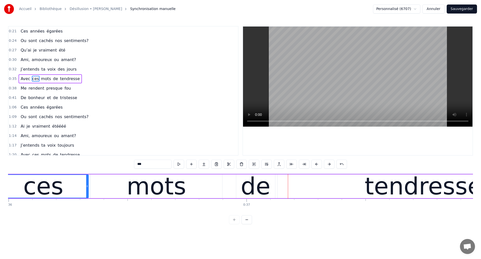
click at [87, 182] on div at bounding box center [87, 186] width 2 height 23
click at [70, 181] on div "ces" at bounding box center [43, 186] width 90 height 23
click at [53, 182] on div "ces" at bounding box center [43, 187] width 40 height 36
click at [192, 189] on div "mots" at bounding box center [157, 187] width 132 height 24
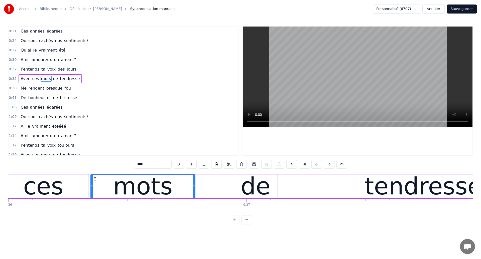
drag, startPoint x: 221, startPoint y: 192, endPoint x: 194, endPoint y: 193, distance: 27.1
click at [194, 193] on div at bounding box center [194, 186] width 2 height 23
click at [241, 195] on div "de" at bounding box center [255, 187] width 39 height 24
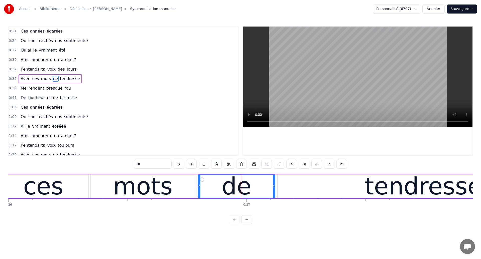
drag, startPoint x: 238, startPoint y: 190, endPoint x: 200, endPoint y: 192, distance: 38.1
click at [200, 192] on div at bounding box center [199, 186] width 2 height 23
click at [21, 78] on span "Avec" at bounding box center [25, 79] width 11 height 6
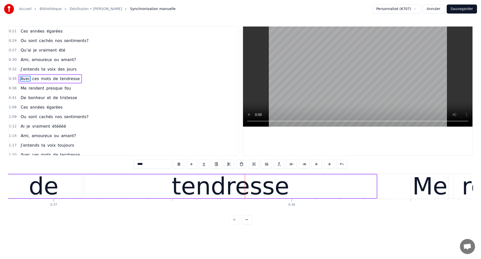
scroll to position [0, 8850]
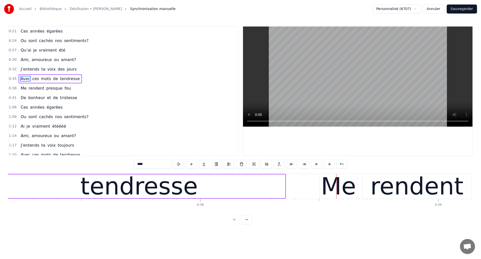
click at [24, 66] on span "J’entends" at bounding box center [30, 69] width 20 height 6
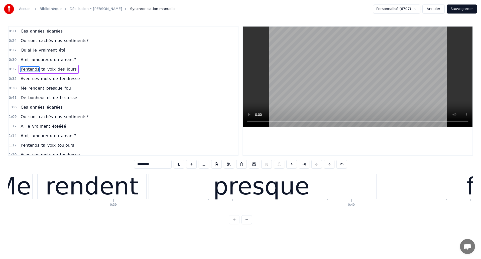
scroll to position [0, 9176]
click at [77, 177] on div "rendent" at bounding box center [91, 187] width 93 height 36
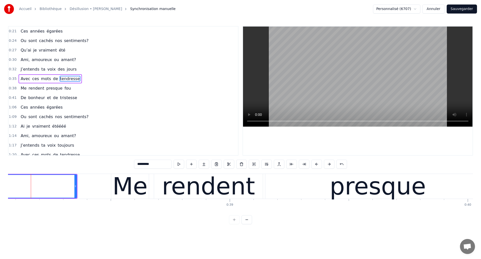
scroll to position [0, 9056]
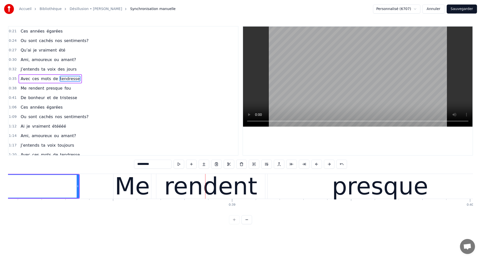
click at [120, 195] on div "Me" at bounding box center [132, 187] width 35 height 36
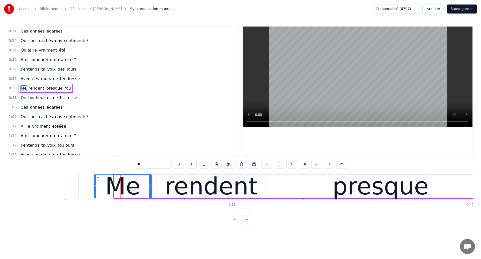
drag, startPoint x: 115, startPoint y: 191, endPoint x: 95, endPoint y: 189, distance: 20.1
click at [95, 189] on div at bounding box center [95, 186] width 2 height 23
click at [6, 178] on div "Accueil Bibliothèque Désillusion • [PERSON_NAME] Synchronisation manuelle Perso…" at bounding box center [240, 112] width 481 height 224
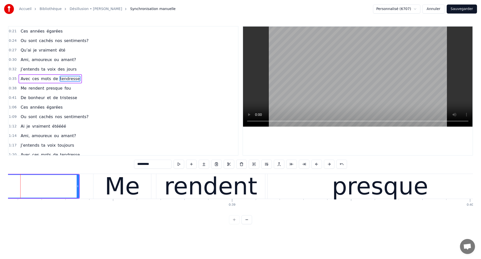
scroll to position [0, 9044]
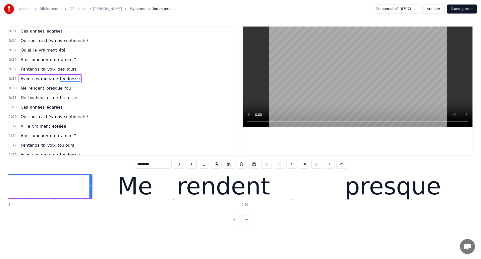
click at [160, 187] on div "Me" at bounding box center [135, 186] width 58 height 25
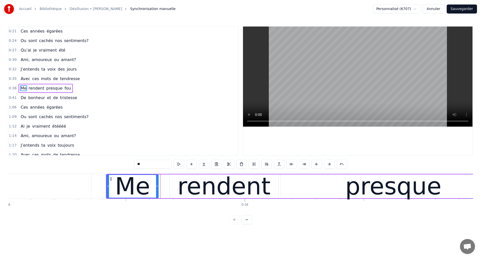
drag, startPoint x: 163, startPoint y: 189, endPoint x: 157, endPoint y: 196, distance: 9.4
click at [157, 196] on div at bounding box center [157, 186] width 2 height 23
click at [176, 193] on div "rendent" at bounding box center [224, 187] width 109 height 24
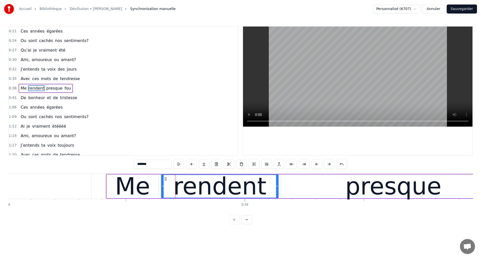
drag, startPoint x: 170, startPoint y: 188, endPoint x: 162, endPoint y: 190, distance: 8.4
click at [162, 190] on div at bounding box center [163, 186] width 2 height 23
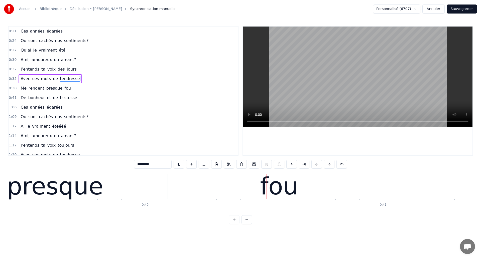
scroll to position [0, 9478]
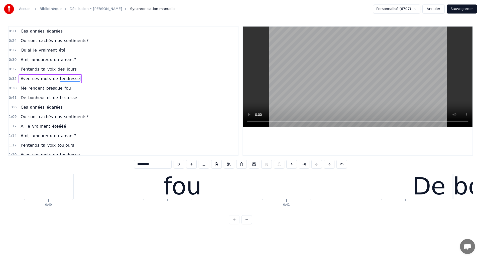
click at [145, 183] on div "fou" at bounding box center [182, 186] width 217 height 25
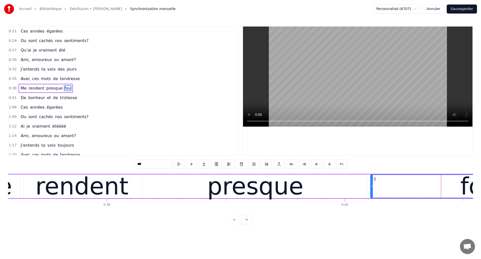
scroll to position [0, 9177]
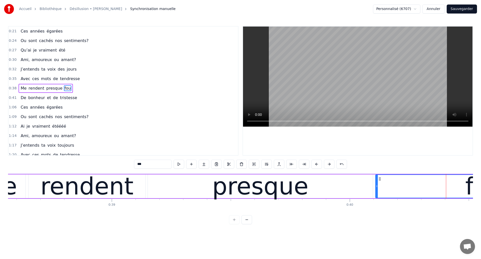
click at [58, 189] on div "rendent" at bounding box center [86, 187] width 93 height 36
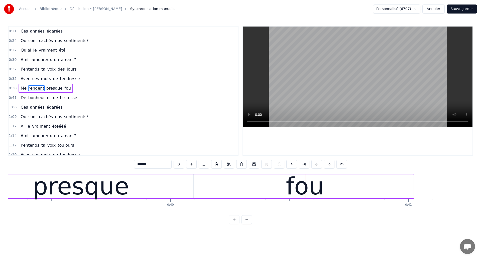
scroll to position [0, 9341]
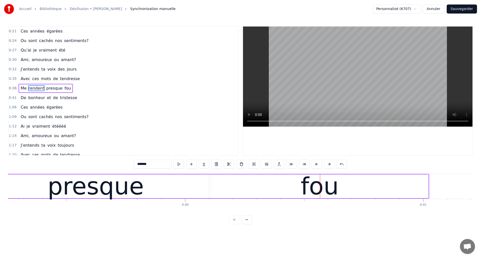
click at [206, 190] on div "presque" at bounding box center [95, 187] width 225 height 24
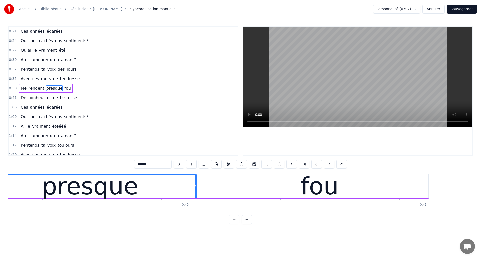
drag, startPoint x: 207, startPoint y: 190, endPoint x: 196, endPoint y: 190, distance: 10.8
click at [196, 190] on div at bounding box center [196, 186] width 2 height 23
click at [197, 190] on div "presque" at bounding box center [90, 187] width 214 height 24
click at [244, 189] on div "fou" at bounding box center [319, 187] width 217 height 24
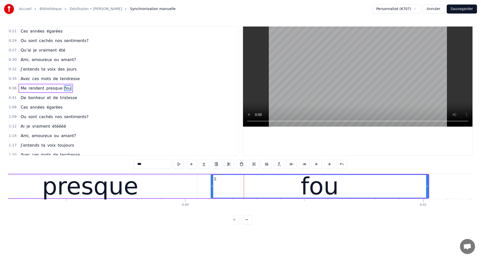
click at [193, 189] on div "presque" at bounding box center [90, 187] width 214 height 24
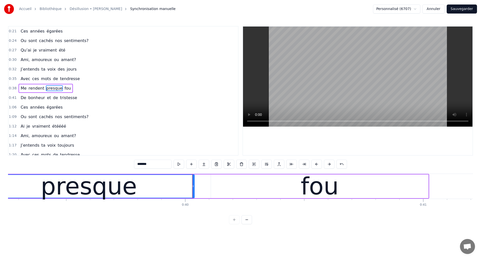
drag, startPoint x: 196, startPoint y: 190, endPoint x: 194, endPoint y: 191, distance: 2.7
click at [194, 191] on div at bounding box center [193, 186] width 2 height 23
click at [231, 187] on div "fou" at bounding box center [319, 187] width 217 height 24
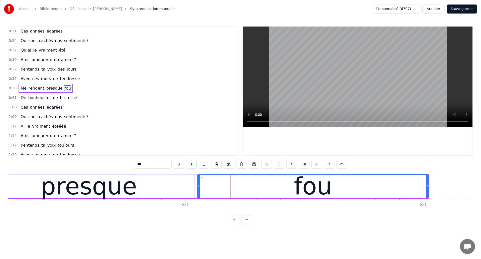
drag, startPoint x: 212, startPoint y: 188, endPoint x: 198, endPoint y: 188, distance: 13.5
click at [198, 188] on div at bounding box center [199, 186] width 2 height 23
click at [43, 189] on div "presque" at bounding box center [88, 187] width 211 height 24
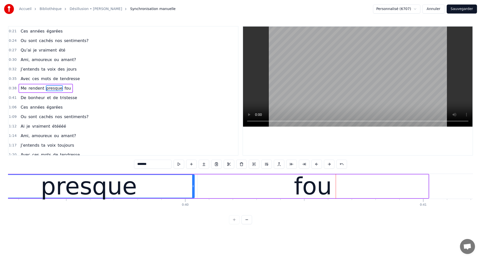
click at [78, 193] on div "presque" at bounding box center [89, 187] width 96 height 36
click at [209, 176] on div "fou" at bounding box center [312, 187] width 231 height 24
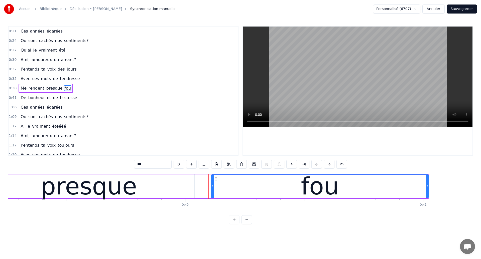
drag, startPoint x: 198, startPoint y: 190, endPoint x: 212, endPoint y: 194, distance: 14.7
click at [212, 194] on div at bounding box center [213, 186] width 2 height 23
click at [62, 188] on div "presque" at bounding box center [89, 187] width 96 height 36
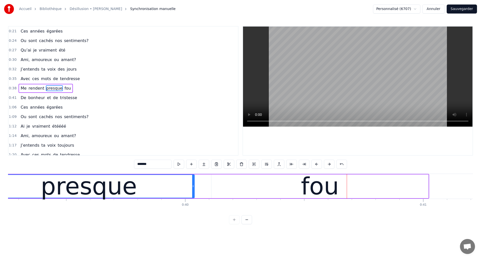
click at [73, 197] on div "presque" at bounding box center [89, 187] width 96 height 36
click at [136, 192] on div "presque" at bounding box center [88, 186] width 211 height 23
click at [72, 185] on div "presque" at bounding box center [89, 187] width 96 height 36
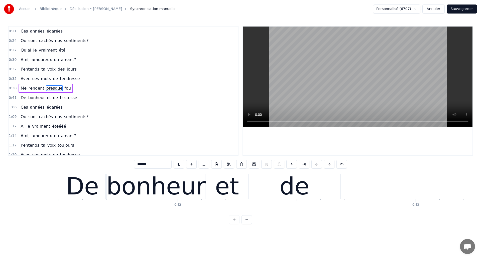
scroll to position [0, 9867]
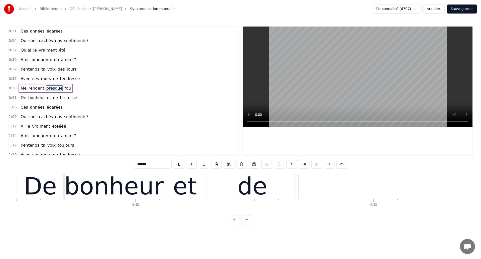
click at [100, 197] on div "bonheur" at bounding box center [113, 187] width 99 height 36
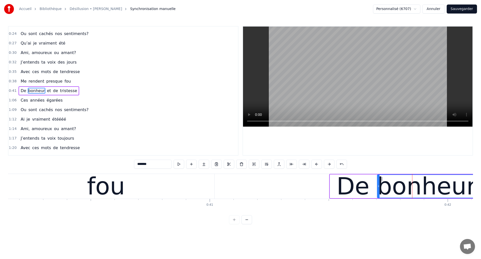
scroll to position [0, 9544]
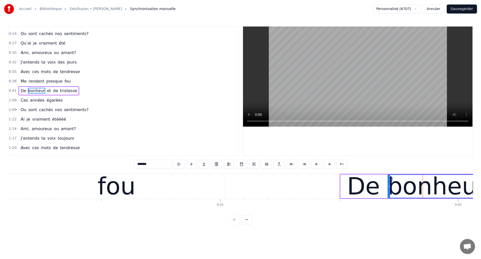
click at [100, 196] on div "fou" at bounding box center [116, 186] width 217 height 25
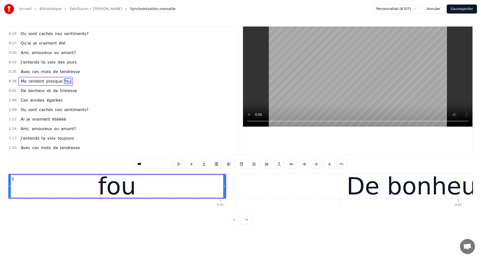
scroll to position [0, 0]
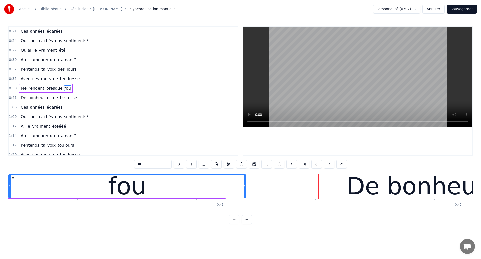
drag, startPoint x: 224, startPoint y: 187, endPoint x: 244, endPoint y: 191, distance: 20.6
click at [244, 191] on div at bounding box center [244, 186] width 2 height 23
click at [64, 182] on div "fou" at bounding box center [127, 186] width 237 height 23
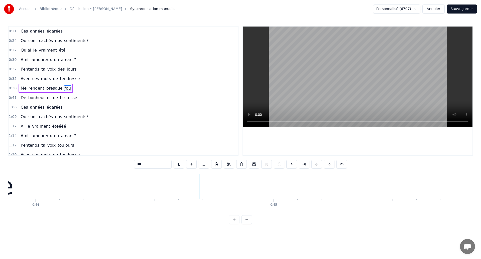
scroll to position [0, 10443]
click at [24, 99] on span "De" at bounding box center [23, 98] width 7 height 6
type input "**"
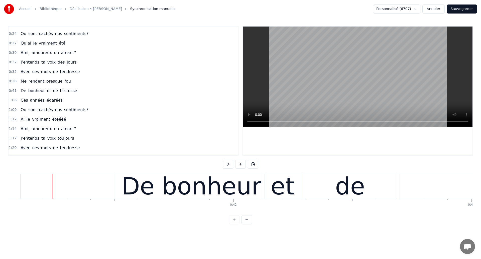
scroll to position [0, 9751]
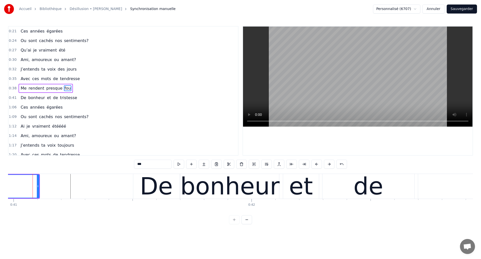
scroll to position [0, 9750]
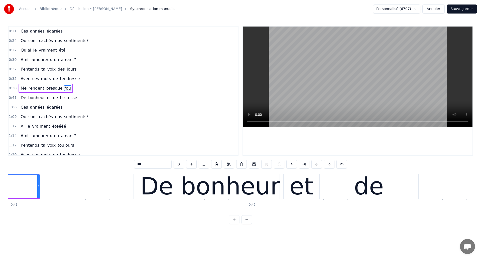
scroll to position [0, 9748]
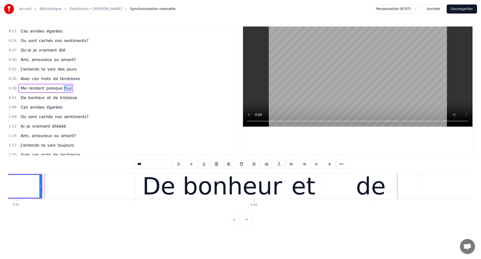
click at [280, 194] on div "bonheur" at bounding box center [232, 186] width 98 height 25
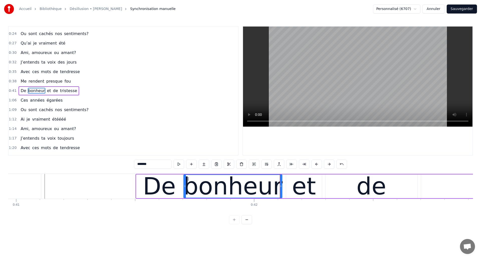
click at [290, 192] on div "et" at bounding box center [304, 187] width 36 height 24
type input "**"
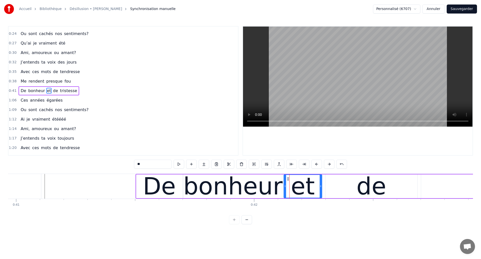
click at [285, 190] on div at bounding box center [285, 186] width 2 height 23
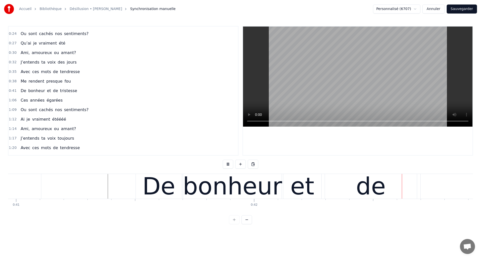
click at [300, 193] on div "et" at bounding box center [302, 187] width 24 height 36
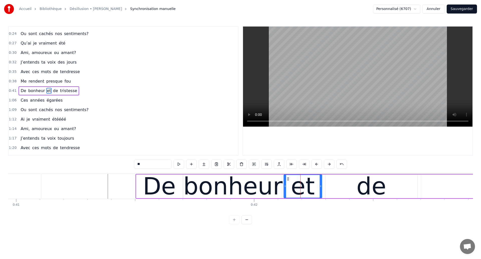
click at [343, 190] on div "de" at bounding box center [371, 187] width 92 height 24
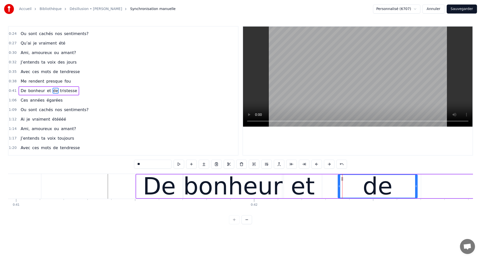
drag, startPoint x: 326, startPoint y: 190, endPoint x: 338, endPoint y: 196, distance: 13.5
click at [338, 196] on div at bounding box center [339, 186] width 2 height 23
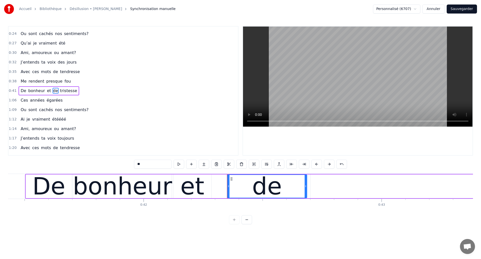
scroll to position [0, 9913]
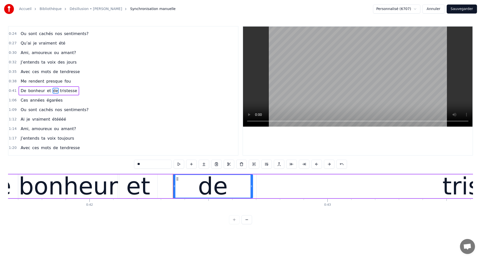
click at [32, 182] on div "bonheur" at bounding box center [68, 187] width 99 height 36
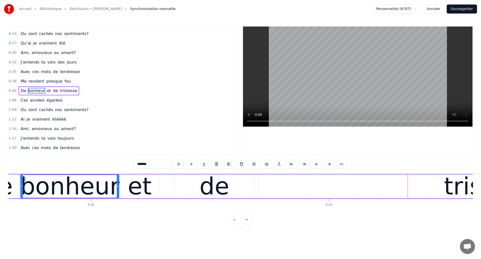
click at [84, 191] on div "bonheur" at bounding box center [69, 187] width 99 height 36
click at [227, 175] on div "de" at bounding box center [215, 187] width 80 height 24
type input "**"
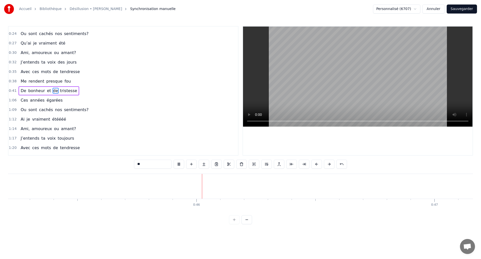
scroll to position [0, 10782]
click at [451, 11] on button "Sauvegarder" at bounding box center [462, 9] width 30 height 9
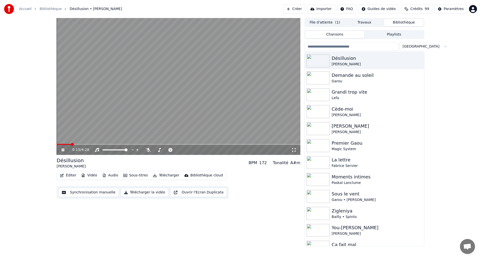
click at [295, 151] on icon at bounding box center [293, 150] width 5 height 4
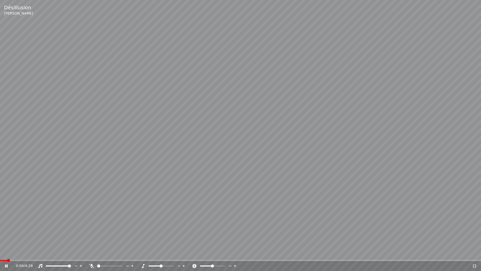
click at [7, 259] on span at bounding box center [3, 259] width 7 height 1
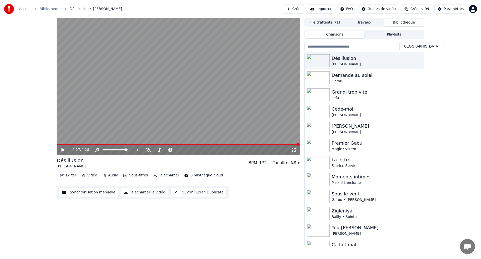
click at [81, 195] on button "Synchronisation manuelle" at bounding box center [89, 192] width 60 height 9
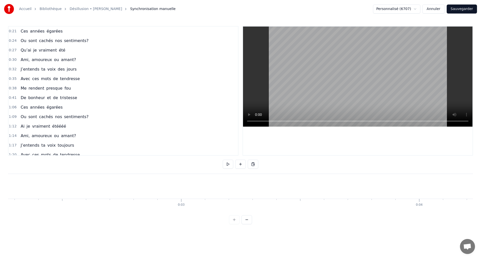
scroll to position [0, 458]
click at [456, 12] on button "Sauvegarder" at bounding box center [462, 9] width 30 height 9
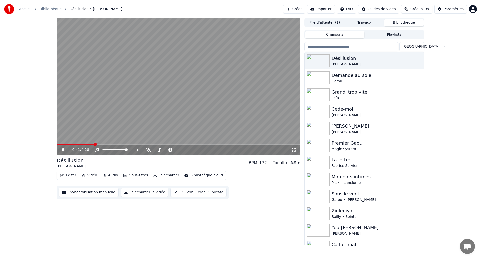
click at [174, 117] on video at bounding box center [179, 86] width 244 height 137
click at [167, 145] on span at bounding box center [179, 144] width 244 height 1
click at [156, 134] on video at bounding box center [179, 86] width 244 height 137
click at [60, 145] on span at bounding box center [117, 144] width 120 height 1
click at [60, 145] on span at bounding box center [59, 144] width 4 height 1
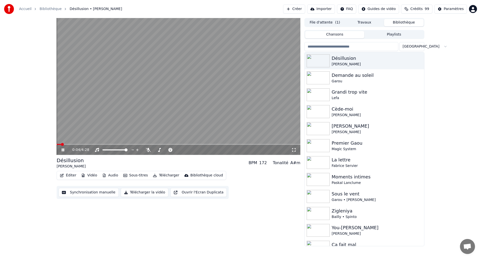
click at [72, 109] on video at bounding box center [179, 86] width 244 height 137
click at [62, 149] on icon at bounding box center [62, 150] width 3 height 4
click at [57, 146] on span at bounding box center [58, 144] width 3 height 3
click at [291, 150] on icon at bounding box center [293, 150] width 5 height 4
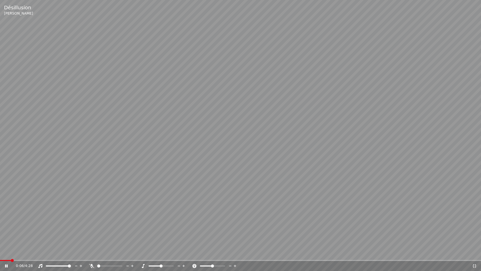
click at [11, 259] on span at bounding box center [5, 259] width 11 height 1
click at [16, 259] on span at bounding box center [8, 259] width 16 height 1
click at [28, 259] on span at bounding box center [240, 259] width 481 height 1
click at [41, 259] on span at bounding box center [240, 259] width 481 height 1
click at [37, 259] on span at bounding box center [19, 259] width 38 height 1
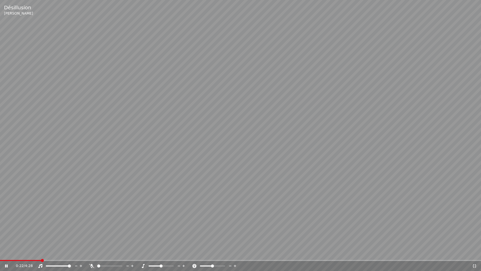
click at [32, 259] on span at bounding box center [20, 259] width 41 height 1
click at [23, 259] on span at bounding box center [11, 259] width 23 height 1
click at [11, 259] on div "0:51 / 4:28" at bounding box center [240, 264] width 481 height 11
click at [10, 259] on span at bounding box center [46, 259] width 93 height 1
click at [25, 259] on div "0:07 / 4:28" at bounding box center [240, 264] width 481 height 11
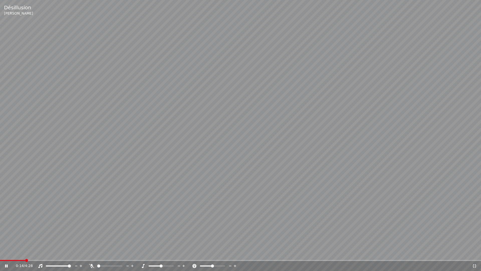
click at [26, 259] on span at bounding box center [240, 259] width 481 height 1
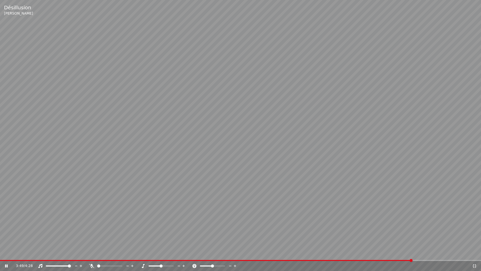
click at [16, 259] on span at bounding box center [206, 259] width 412 height 1
click at [210, 259] on span at bounding box center [121, 259] width 242 height 1
